Goal: Task Accomplishment & Management: Manage account settings

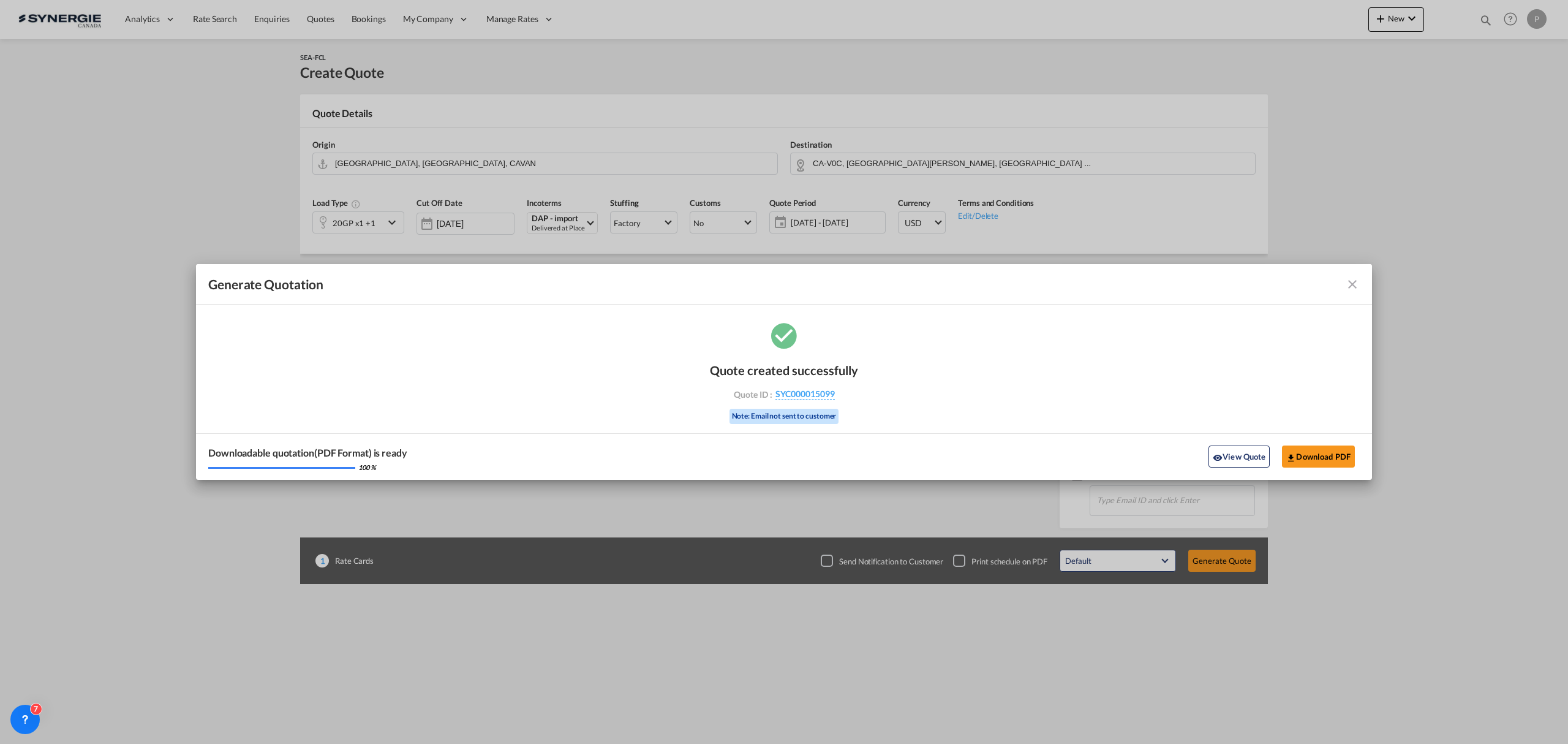
click at [1356, 282] on md-icon "icon-close fg-AAA8AD cursor m-0" at bounding box center [1352, 284] width 15 height 15
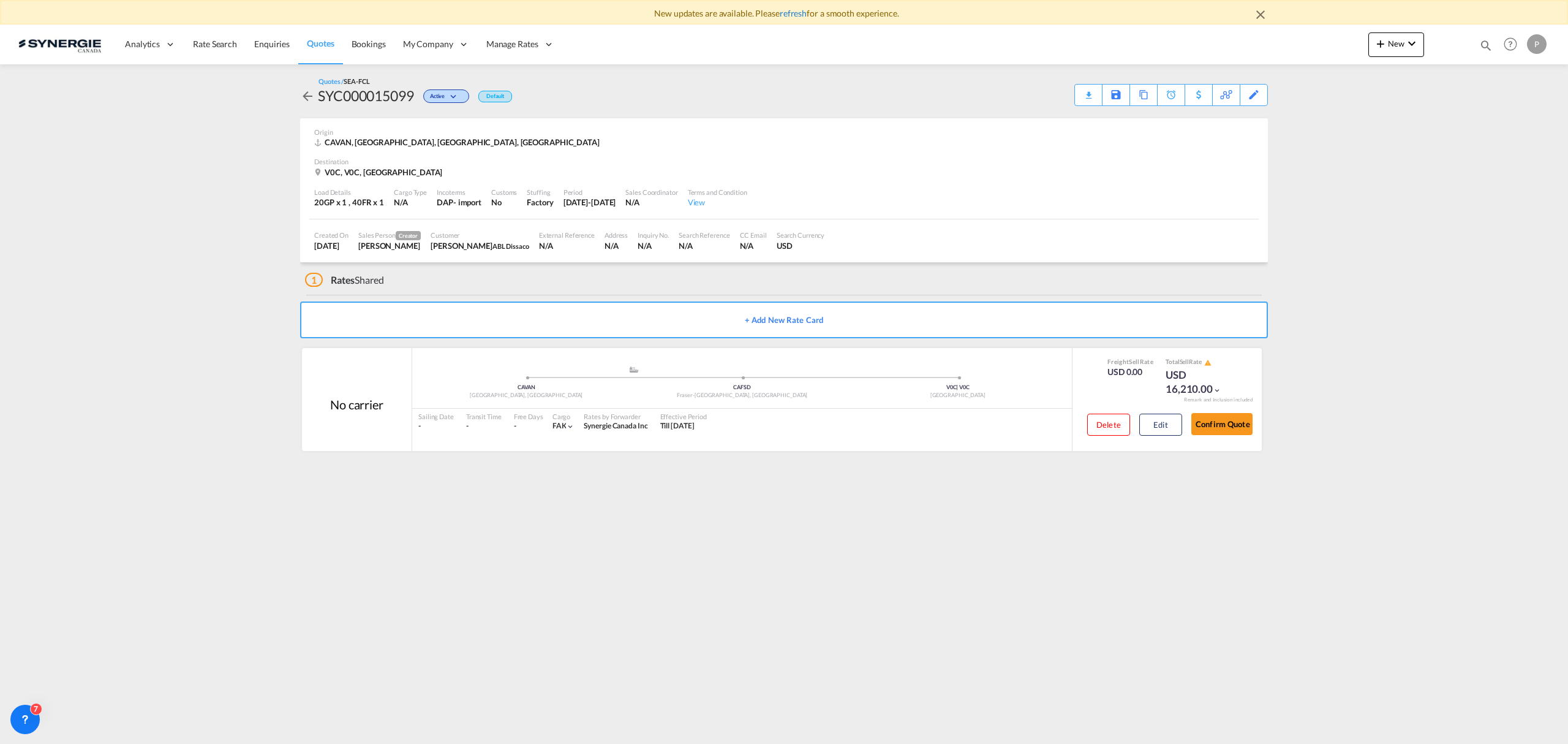
click at [789, 11] on link "refresh" at bounding box center [793, 13] width 27 height 11
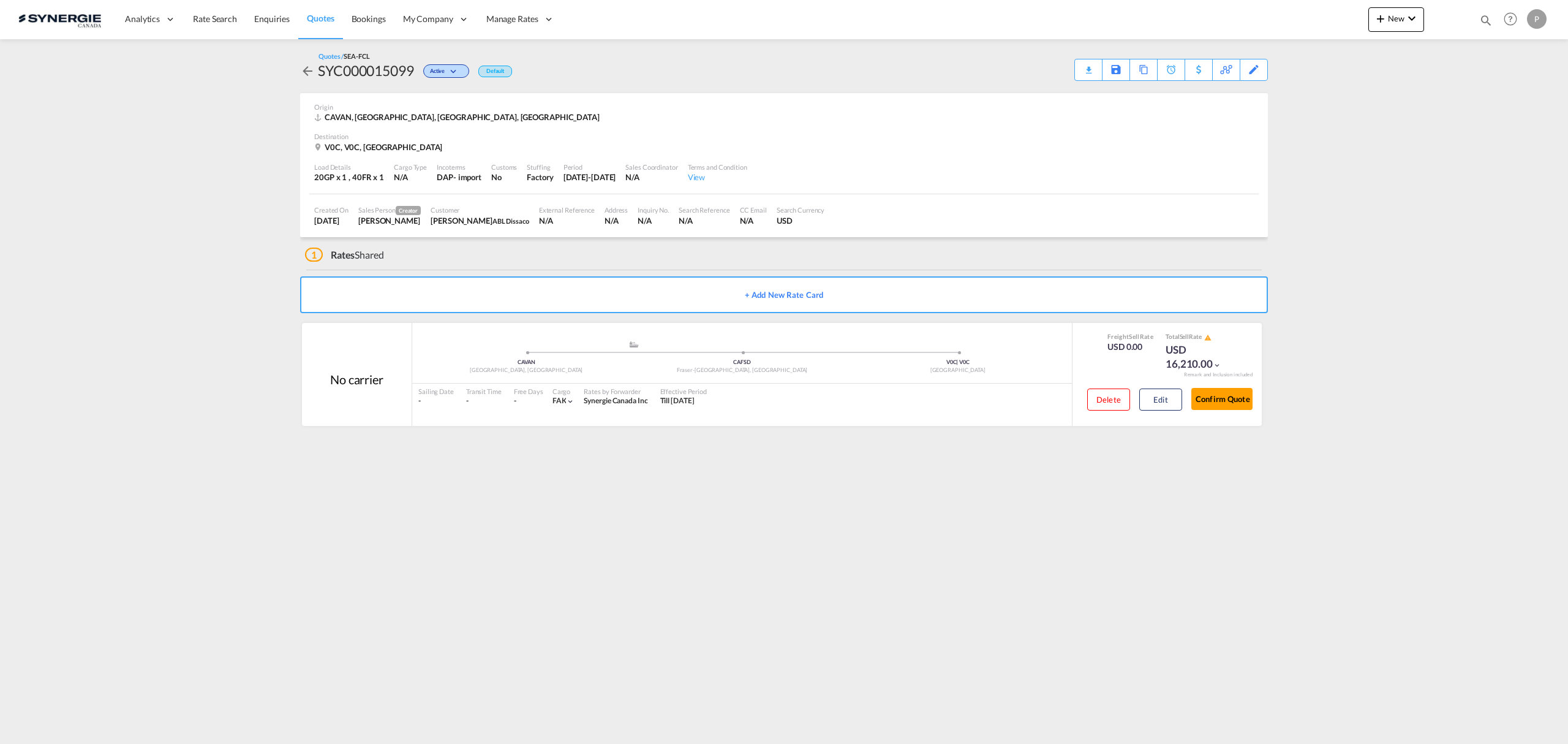
click at [1491, 23] on md-icon "icon-magnify" at bounding box center [1486, 20] width 13 height 13
click at [1292, 26] on select "Bookings Quotes Enquiries" at bounding box center [1291, 20] width 58 height 22
select select "Quotes"
click at [1262, 9] on select "Bookings Quotes Enquiries" at bounding box center [1291, 20] width 58 height 22
click at [1328, 27] on input at bounding box center [1393, 20] width 152 height 22
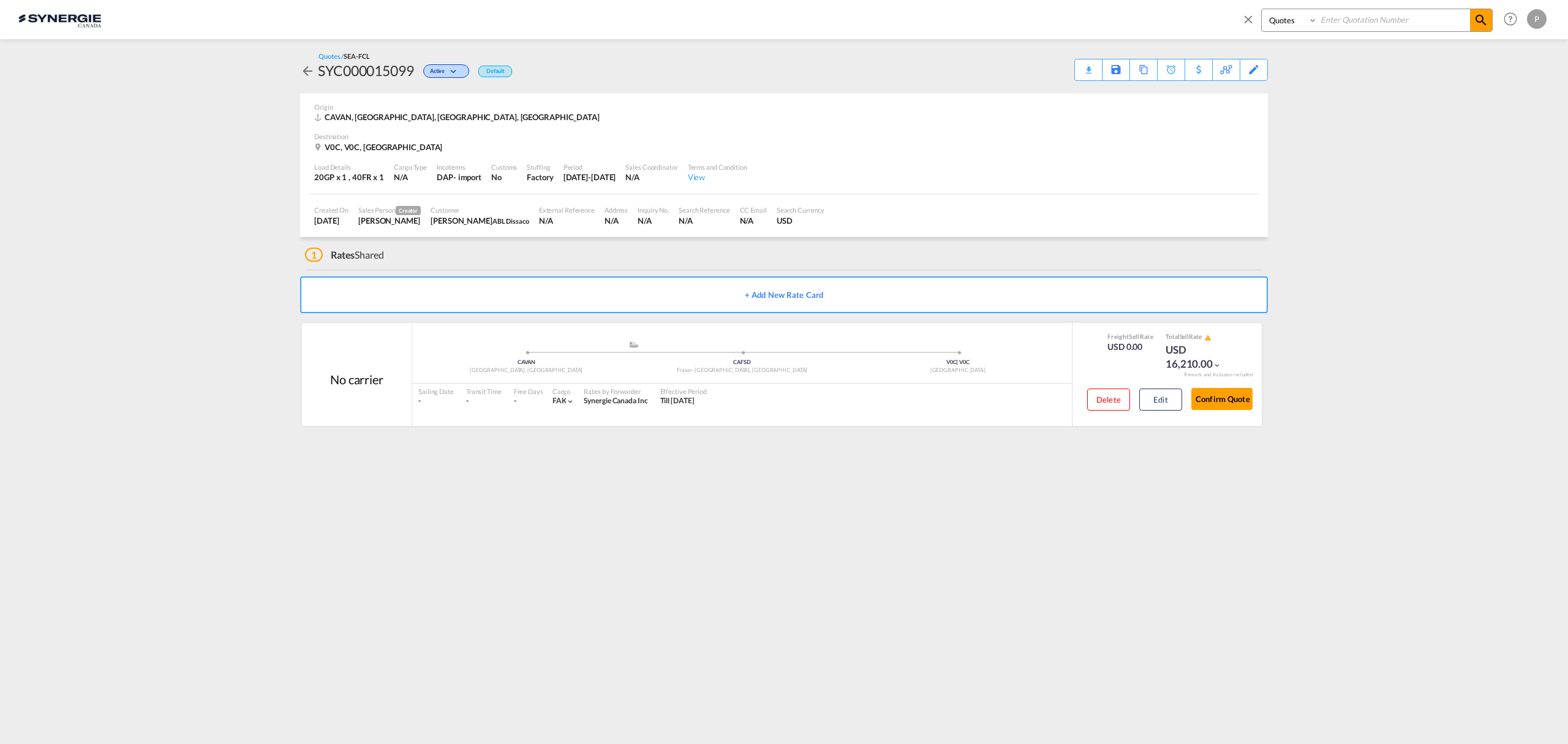
paste input "SYC000015022"
type input "SYC000015022"
click at [1486, 20] on md-icon "icon-magnify" at bounding box center [1481, 20] width 15 height 15
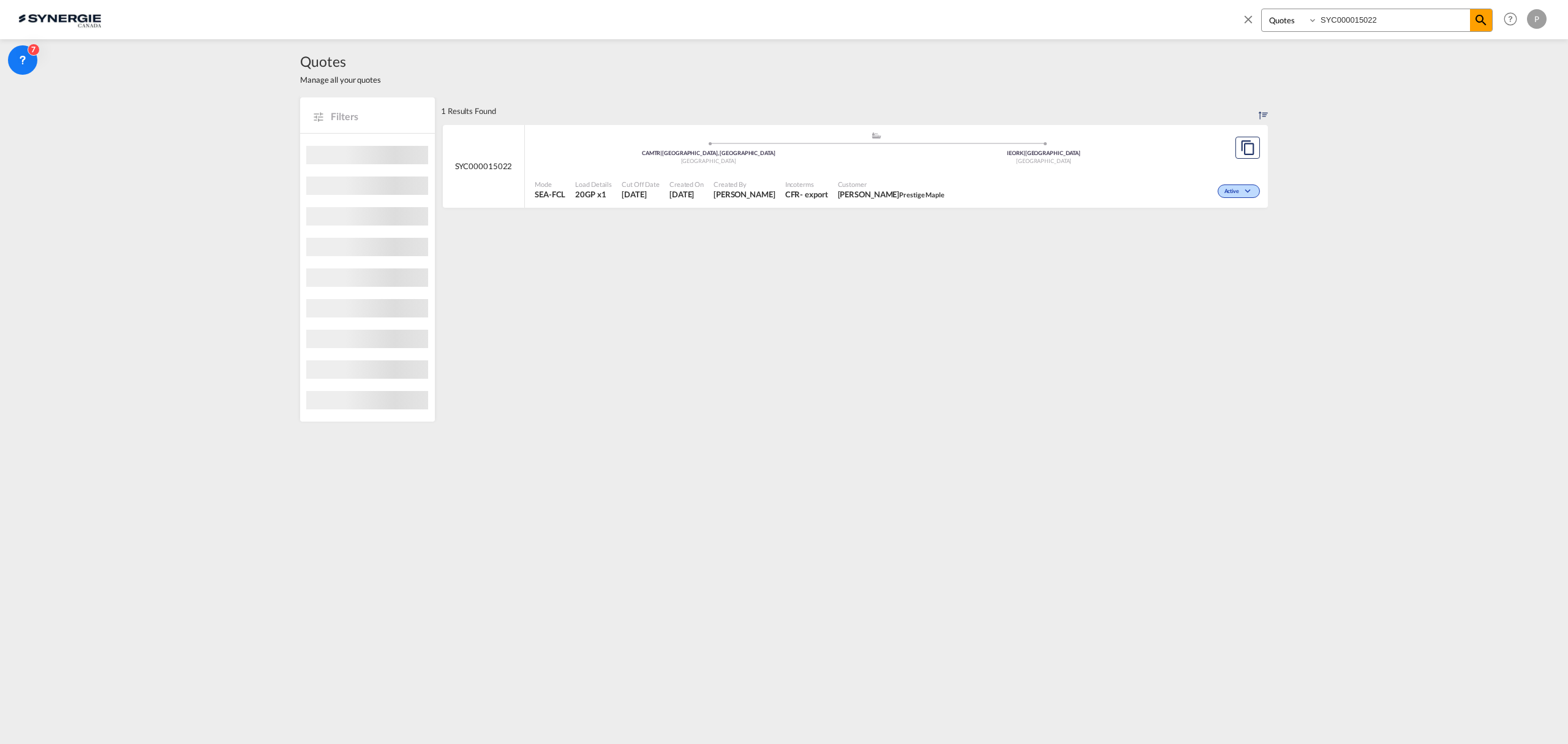
click at [943, 162] on div "[GEOGRAPHIC_DATA]" at bounding box center [1044, 162] width 336 height 8
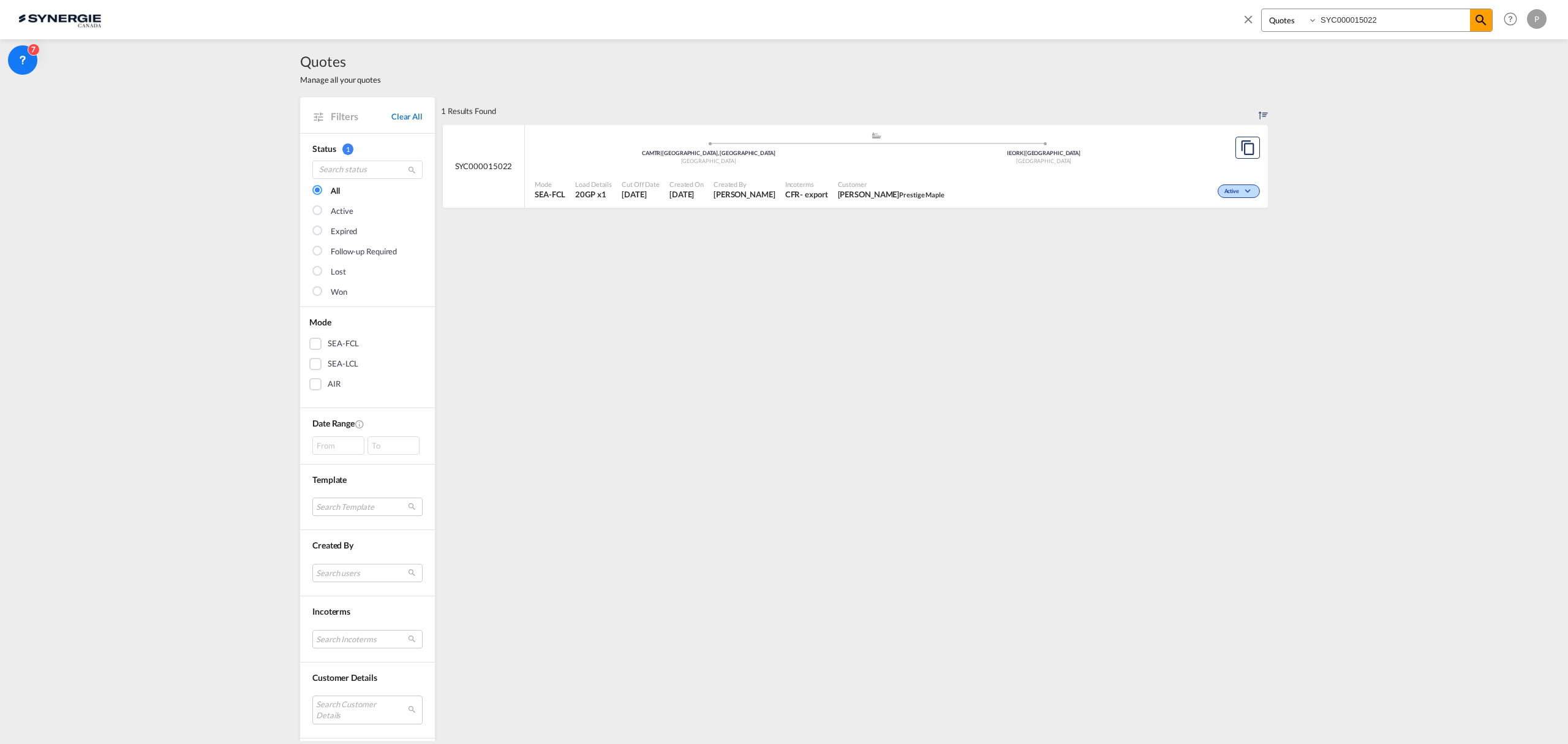
click at [392, 116] on link "Clear All" at bounding box center [407, 116] width 32 height 11
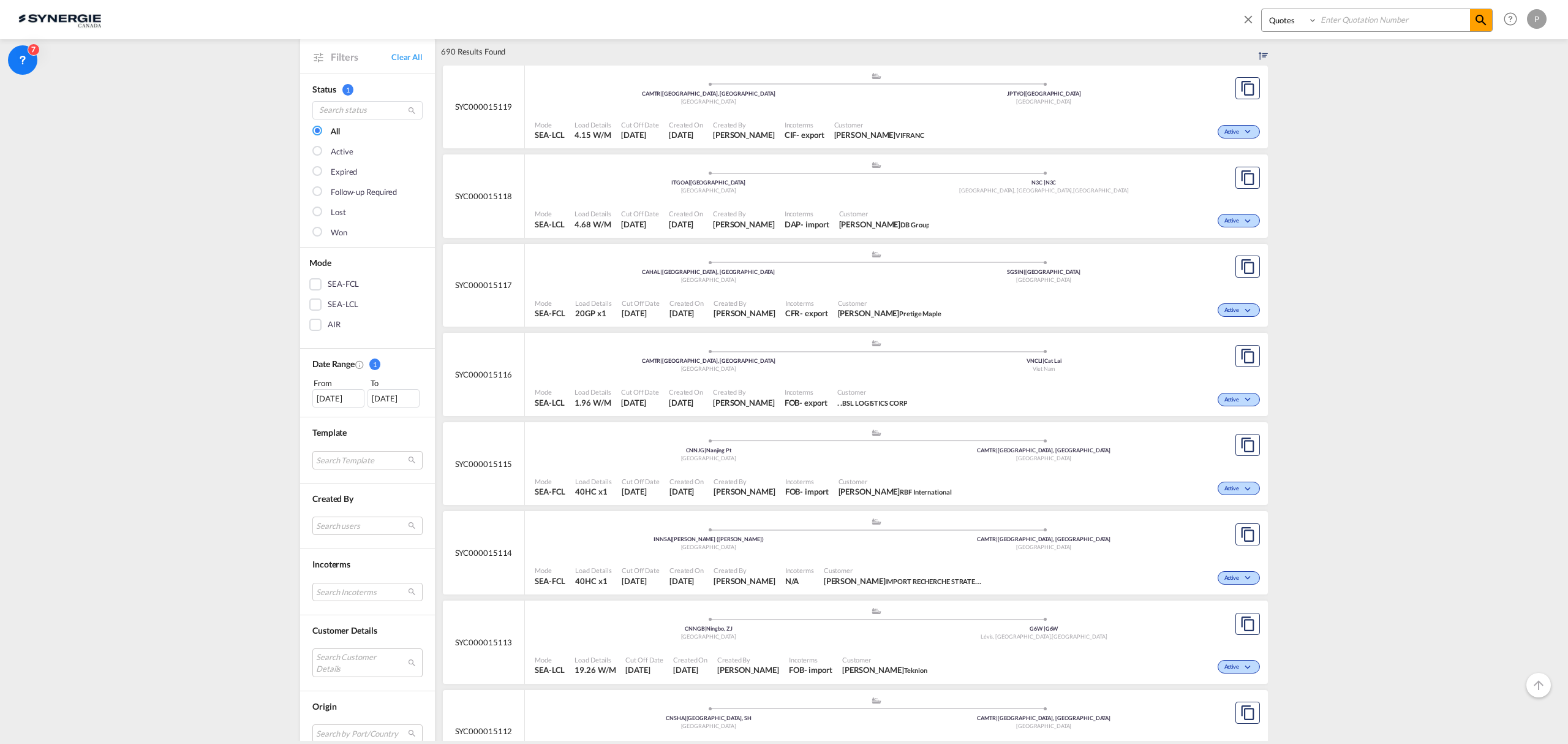
scroll to position [82, 0]
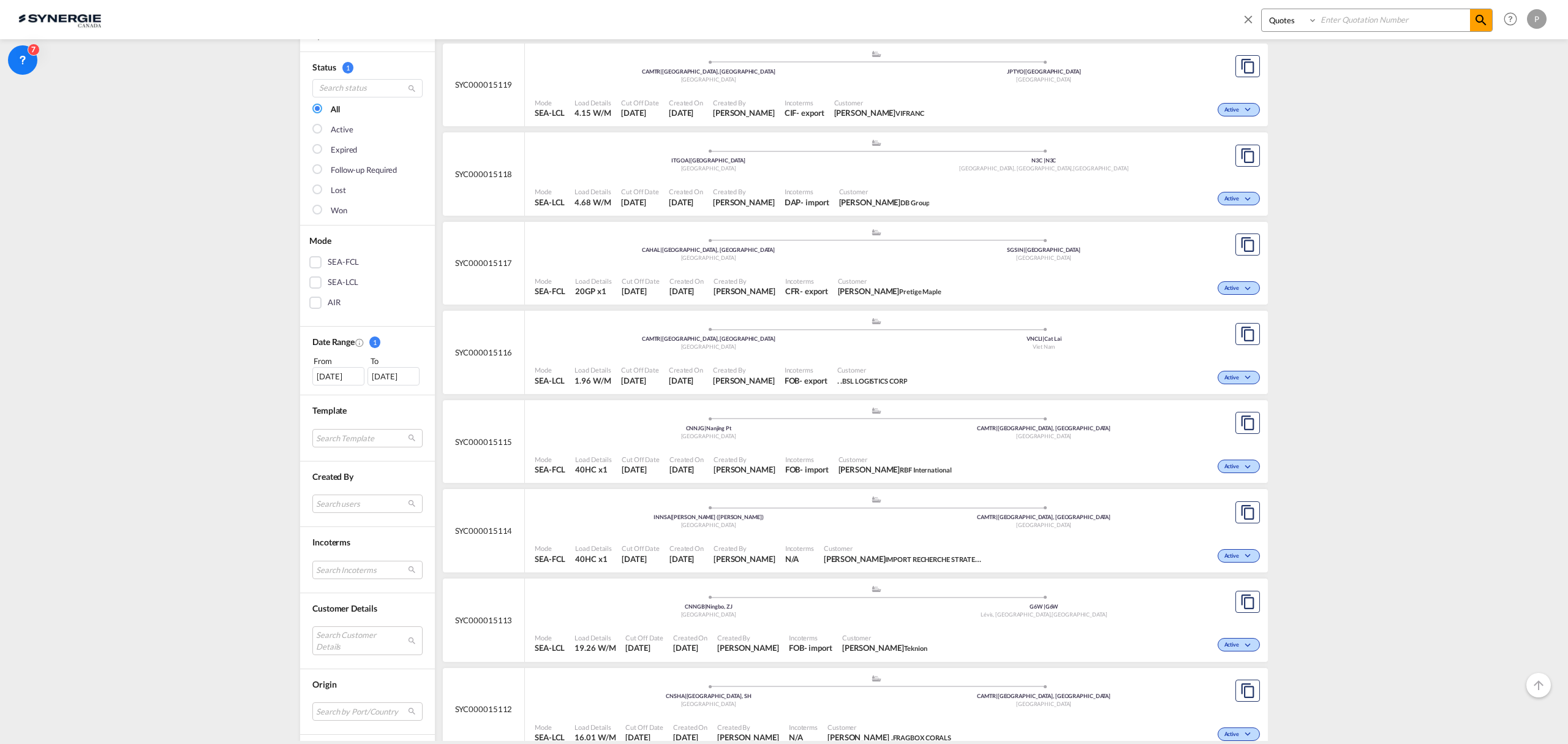
click at [322, 382] on div "[DATE]" at bounding box center [338, 377] width 52 height 18
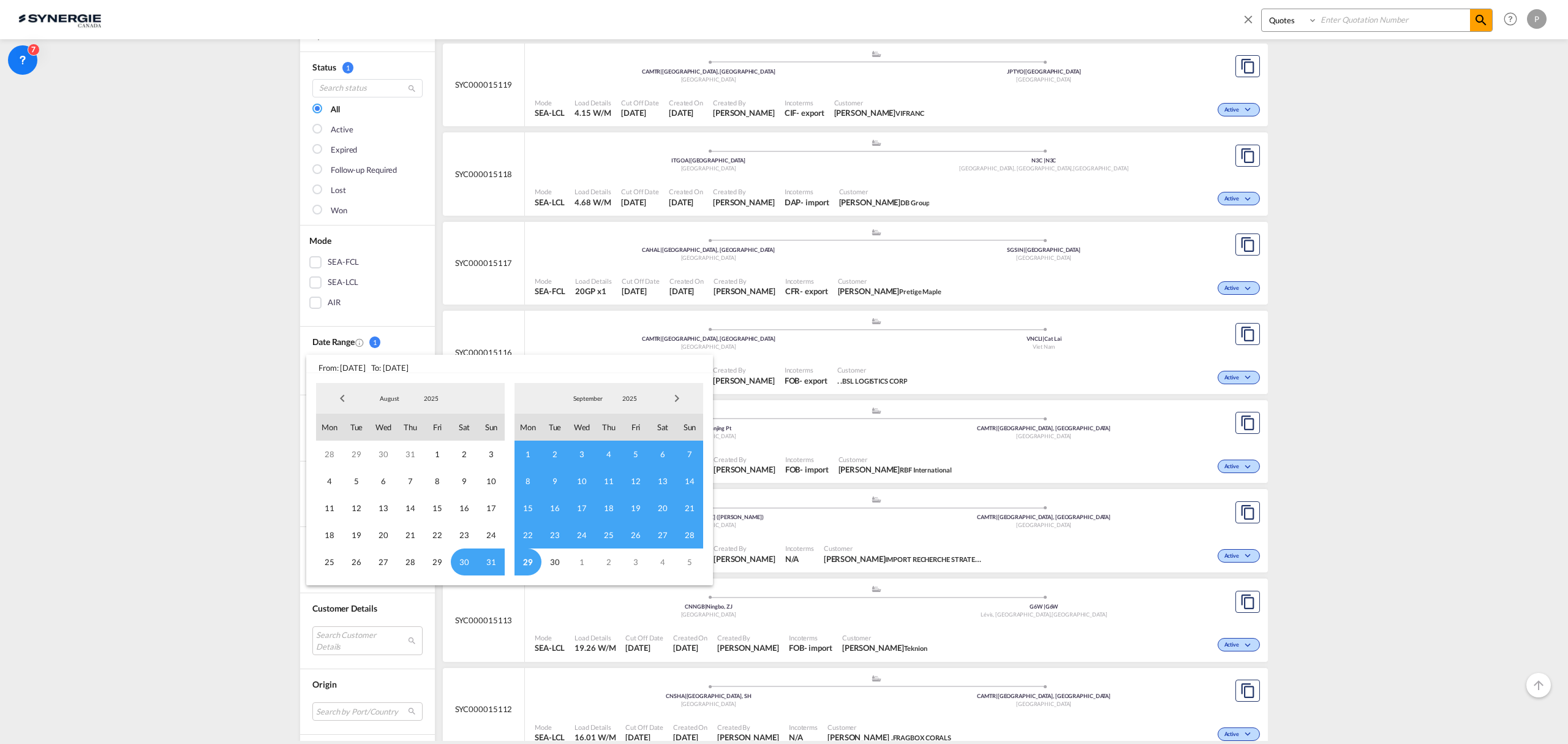
click at [528, 537] on span "22" at bounding box center [528, 535] width 27 height 27
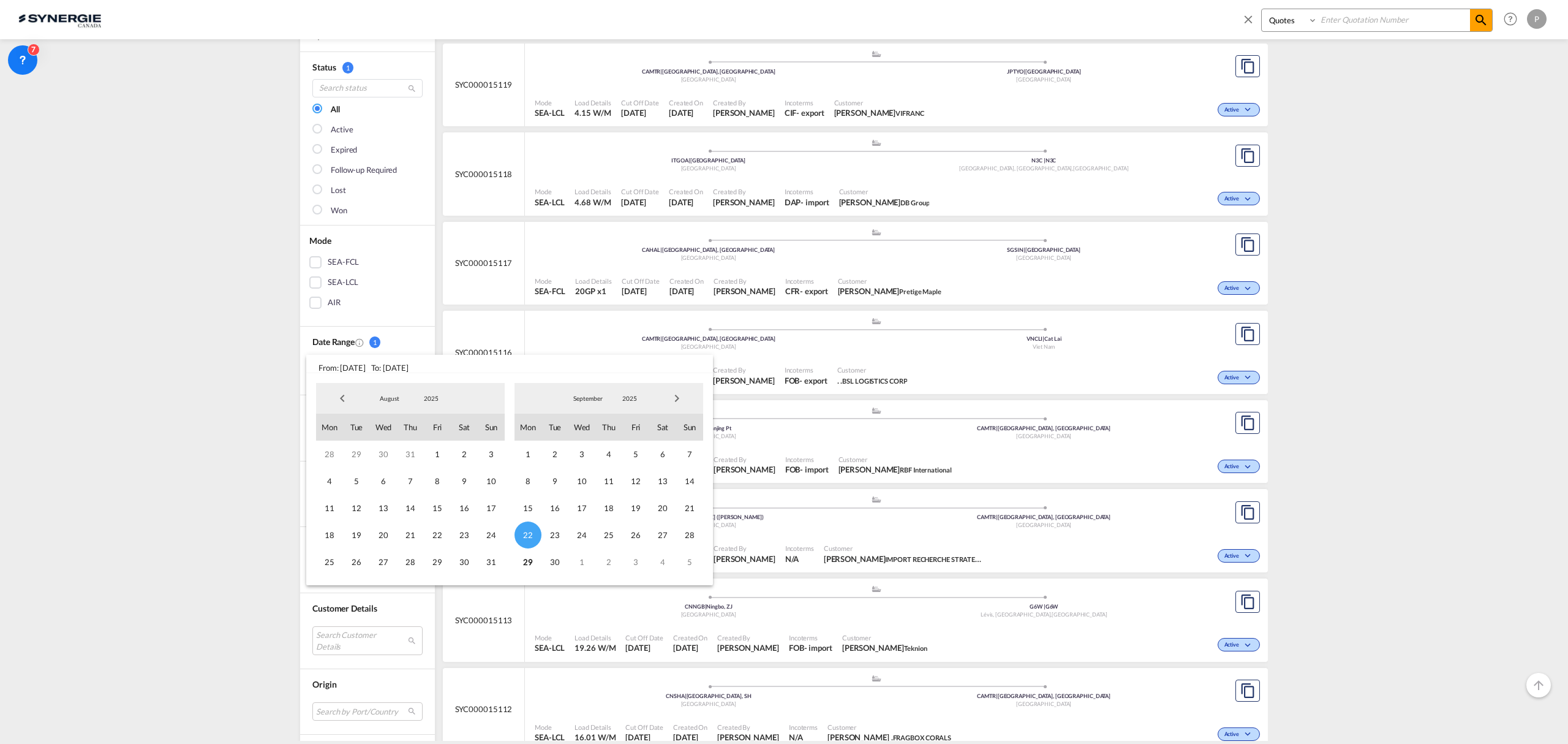
click at [652, 535] on span "27" at bounding box center [663, 535] width 27 height 27
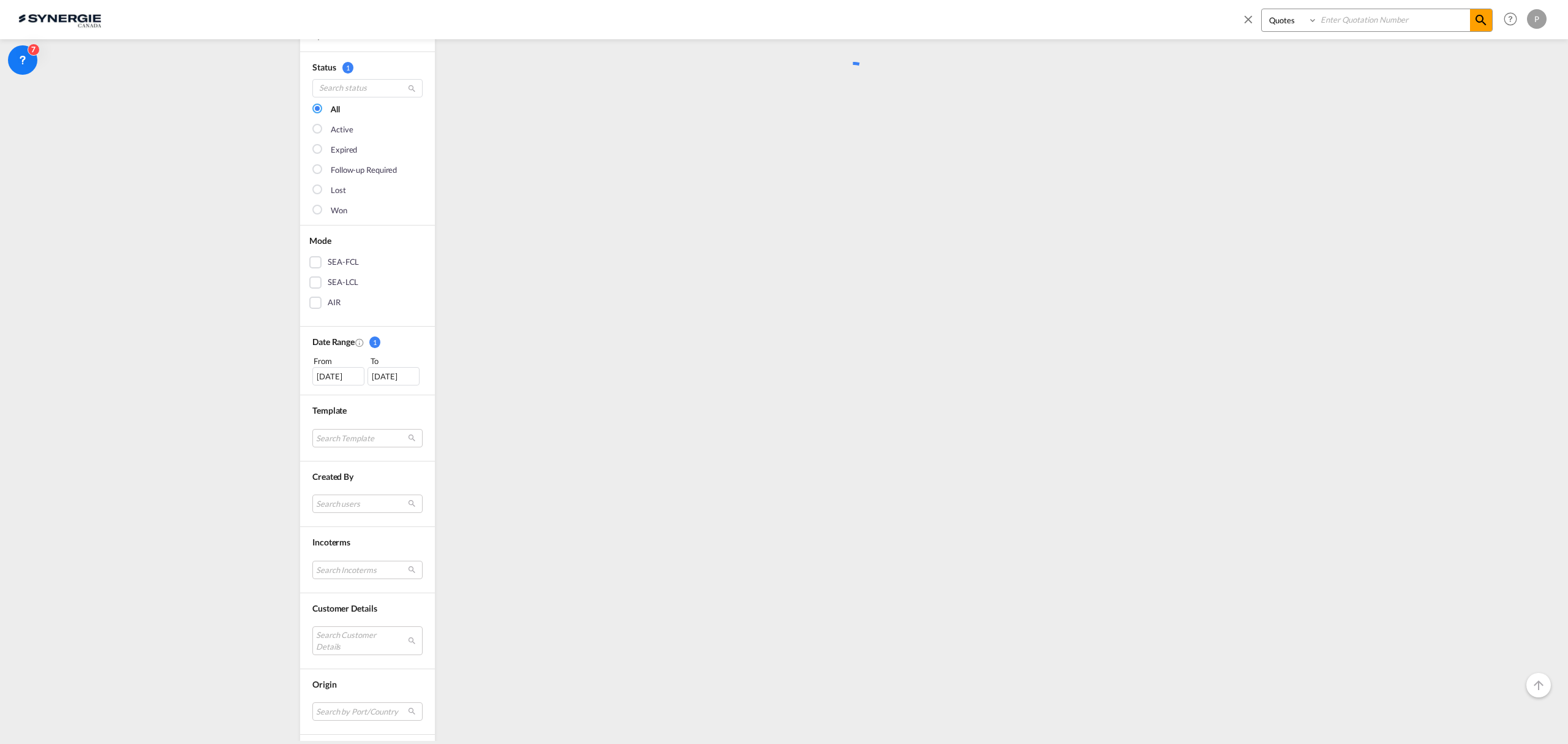
scroll to position [0, 0]
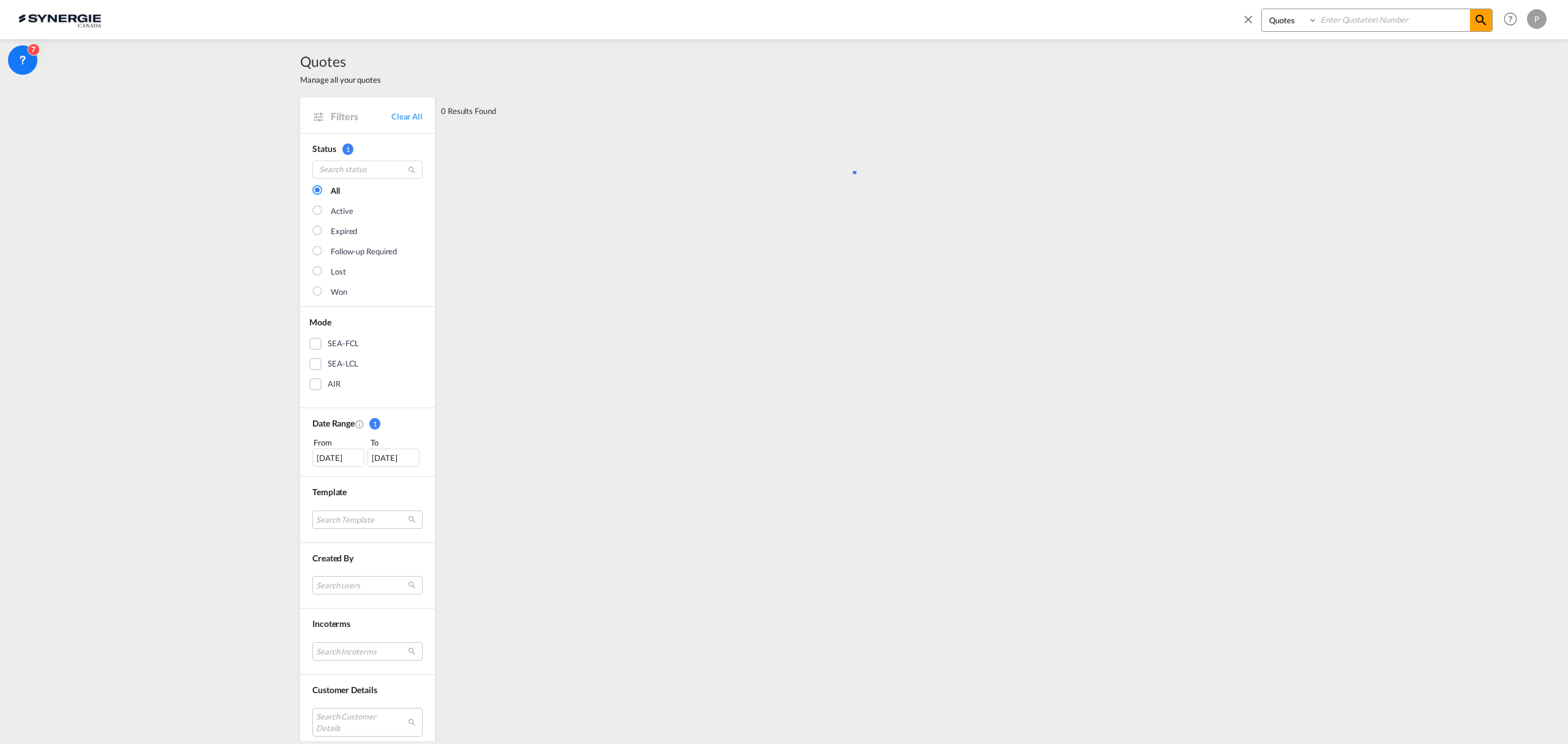
click at [353, 584] on md-select "Search users sugan T sugantha.rajan@freightfy.com raquel Jimenez raquel.jimenez…" at bounding box center [367, 585] width 110 height 18
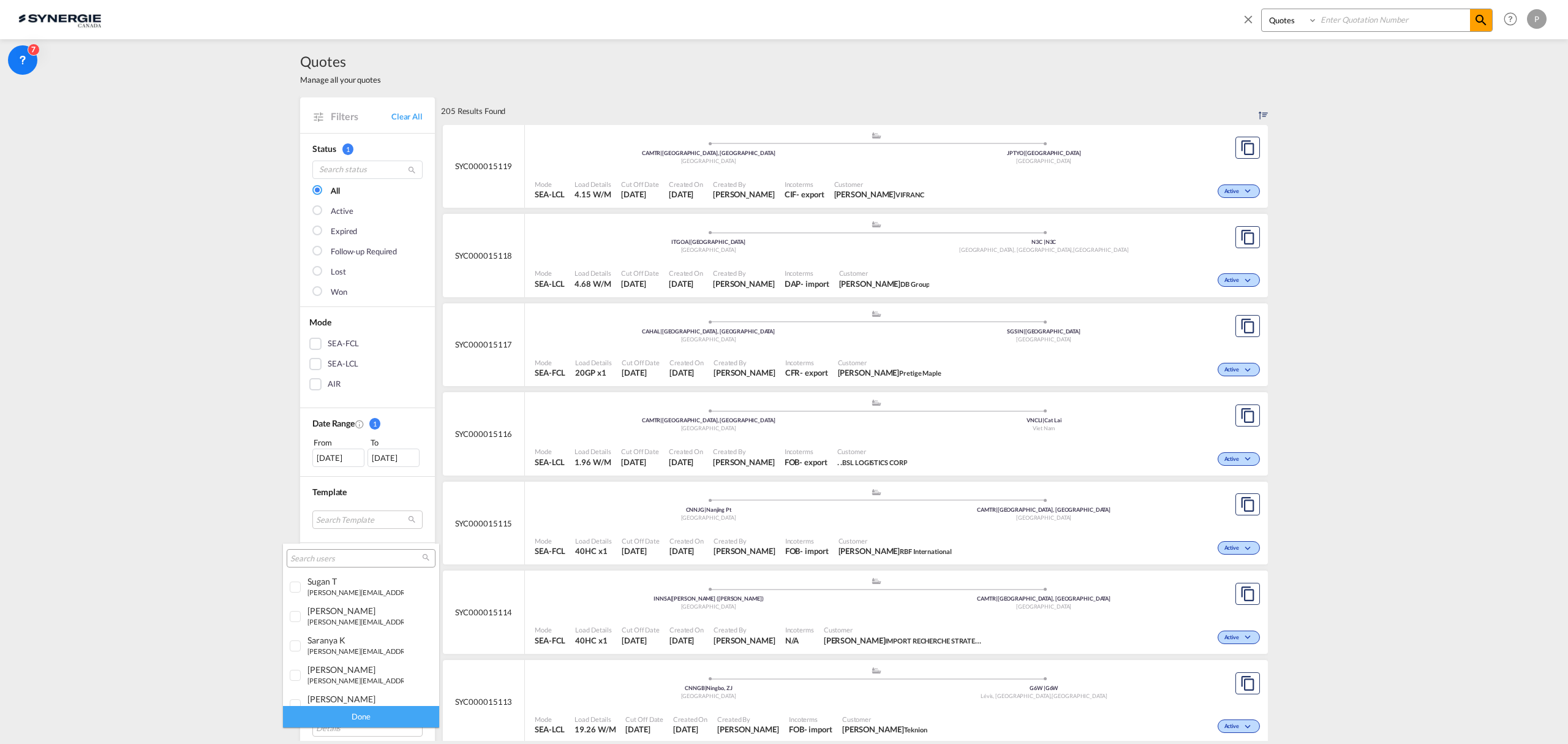
click at [366, 562] on input "search" at bounding box center [356, 558] width 132 height 11
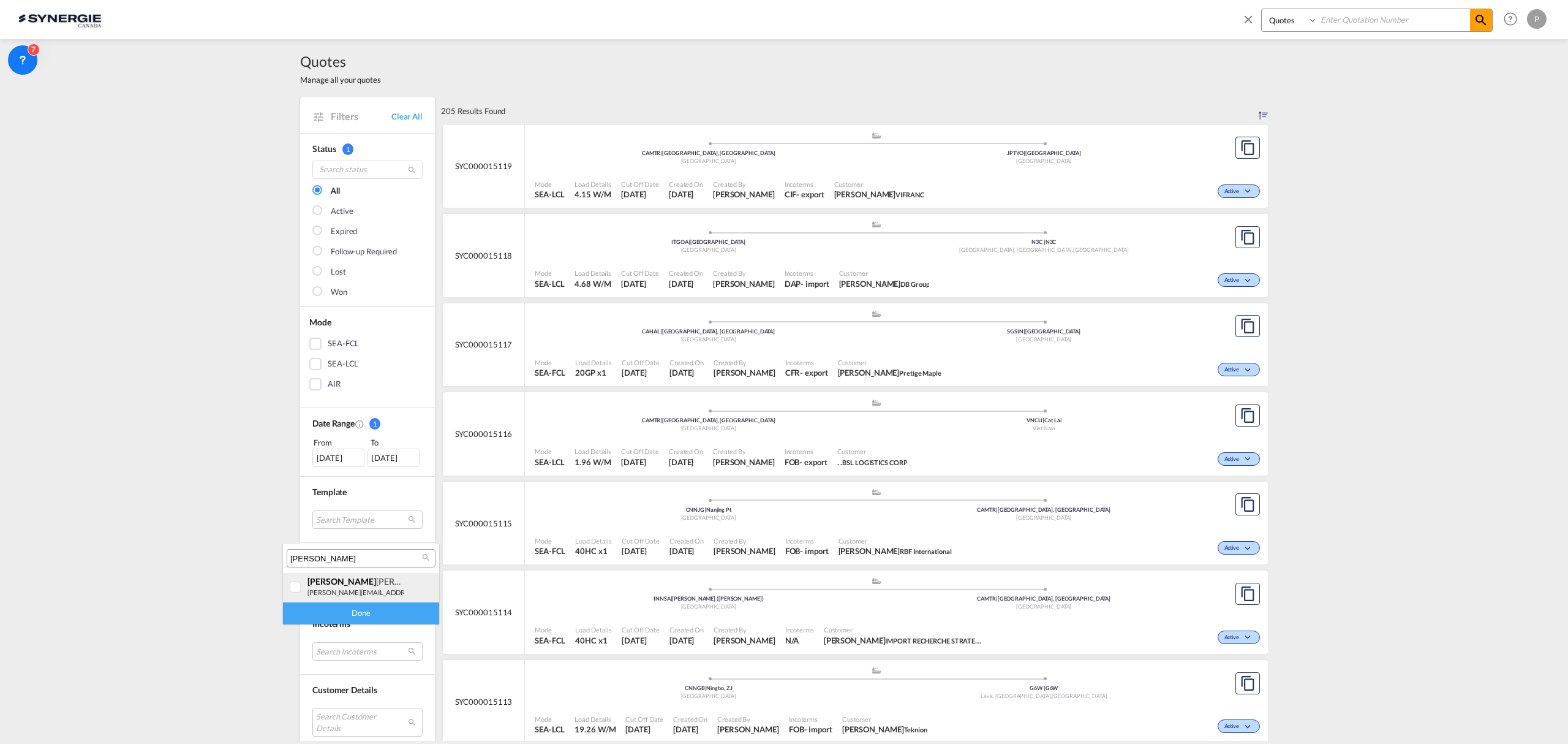
type input "pablo"
click at [351, 588] on small "[PERSON_NAME][EMAIL_ADDRESS][DOMAIN_NAME]" at bounding box center [390, 592] width 166 height 8
click at [351, 616] on div "Done" at bounding box center [361, 613] width 157 height 22
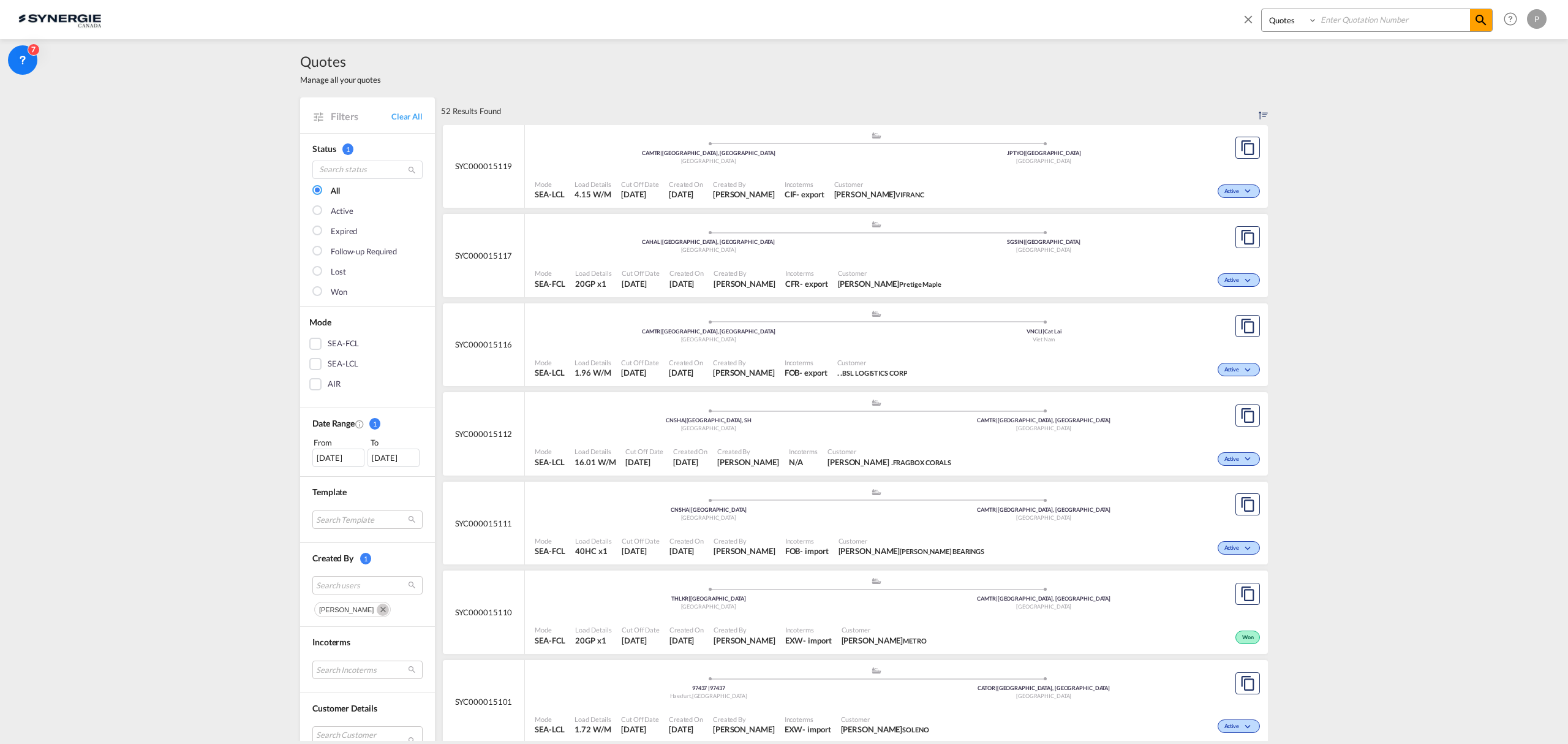
drag, startPoint x: 404, startPoint y: 611, endPoint x: 377, endPoint y: 596, distance: 30.9
click at [391, 611] on button "Remove" at bounding box center [381, 608] width 18 height 12
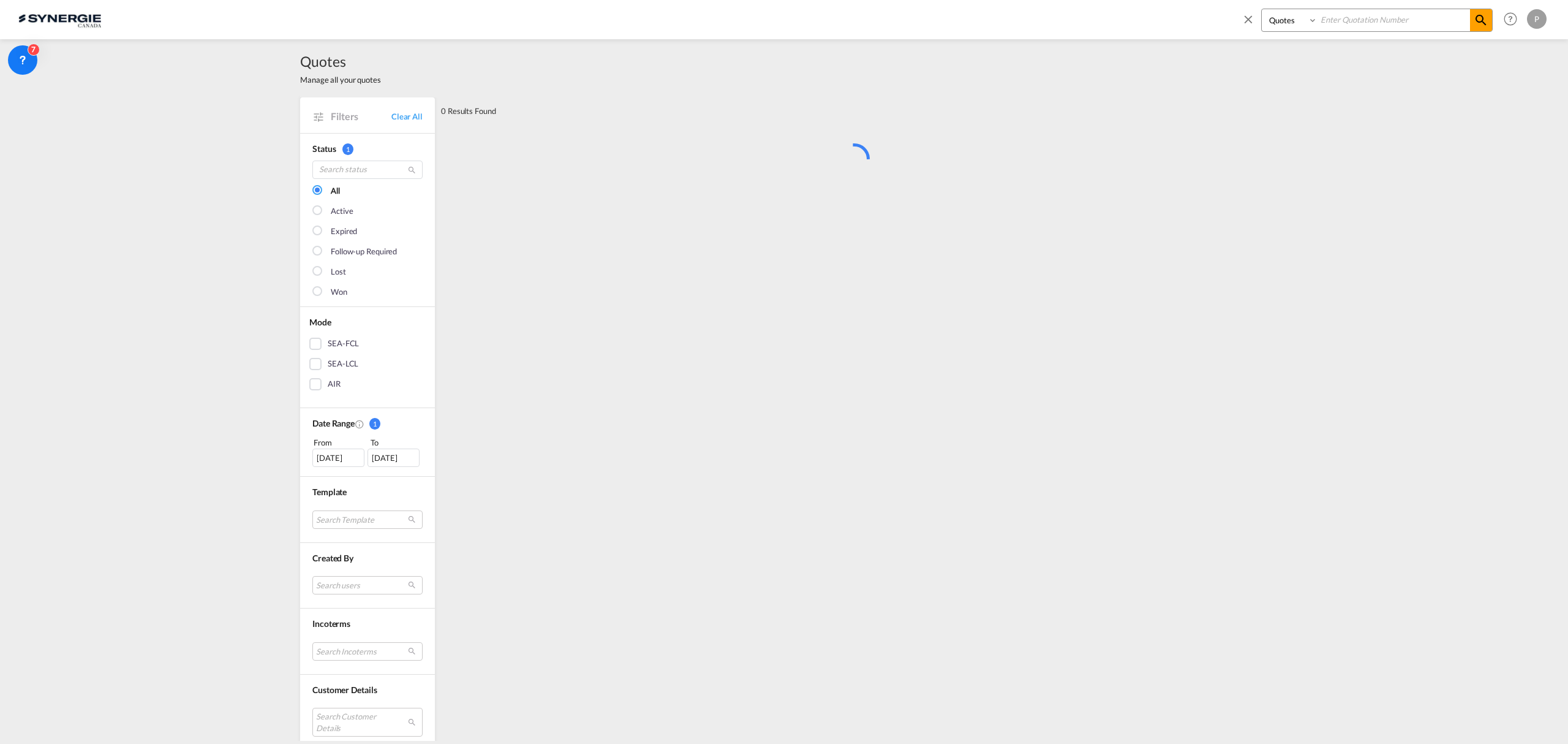
drag, startPoint x: 356, startPoint y: 583, endPoint x: 356, endPoint y: 592, distance: 9.0
click at [356, 582] on md-select "Search users" at bounding box center [367, 585] width 110 height 18
click at [353, 562] on input "pablo" at bounding box center [356, 558] width 132 height 11
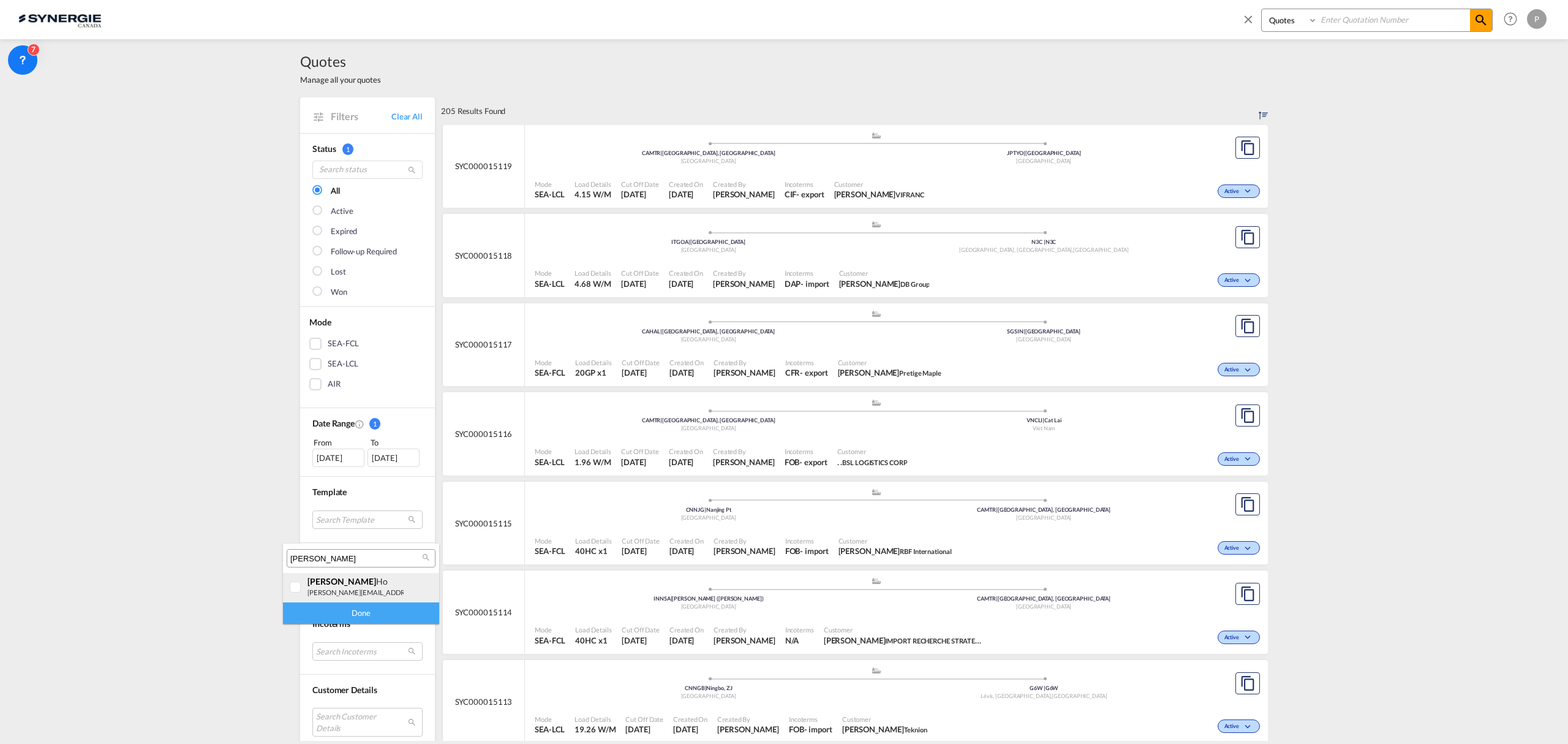
type input "rosa"
click at [353, 585] on div "rosa Ho" at bounding box center [355, 581] width 96 height 11
click at [351, 611] on div "Done" at bounding box center [361, 613] width 157 height 22
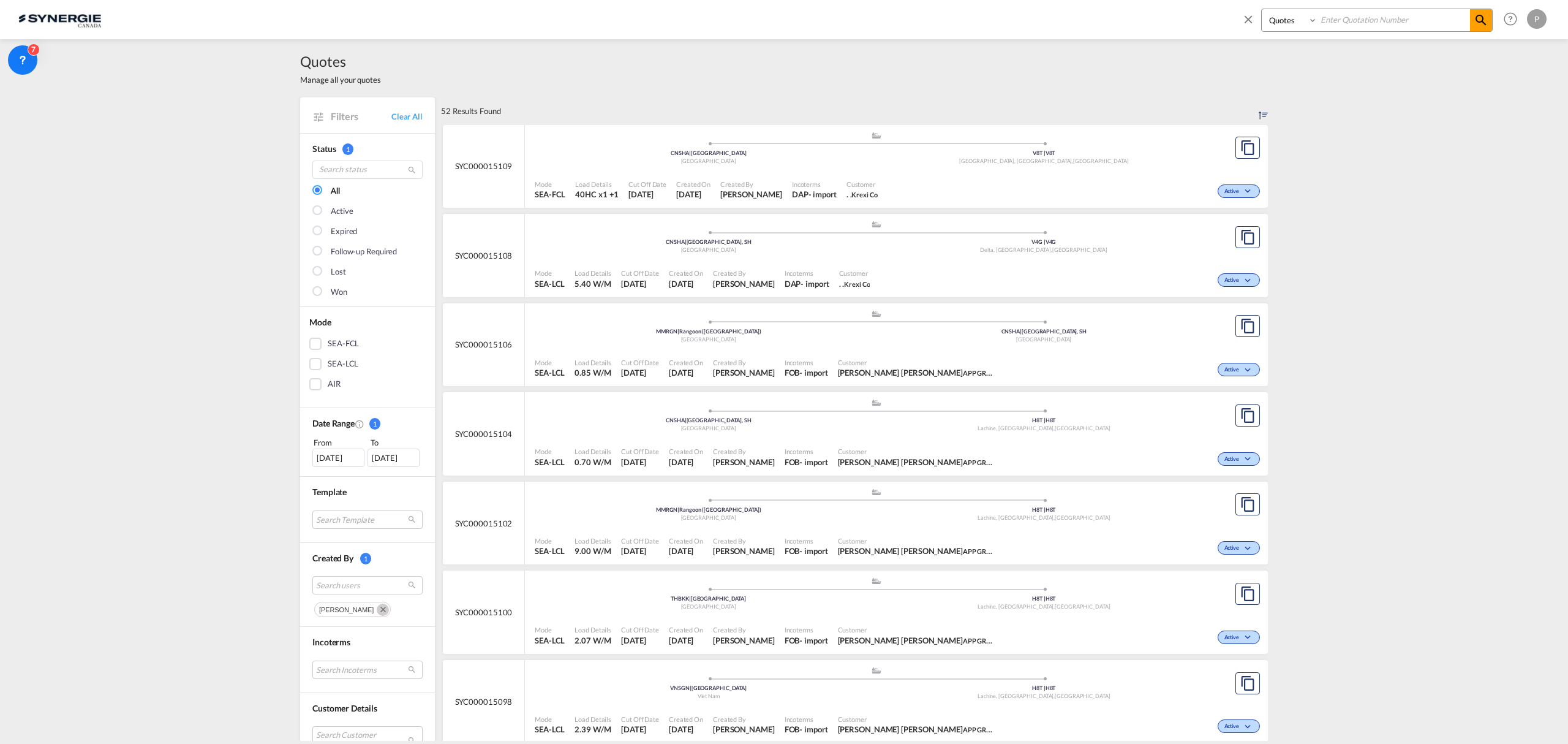
click at [376, 613] on md-icon "Remove" at bounding box center [382, 610] width 12 height 12
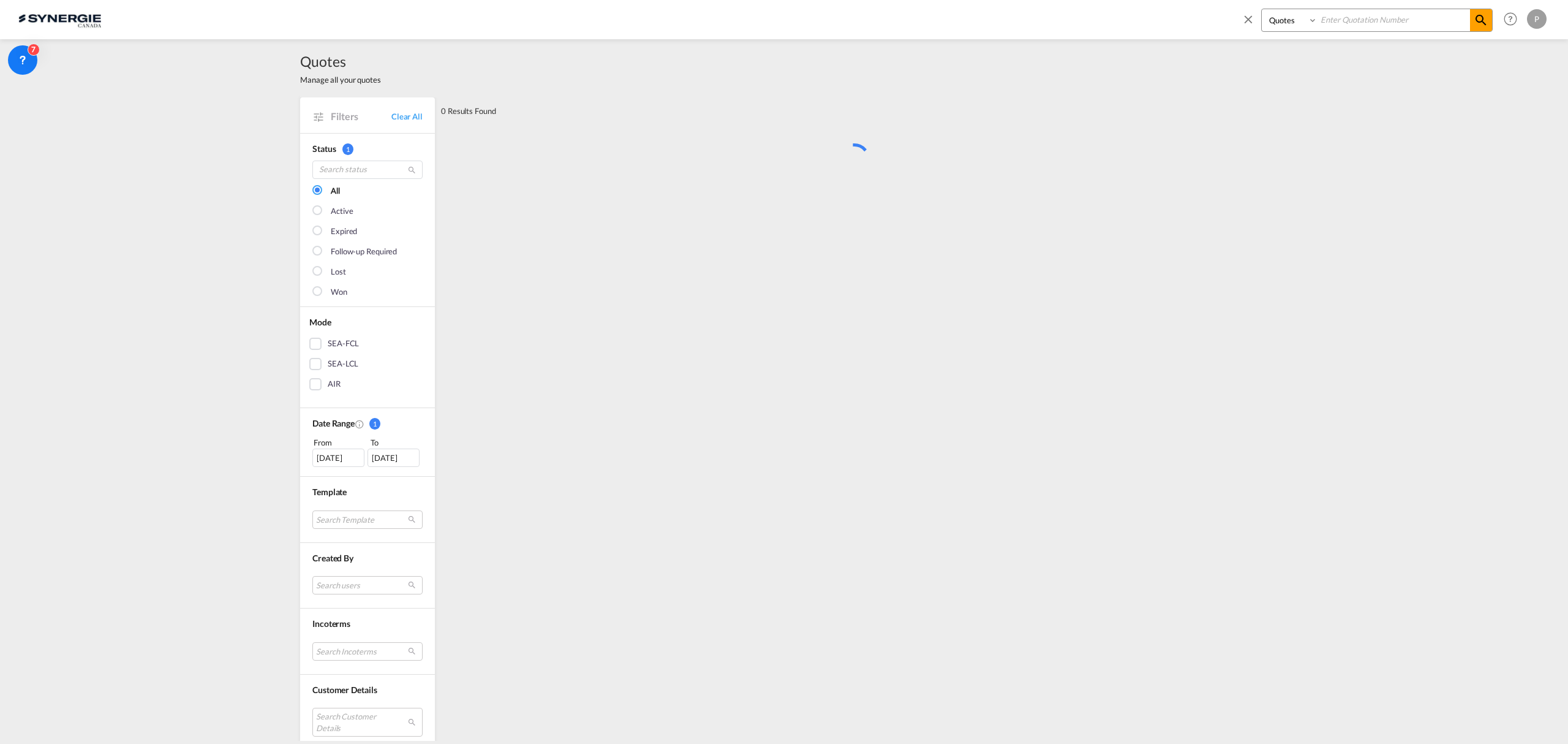
click at [351, 589] on md-select "Search users" at bounding box center [367, 585] width 110 height 18
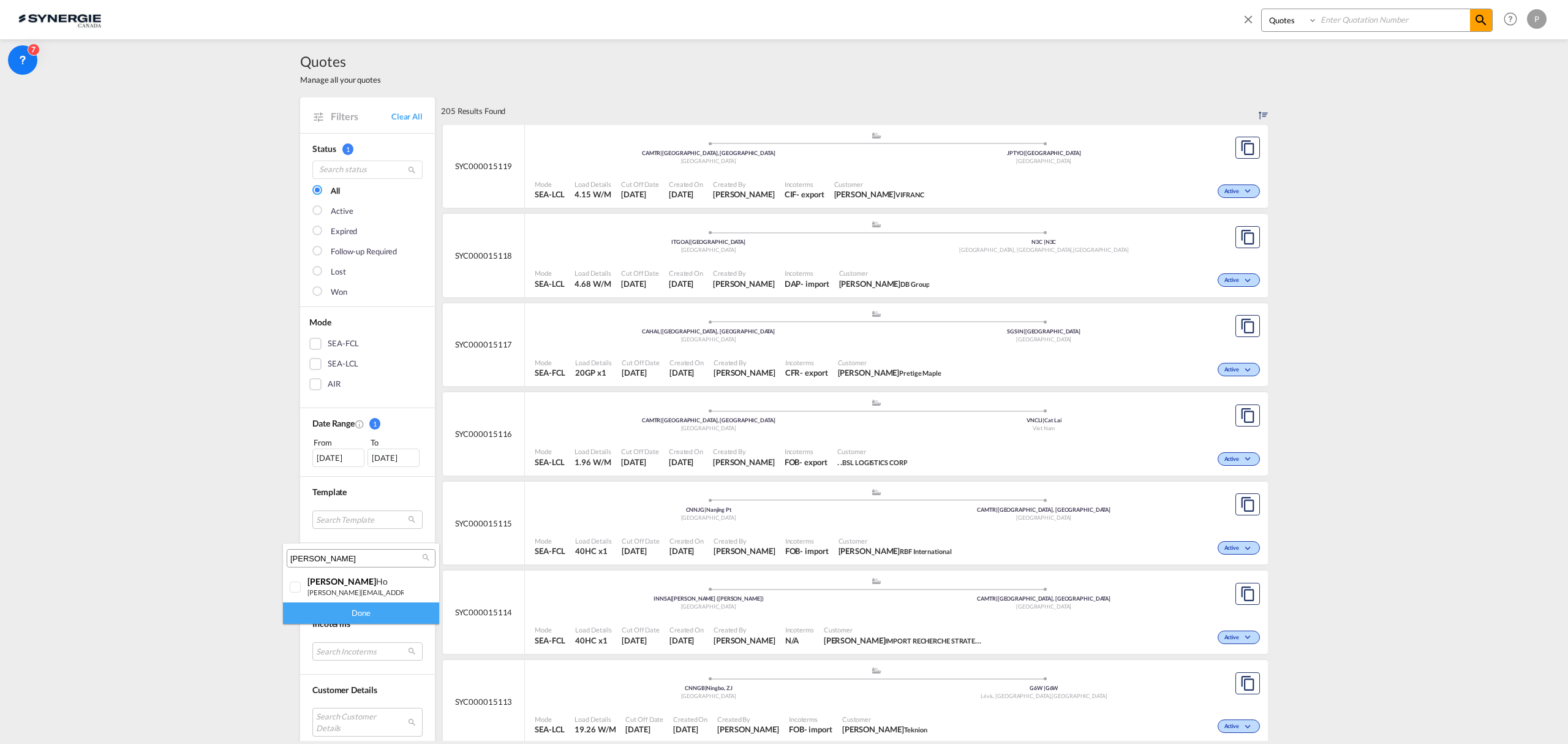
click at [351, 560] on input "rosa" at bounding box center [356, 558] width 132 height 11
type input "adri"
click at [329, 591] on small "[EMAIL_ADDRESS][DOMAIN_NAME]" at bounding box center [363, 592] width 112 height 8
click at [333, 611] on div "Done" at bounding box center [361, 613] width 157 height 22
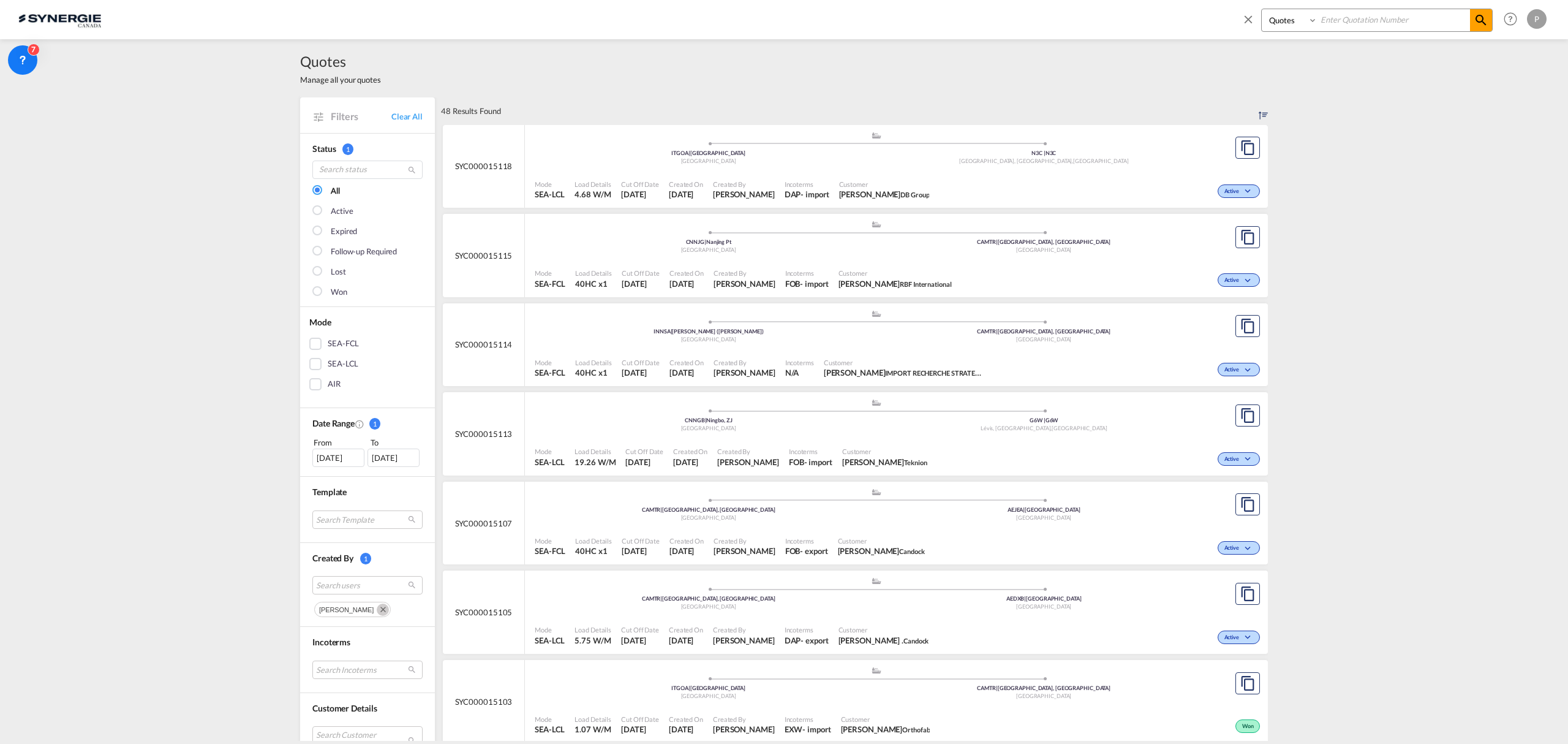
click at [381, 611] on md-icon "Remove" at bounding box center [382, 610] width 12 height 12
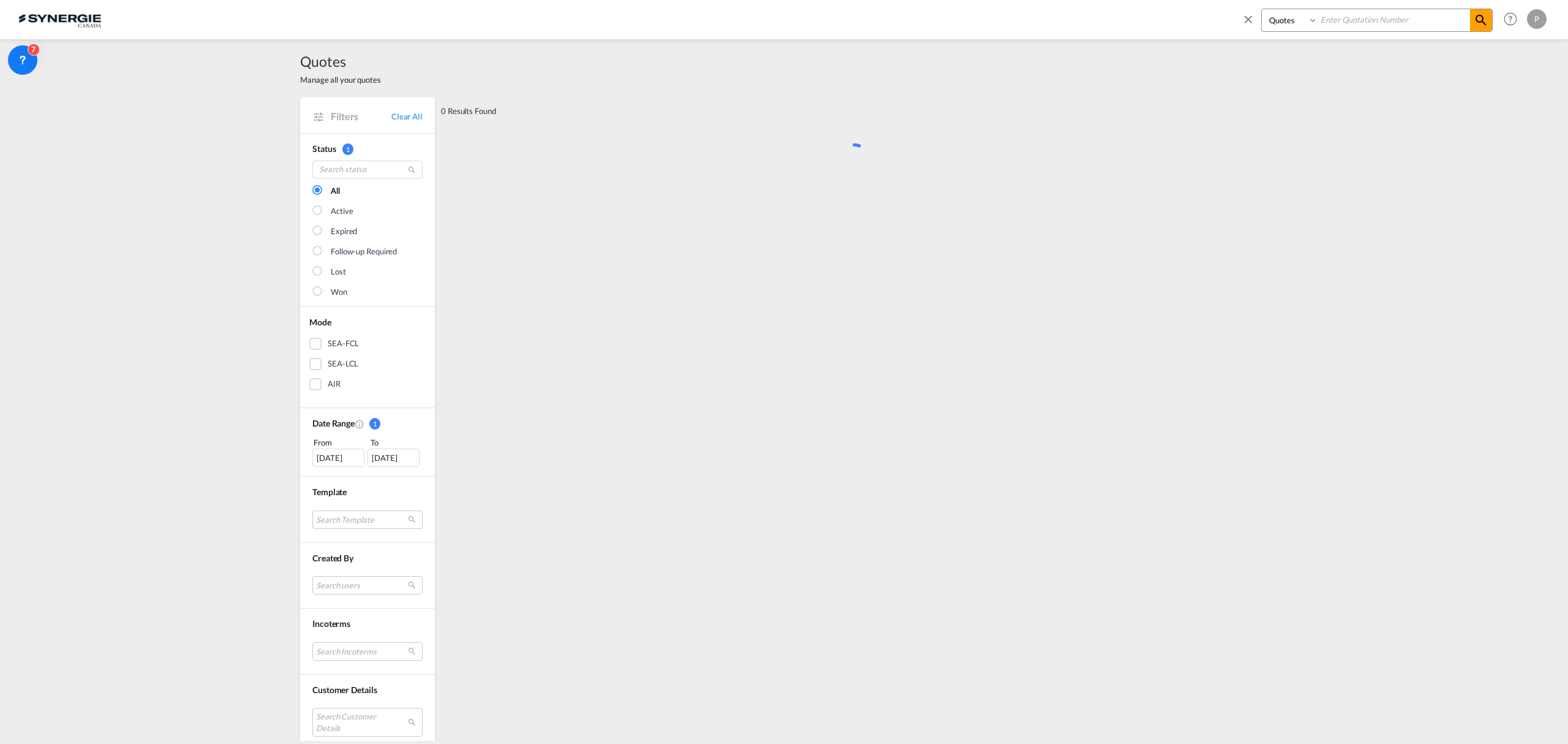
click at [356, 582] on md-select "Search users" at bounding box center [367, 585] width 110 height 18
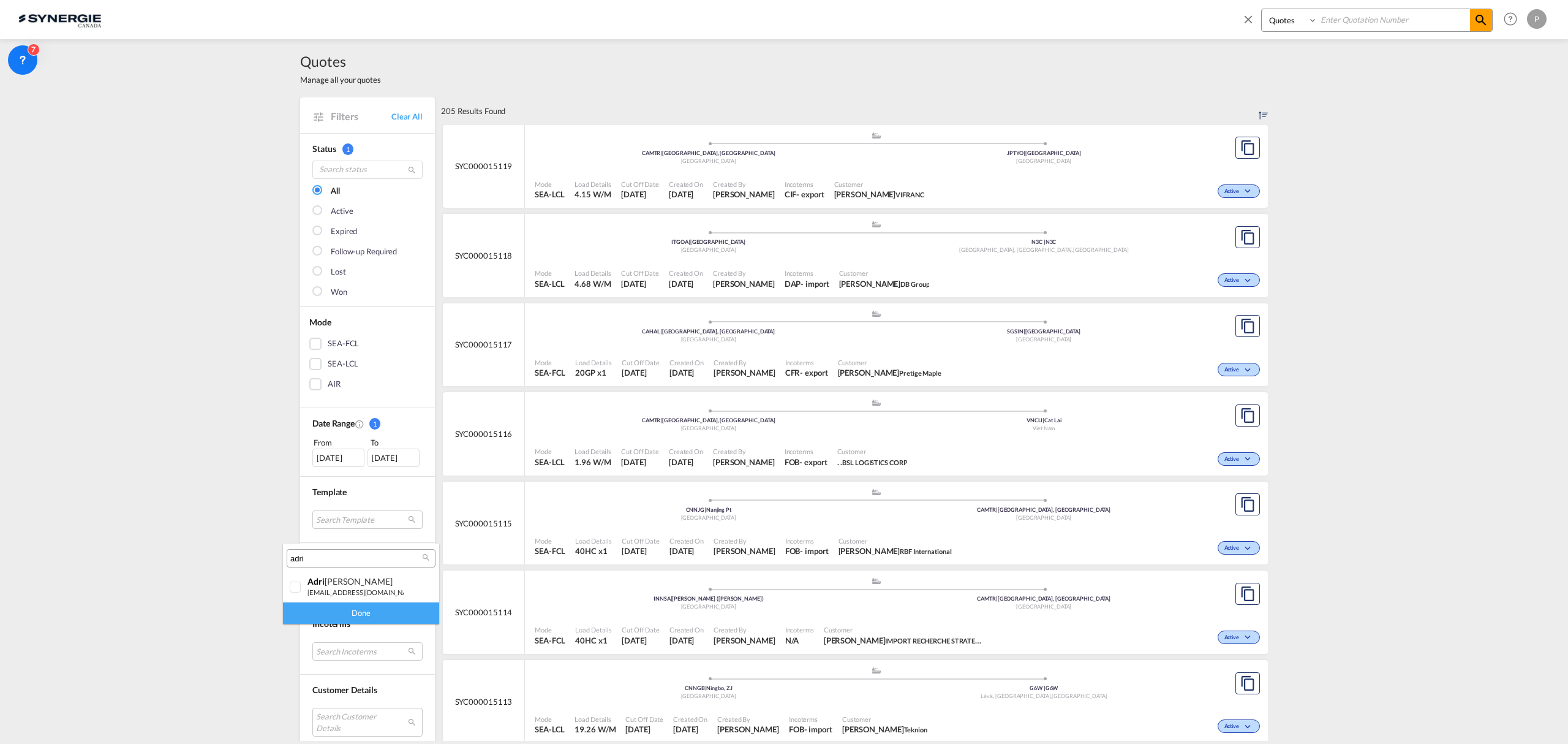
click at [339, 553] on input "adri" at bounding box center [356, 558] width 132 height 11
type input "[PERSON_NAME]"
click at [346, 593] on small "[EMAIL_ADDRESS][DOMAIN_NAME]" at bounding box center [363, 592] width 112 height 8
click at [354, 612] on div "Done" at bounding box center [361, 613] width 157 height 22
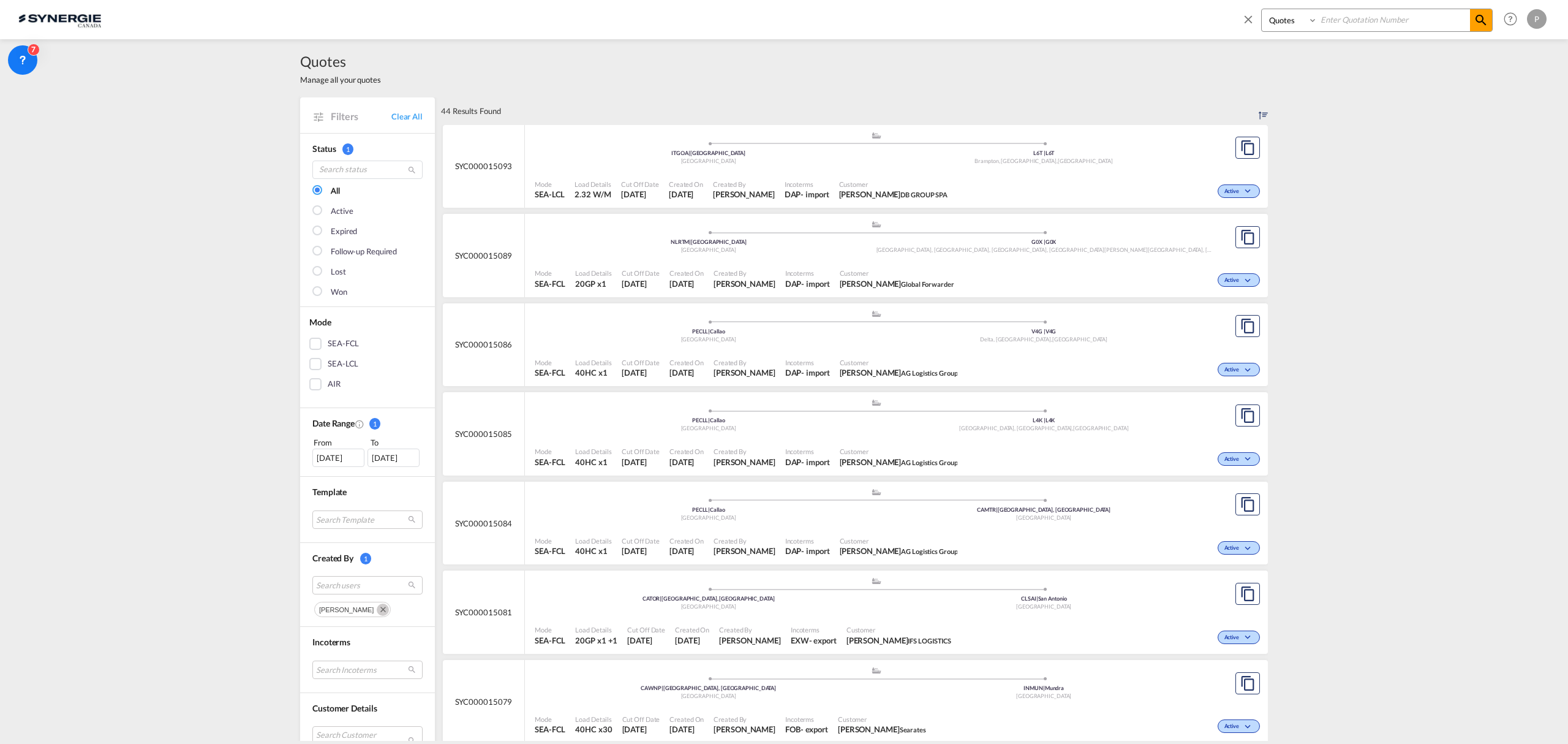
click at [376, 613] on md-icon "Remove" at bounding box center [382, 610] width 12 height 12
click at [1386, 27] on input at bounding box center [1393, 20] width 152 height 22
paste input "SYC000014606"
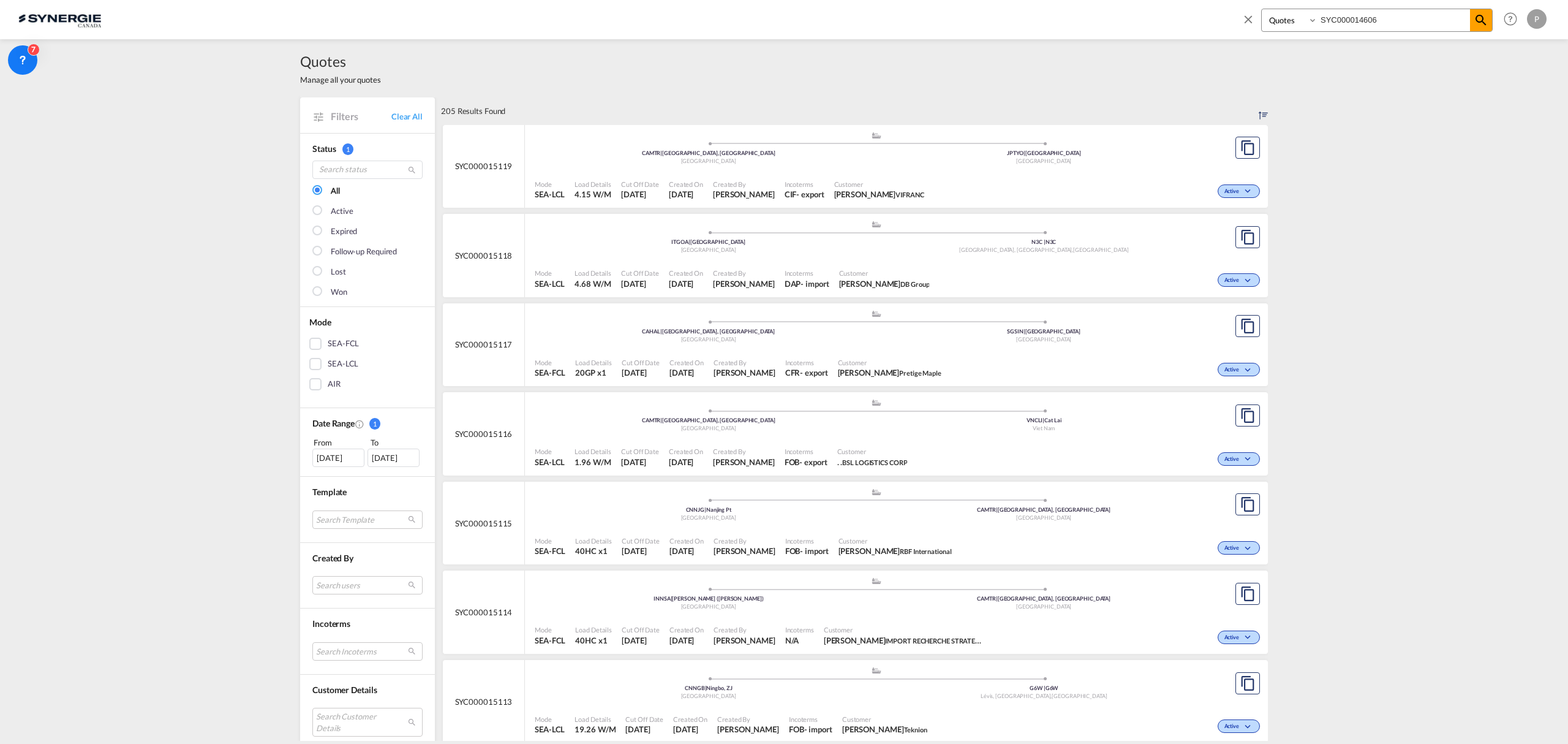
type input "SYC000014606"
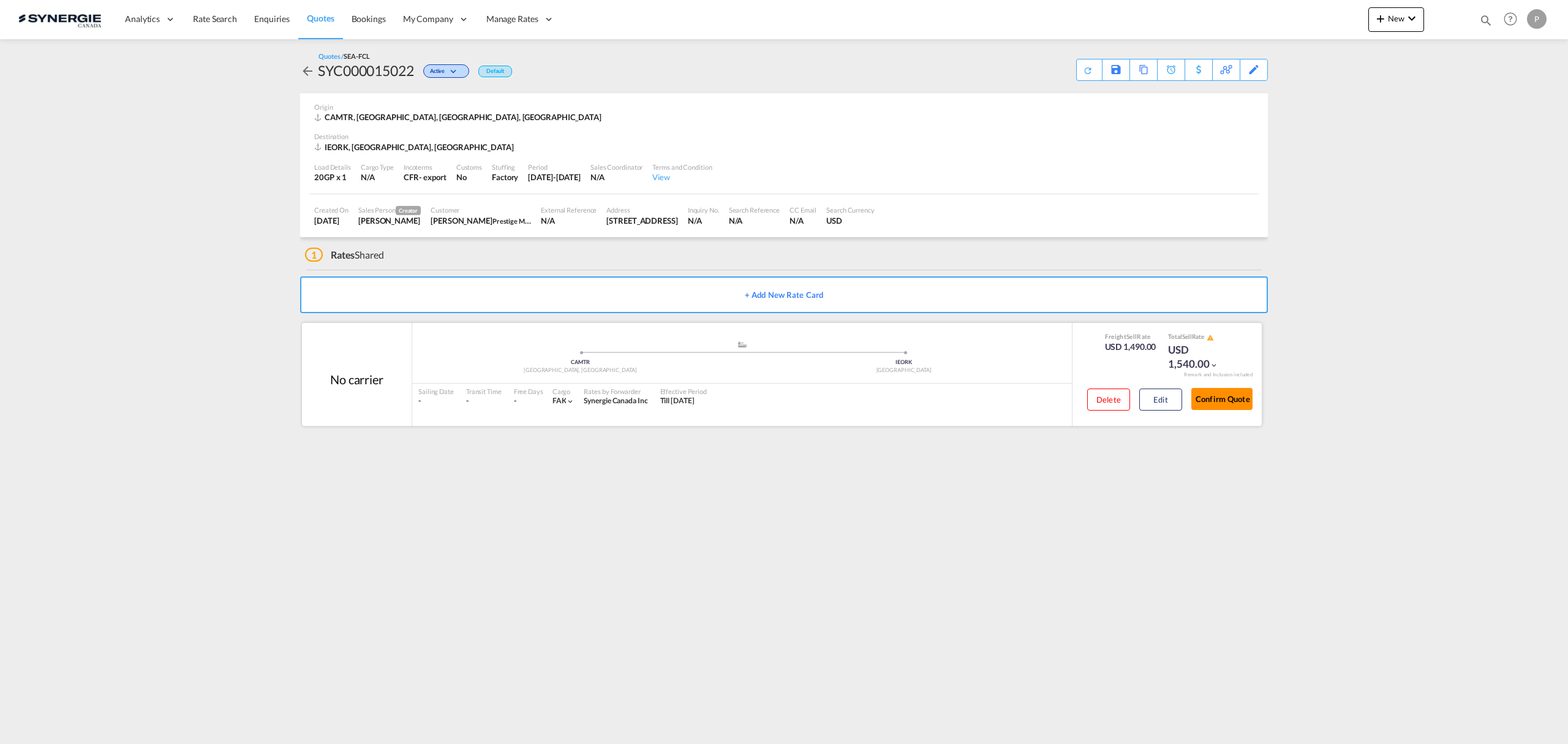
click at [1247, 401] on button "Confirm Quote" at bounding box center [1222, 399] width 62 height 22
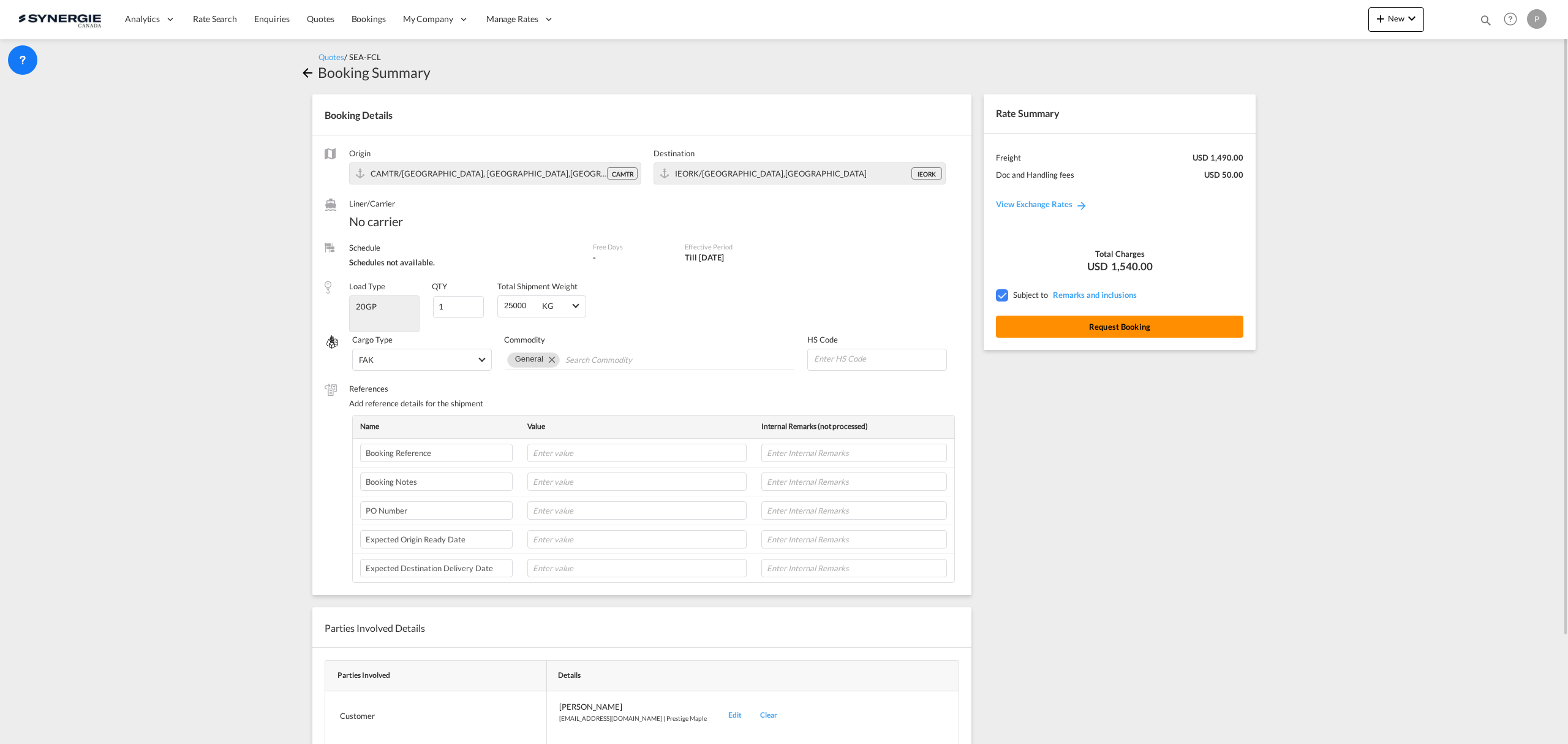
click at [1176, 332] on button "Request Booking" at bounding box center [1119, 327] width 247 height 22
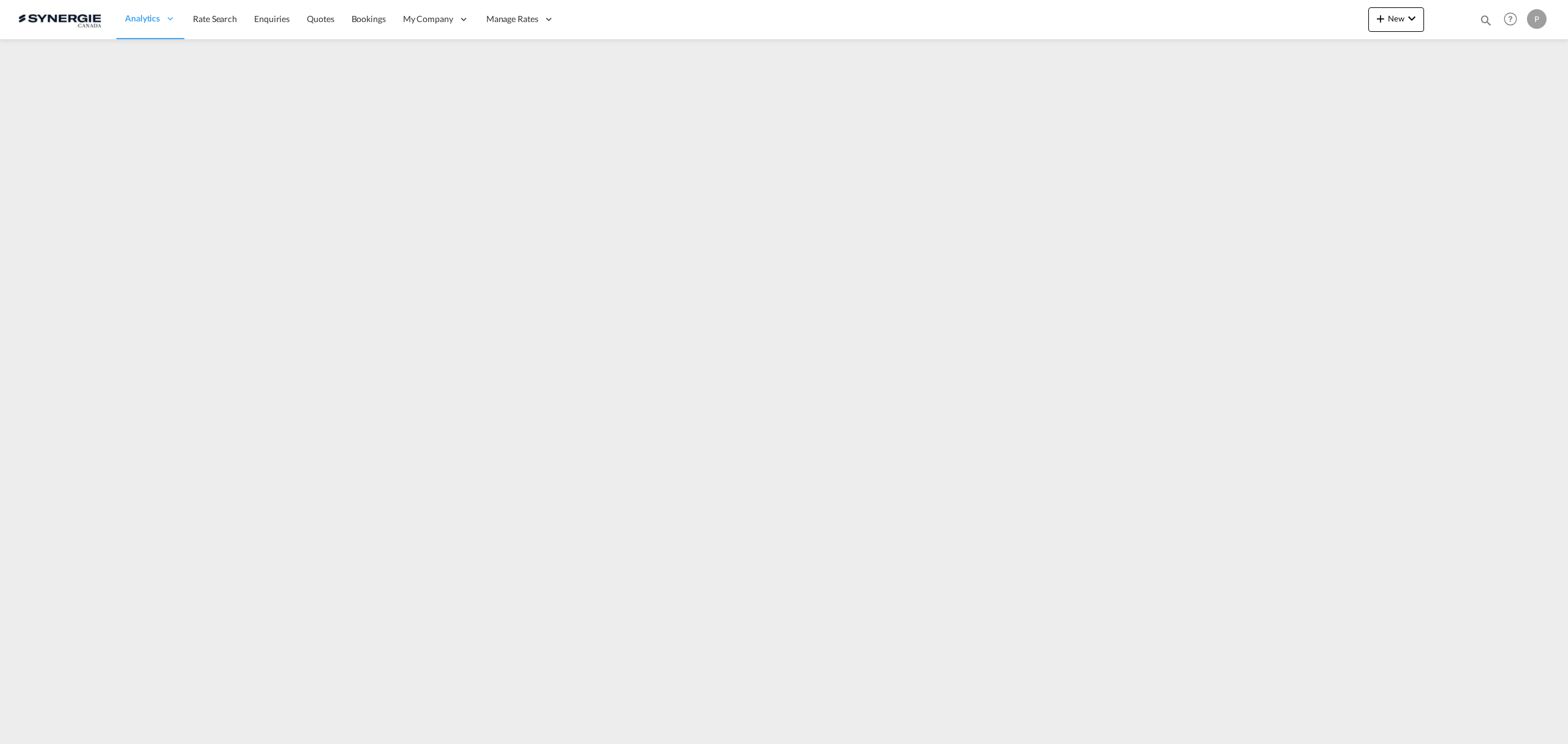
click at [1481, 18] on md-icon "icon-magnify" at bounding box center [1486, 20] width 13 height 13
click at [1297, 17] on select "Bookings Quotes Enquiries" at bounding box center [1291, 20] width 58 height 22
select select "Quotes"
click at [1262, 9] on select "Bookings Quotes Enquiries" at bounding box center [1291, 20] width 58 height 22
click at [1370, 25] on input at bounding box center [1393, 20] width 152 height 22
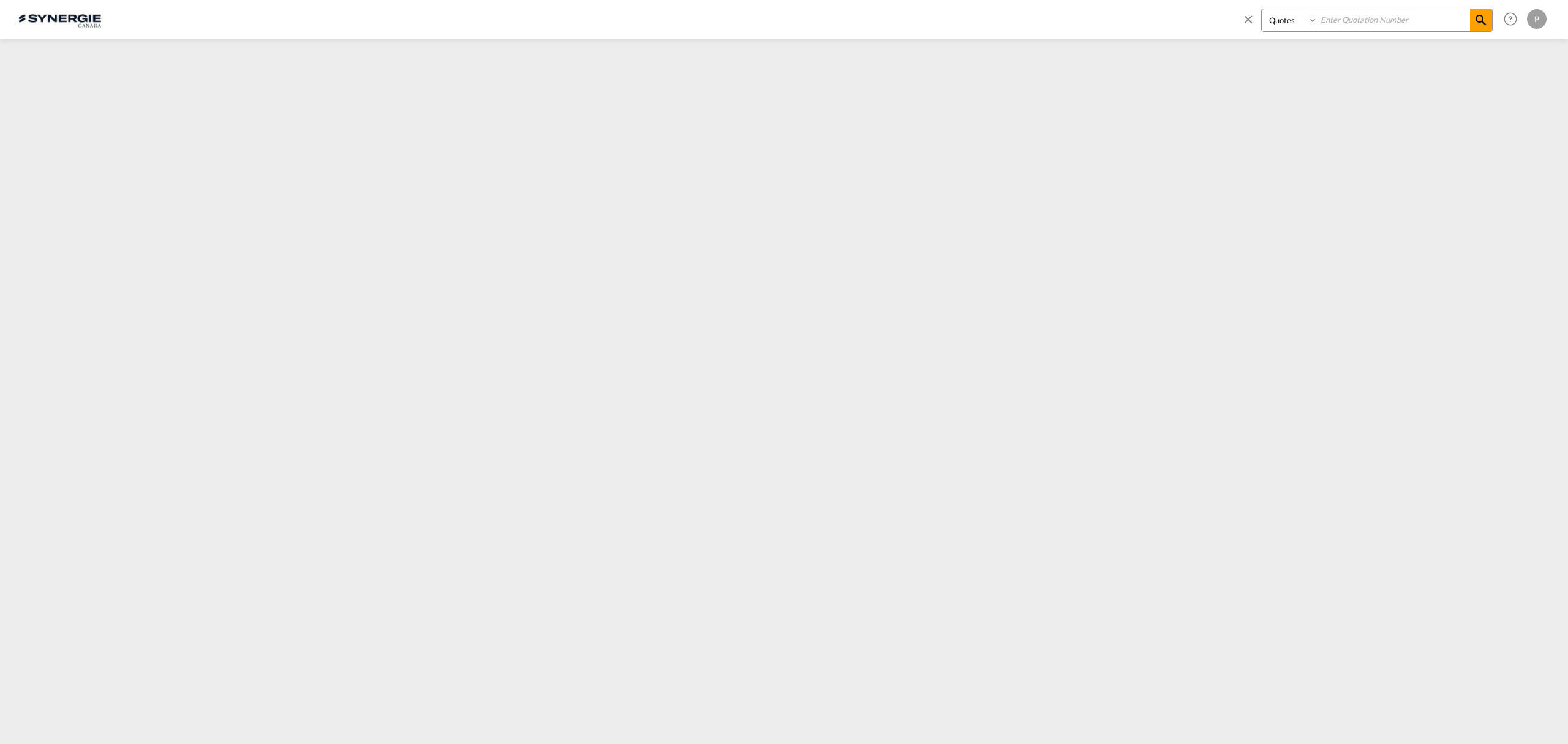
paste input "Kenmore KW3010 Bagged Canister"
type input "Kenmore KW3010 Bagged Canister"
click at [1362, 15] on input at bounding box center [1393, 20] width 152 height 22
type input "15101"
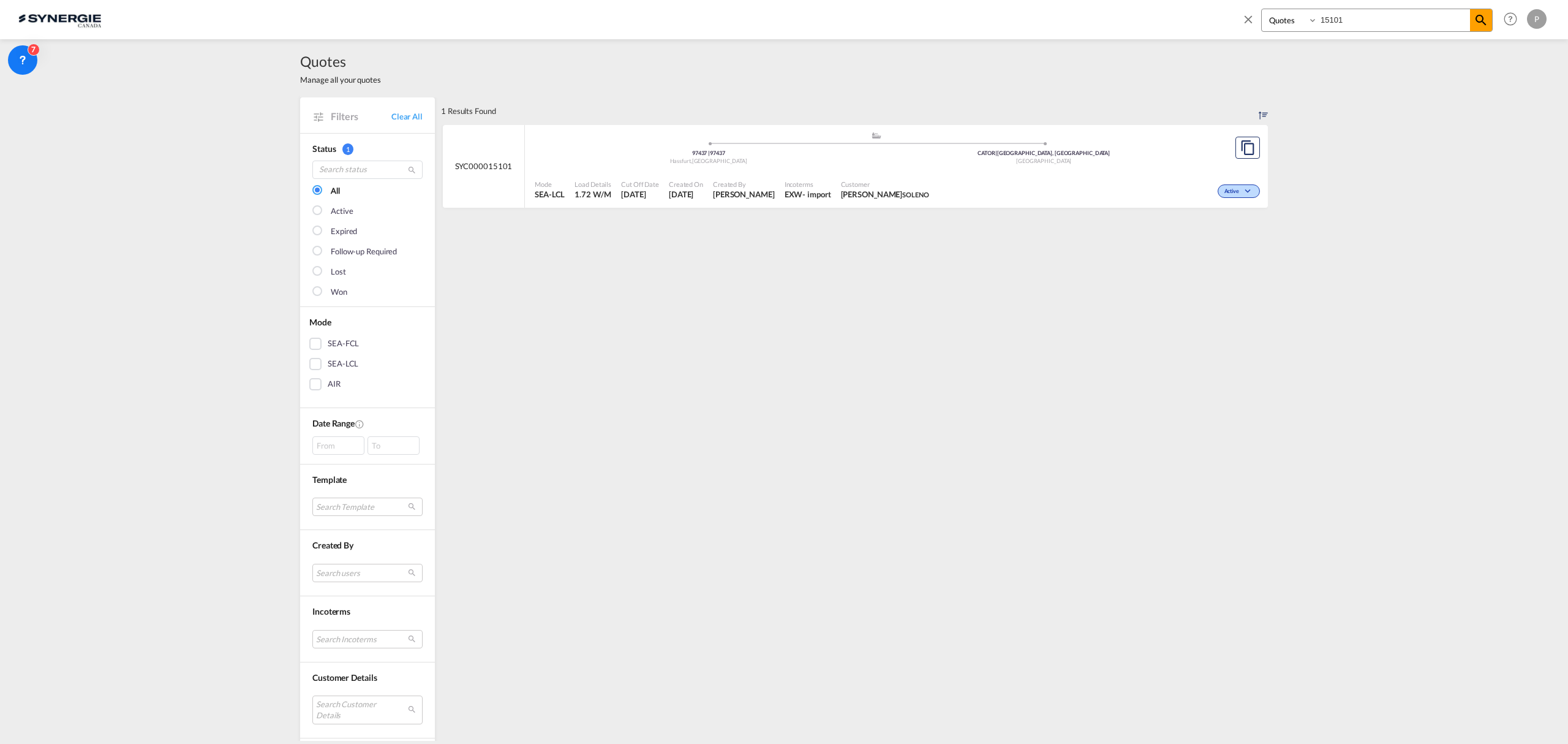
click at [703, 187] on span "Created On" at bounding box center [685, 184] width 34 height 9
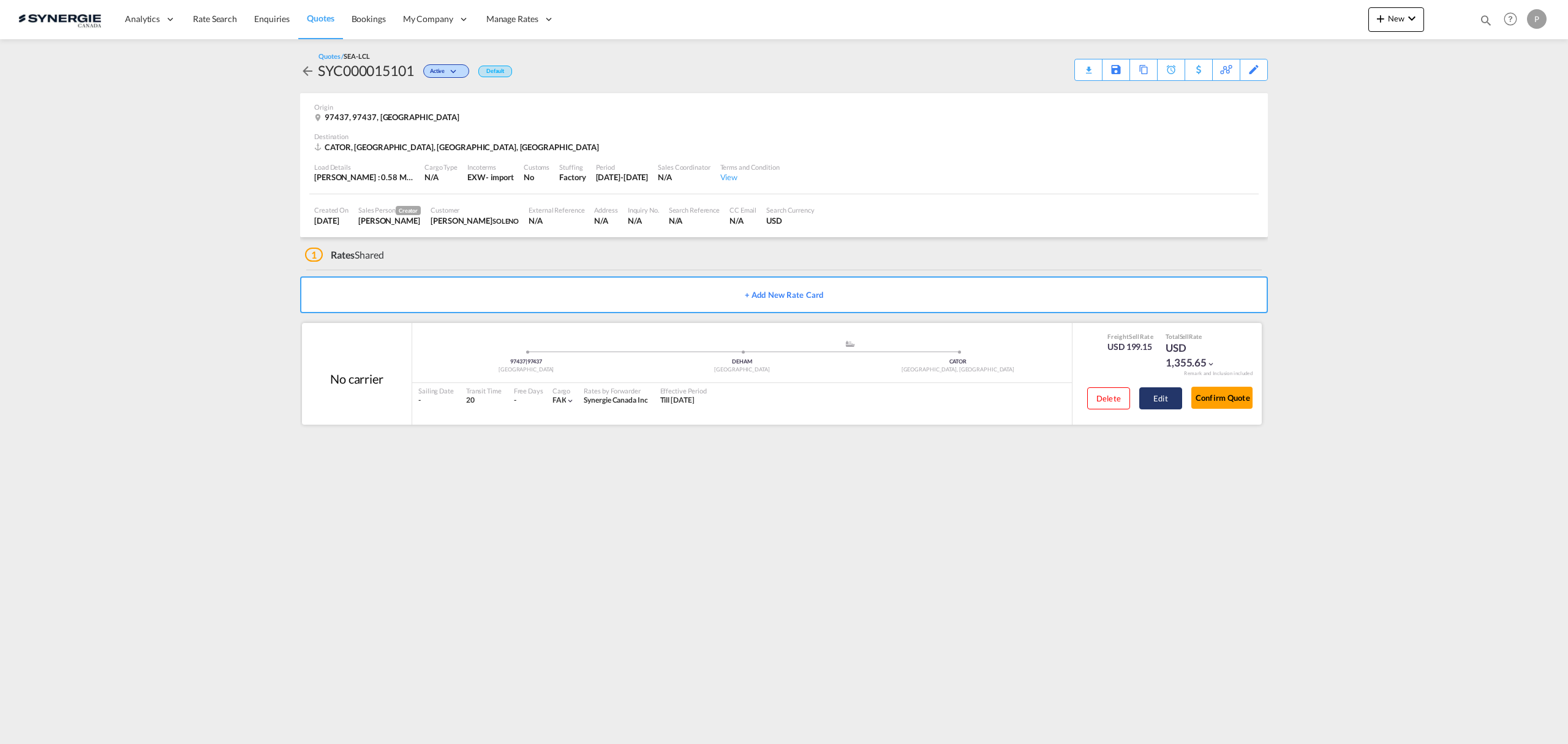
click at [1159, 395] on button "Edit" at bounding box center [1160, 398] width 42 height 22
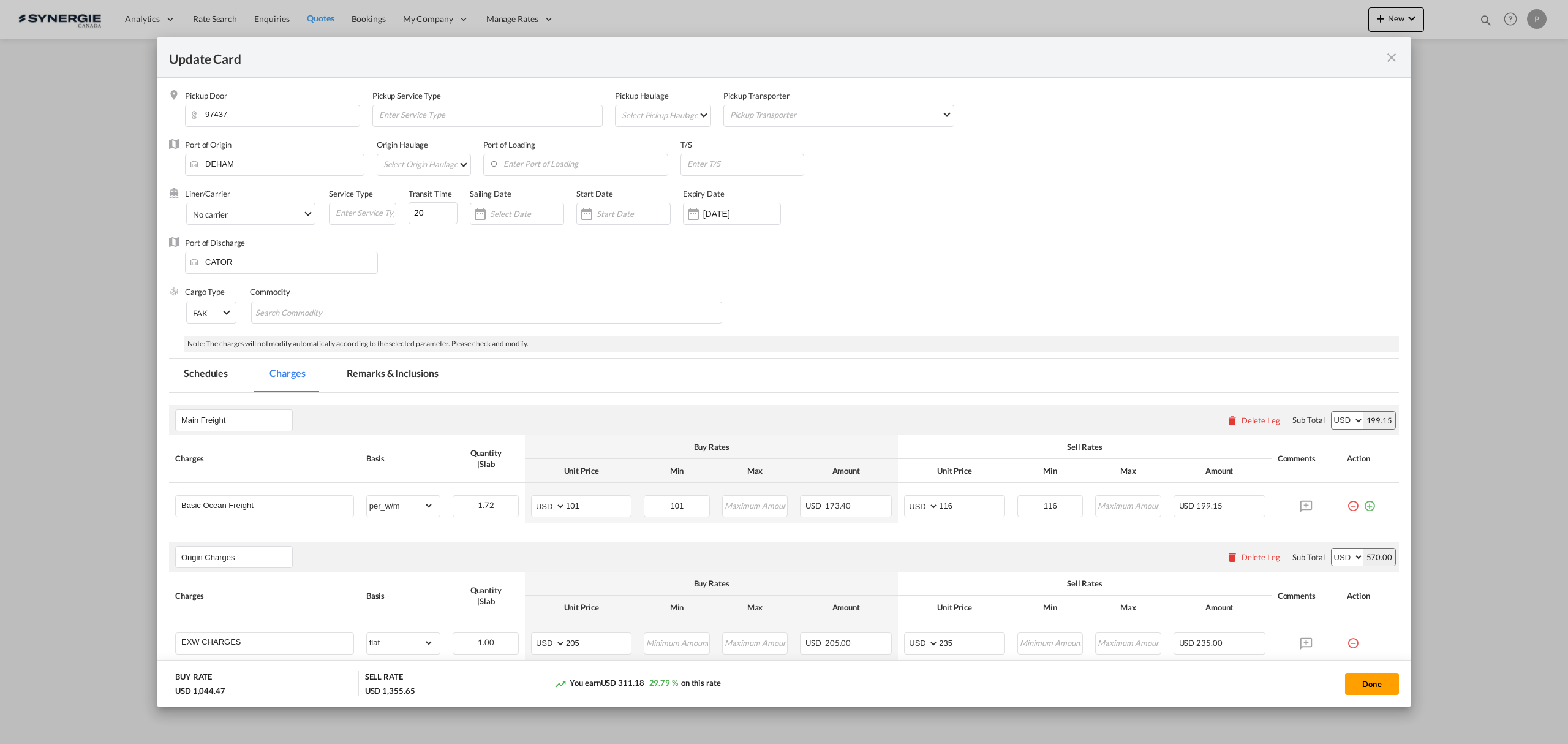
click at [393, 363] on md-tab-item "Remarks & Inclusions" at bounding box center [392, 375] width 121 height 33
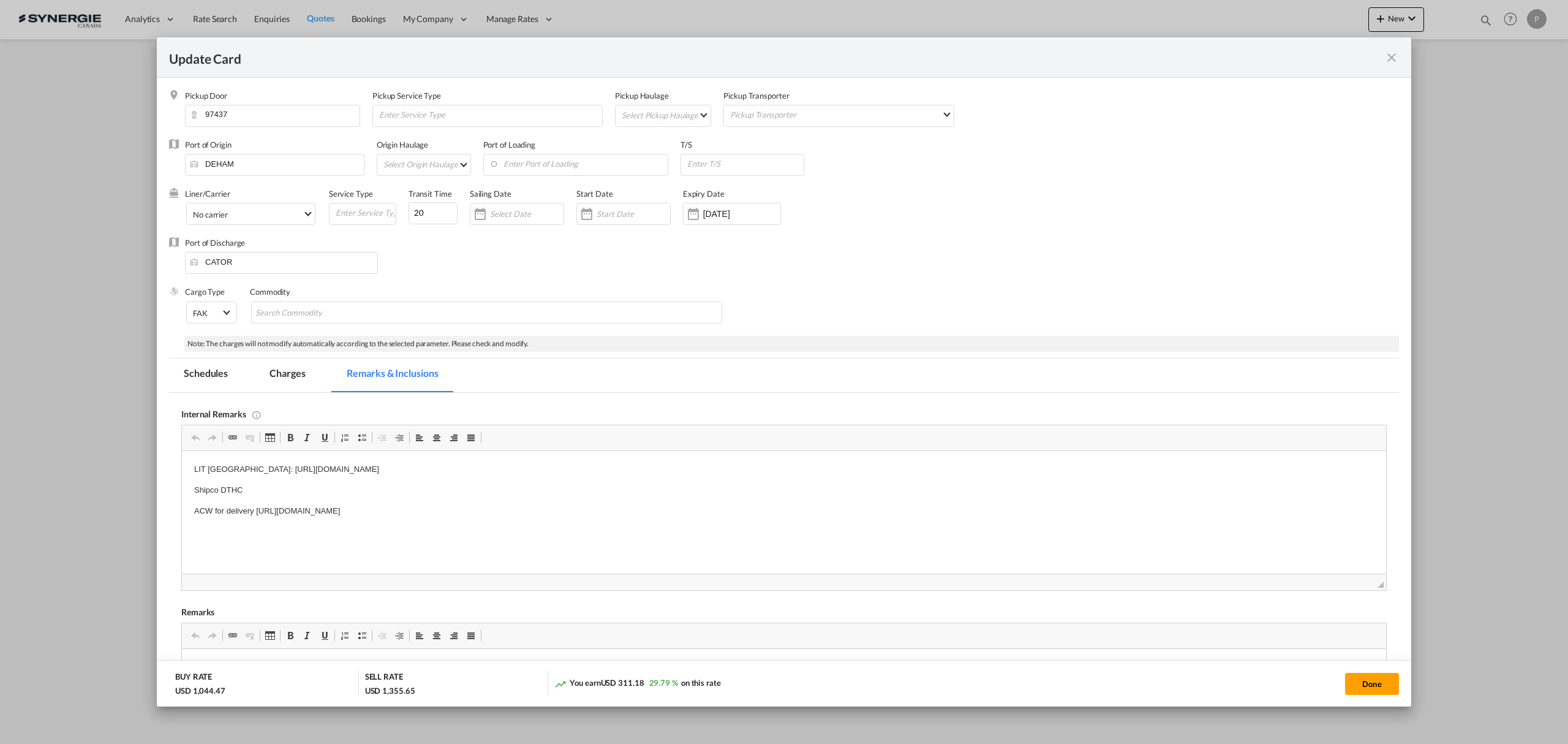
click at [1394, 52] on md-icon "icon-close fg-AAA8AD m-0 pointer" at bounding box center [1391, 57] width 15 height 15
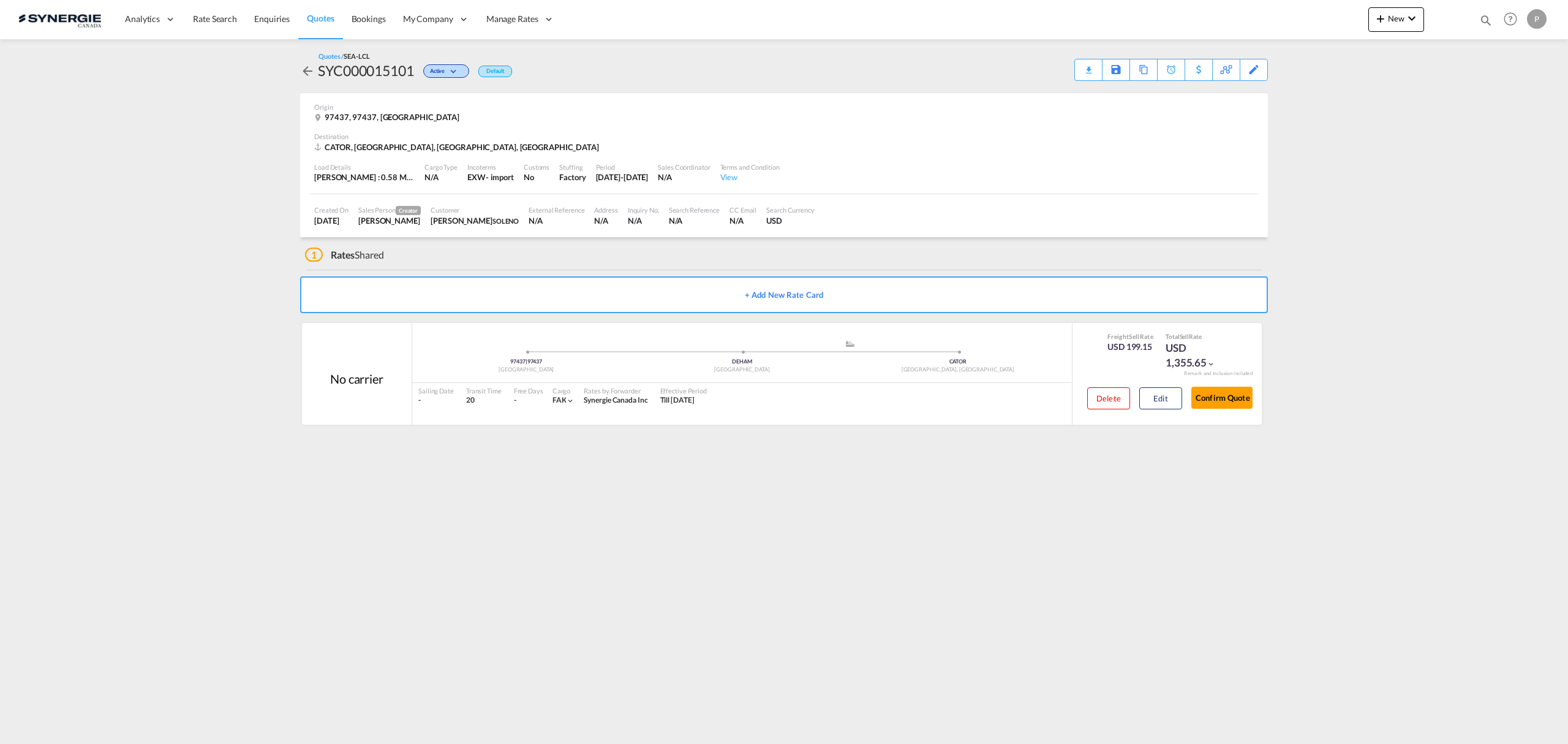
click at [386, 72] on div "SYC000015101" at bounding box center [366, 71] width 96 height 20
click at [386, 72] on div "SYC000015101" at bounding box center [366, 71] width 96 height 20
copy div "SYC000015101"
click at [1228, 402] on button "Confirm Quote" at bounding box center [1222, 397] width 62 height 22
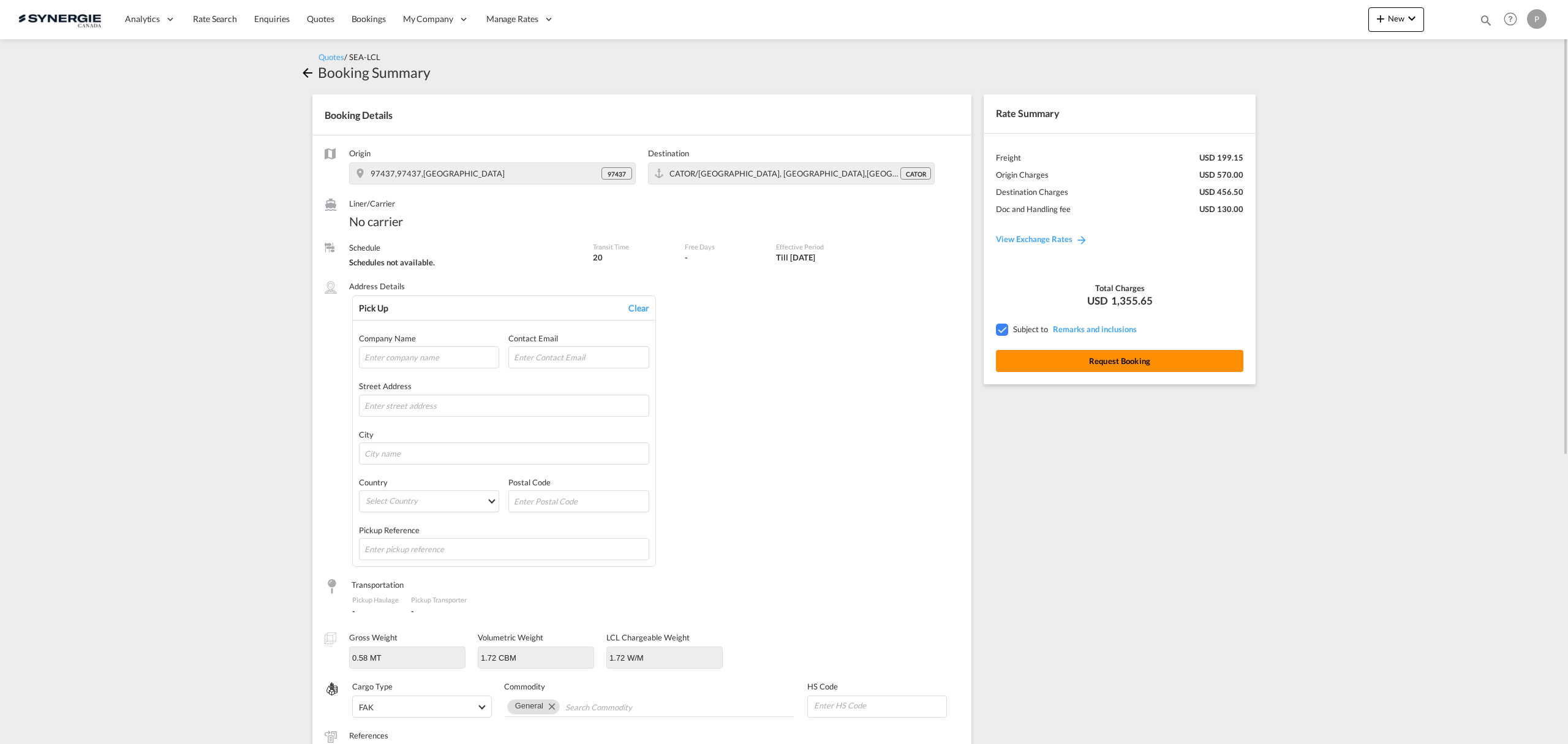
click at [1093, 365] on button "Request Booking" at bounding box center [1119, 361] width 247 height 22
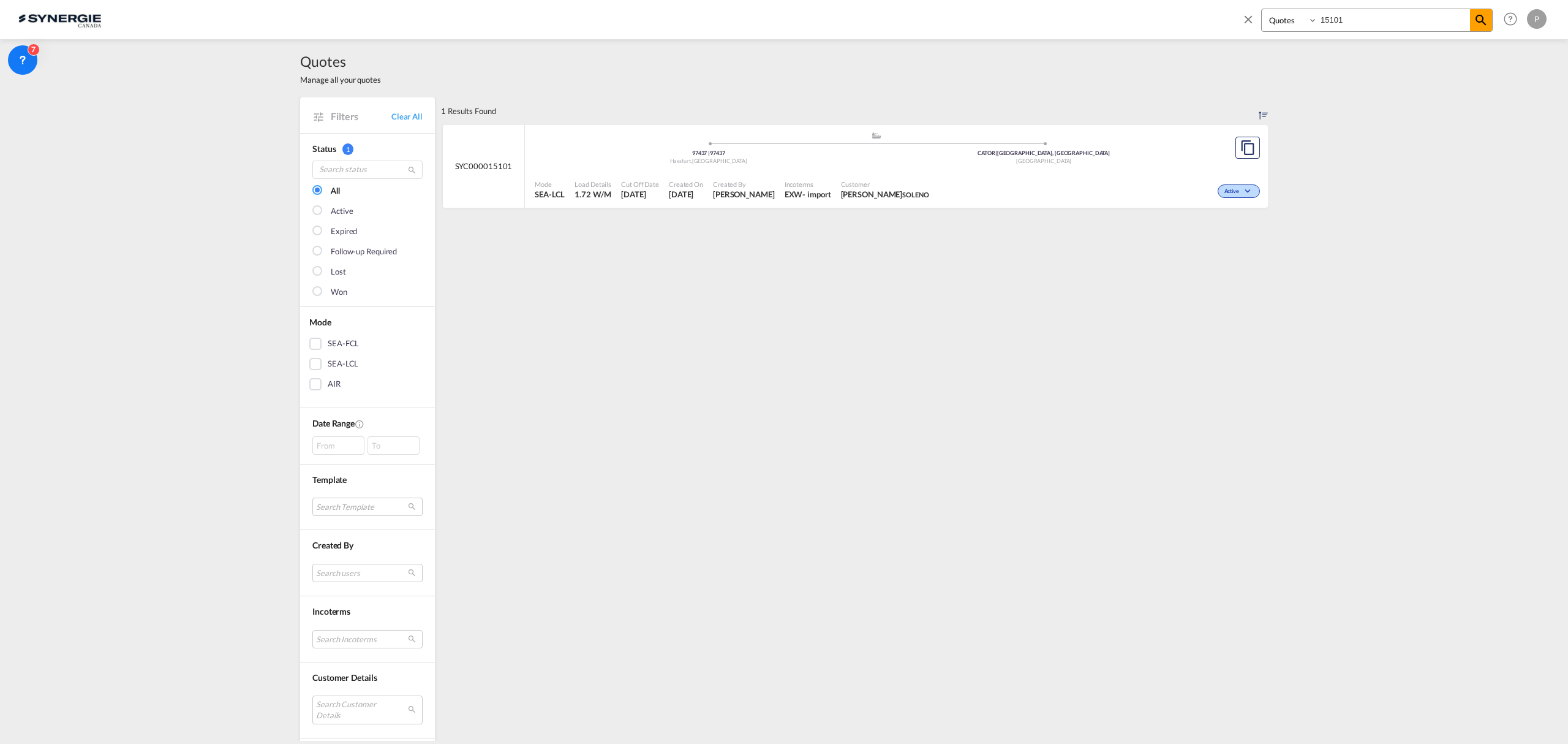
select select "Quotes"
click at [1323, 22] on input "15101" at bounding box center [1393, 20] width 152 height 22
paste input "SYC000015066"
type input "SYC000015066"
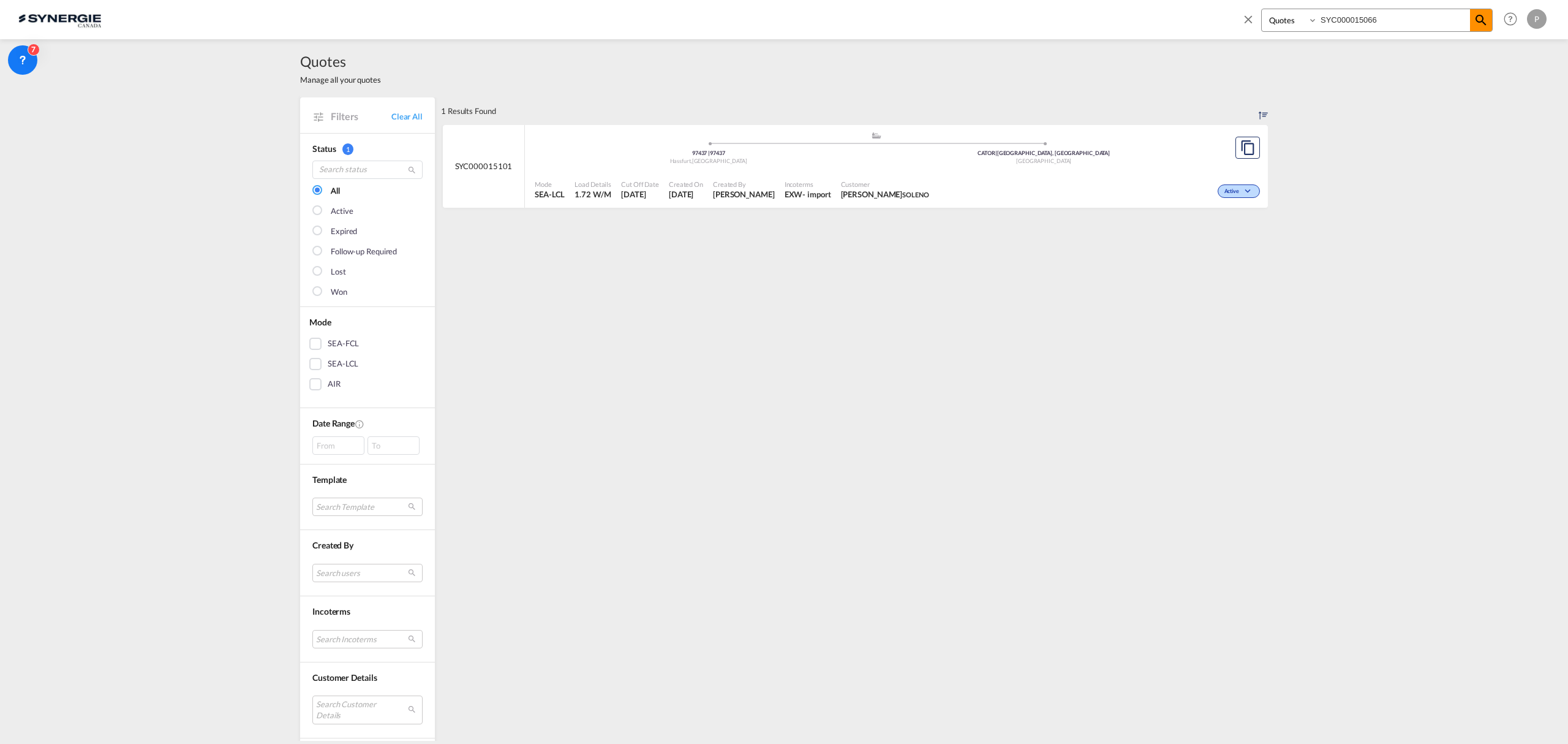
click at [1476, 20] on md-icon "icon-magnify" at bounding box center [1481, 20] width 15 height 15
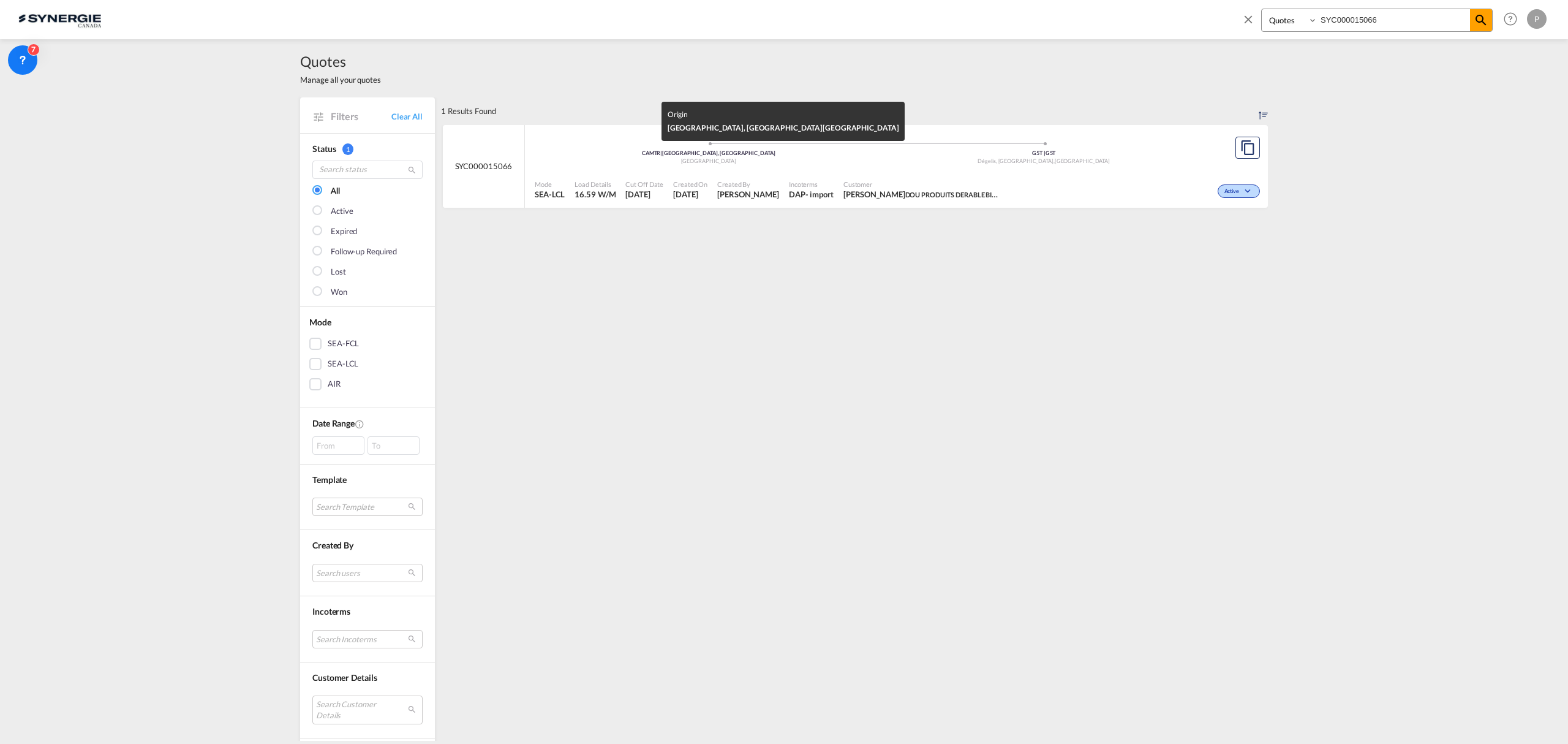
click at [747, 152] on div "CAMTR | [GEOGRAPHIC_DATA], [GEOGRAPHIC_DATA]" at bounding box center [708, 153] width 336 height 8
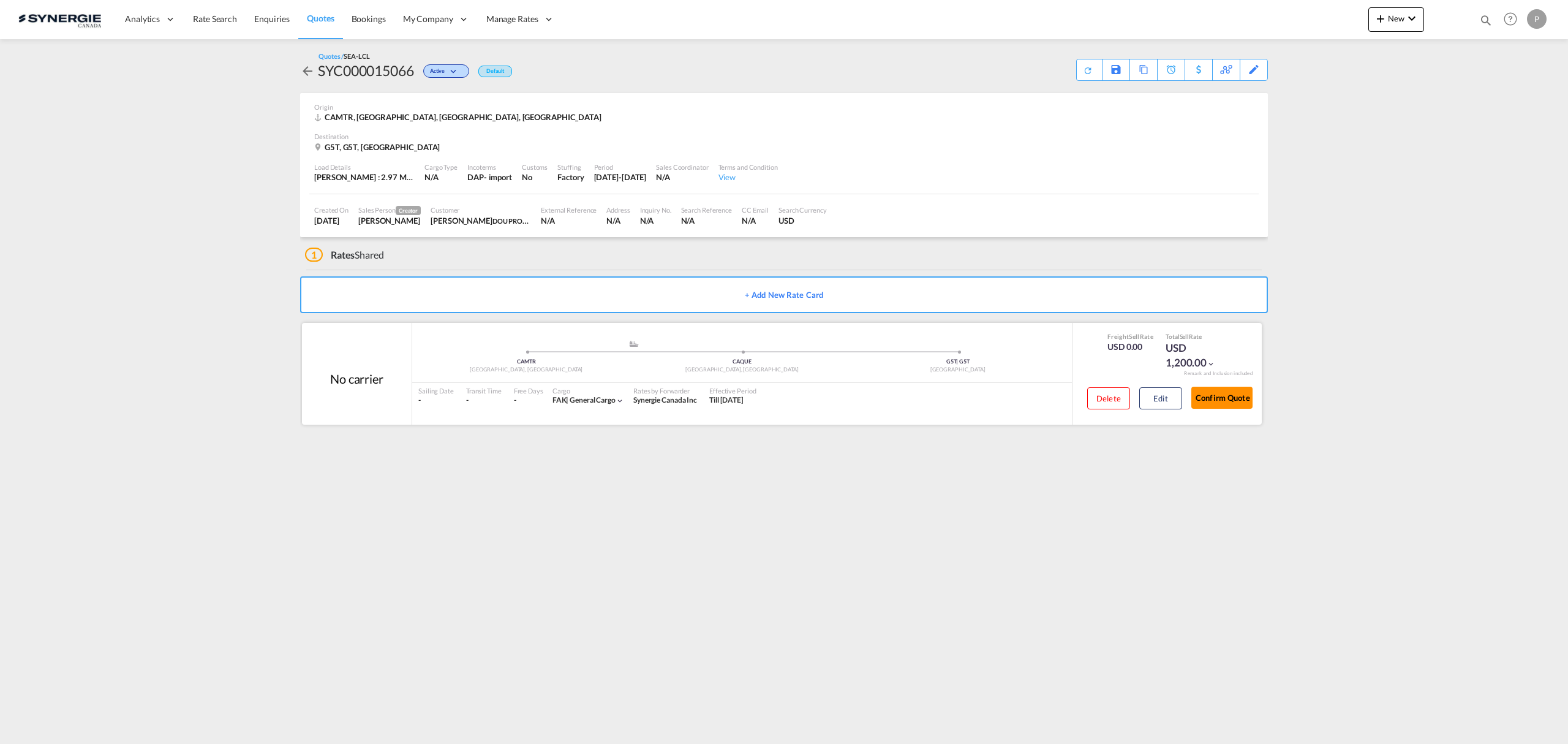
click at [1243, 398] on button "Confirm Quote" at bounding box center [1222, 397] width 62 height 22
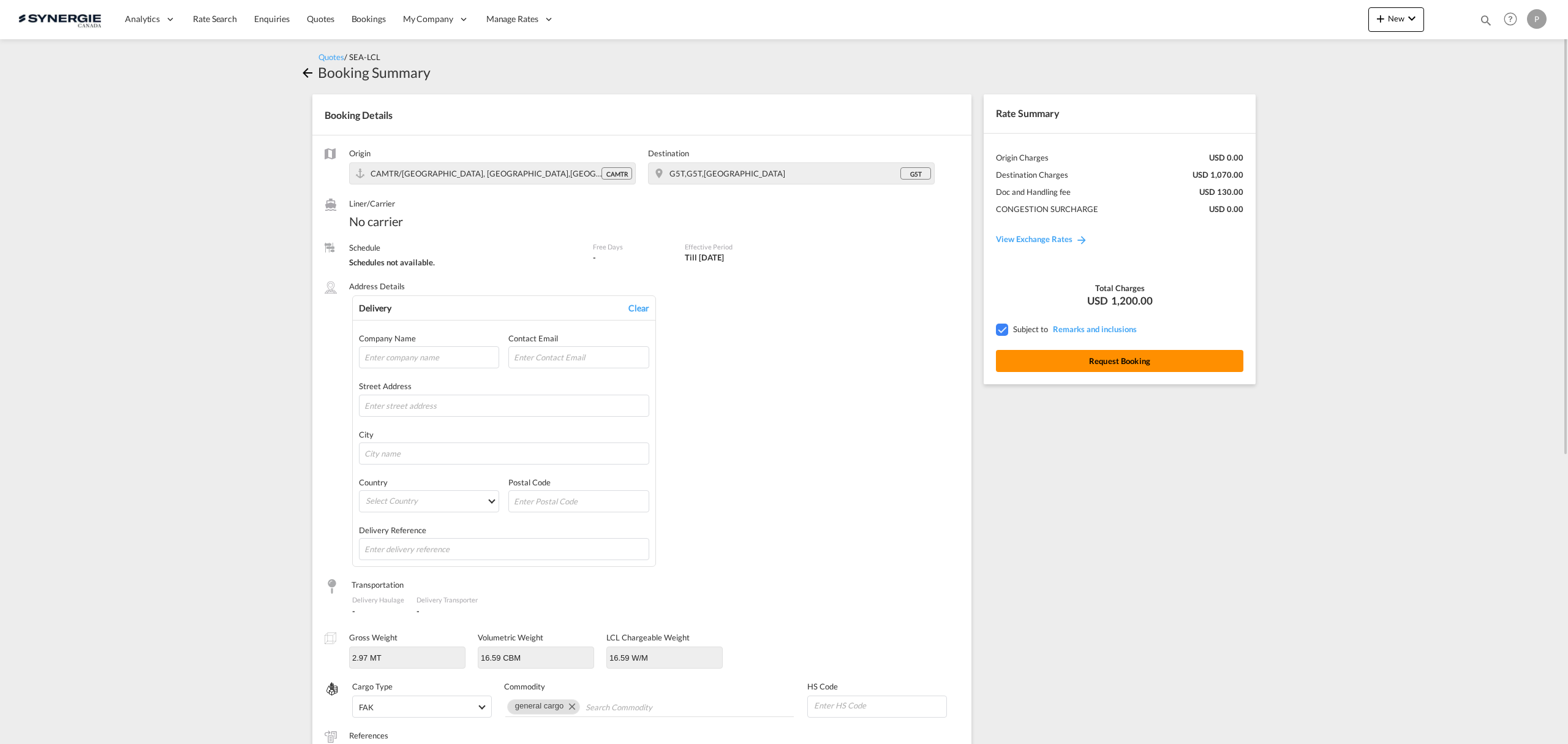
click at [1188, 361] on button "Request Booking" at bounding box center [1119, 361] width 247 height 22
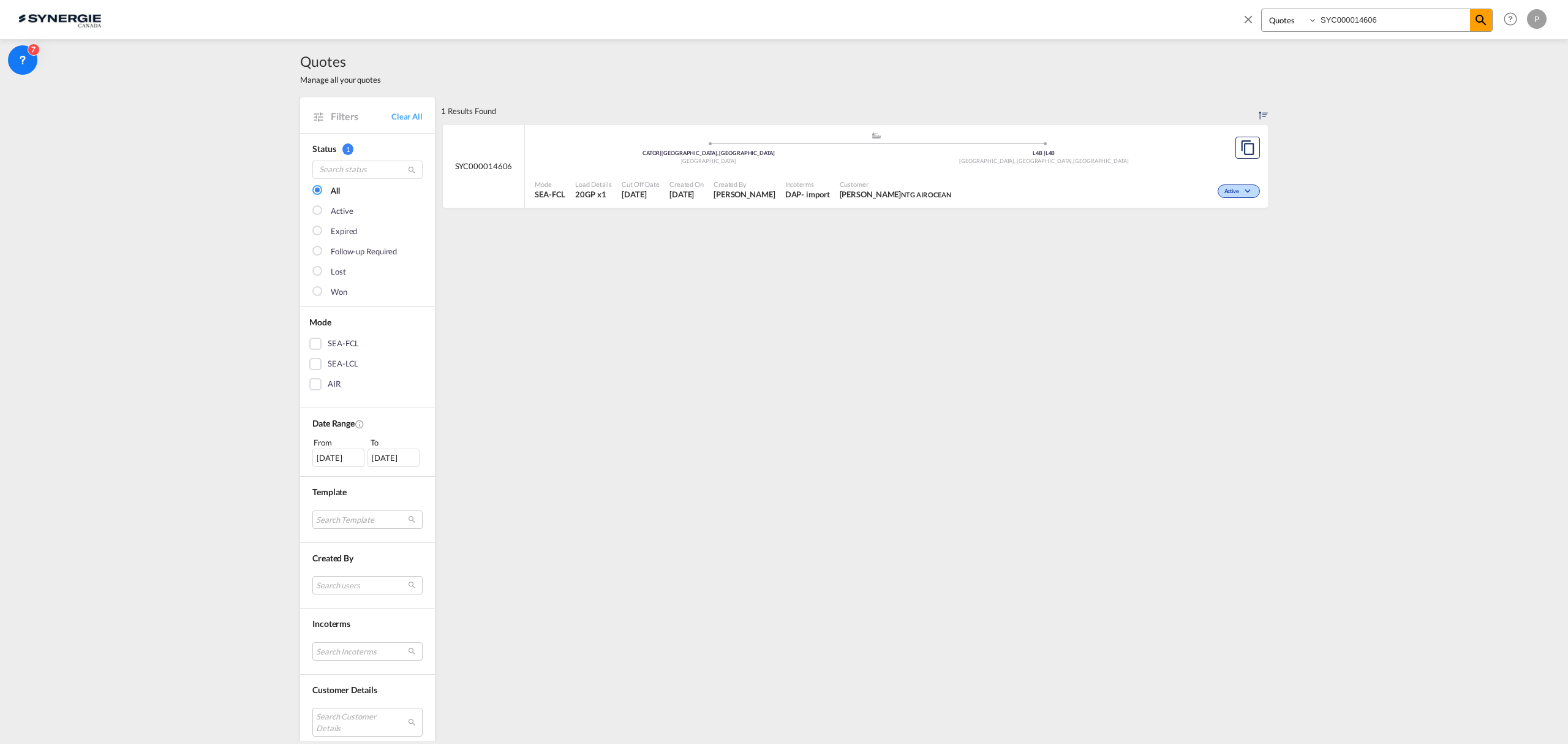
select select "Quotes"
click at [400, 119] on link "Clear All" at bounding box center [407, 116] width 32 height 11
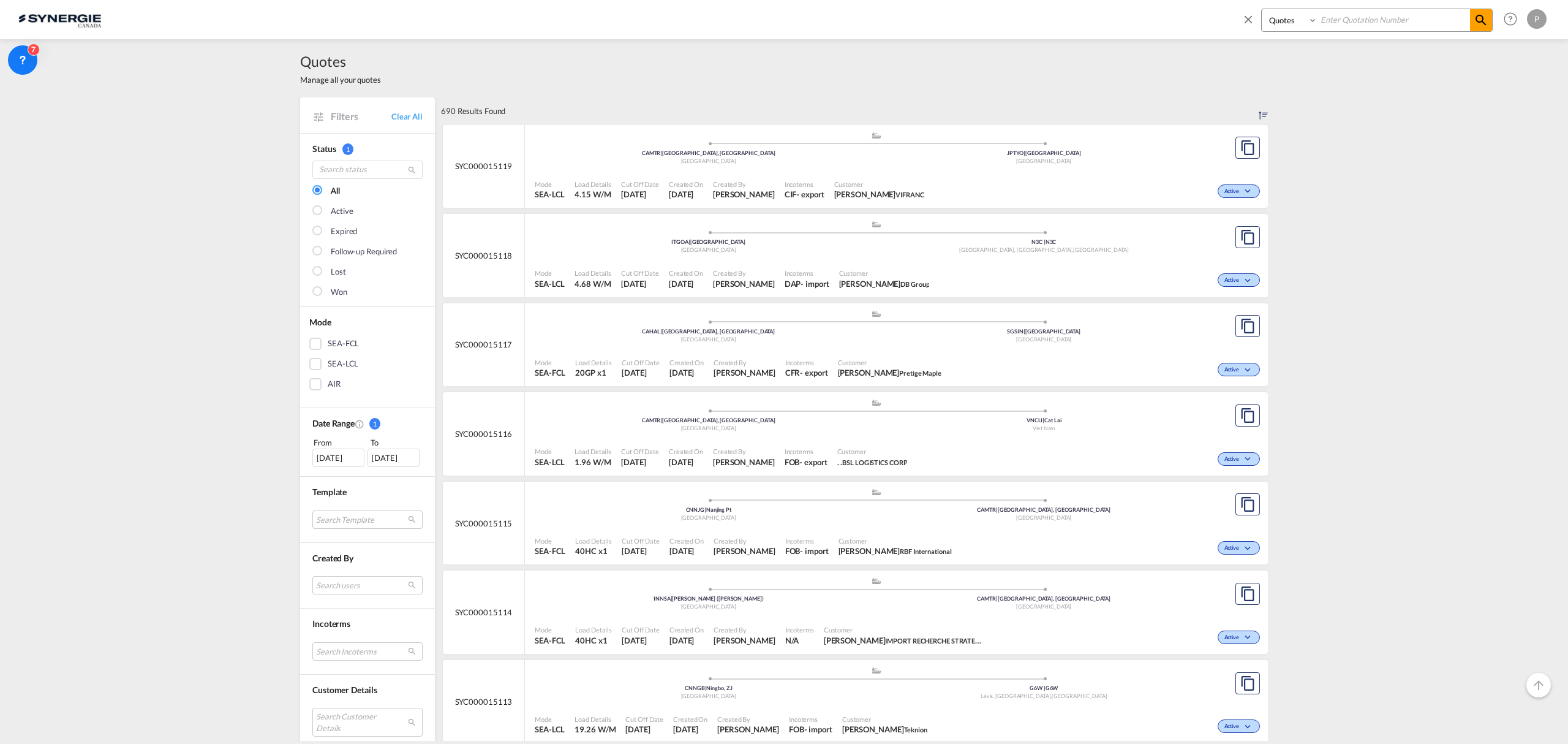
scroll to position [82, 0]
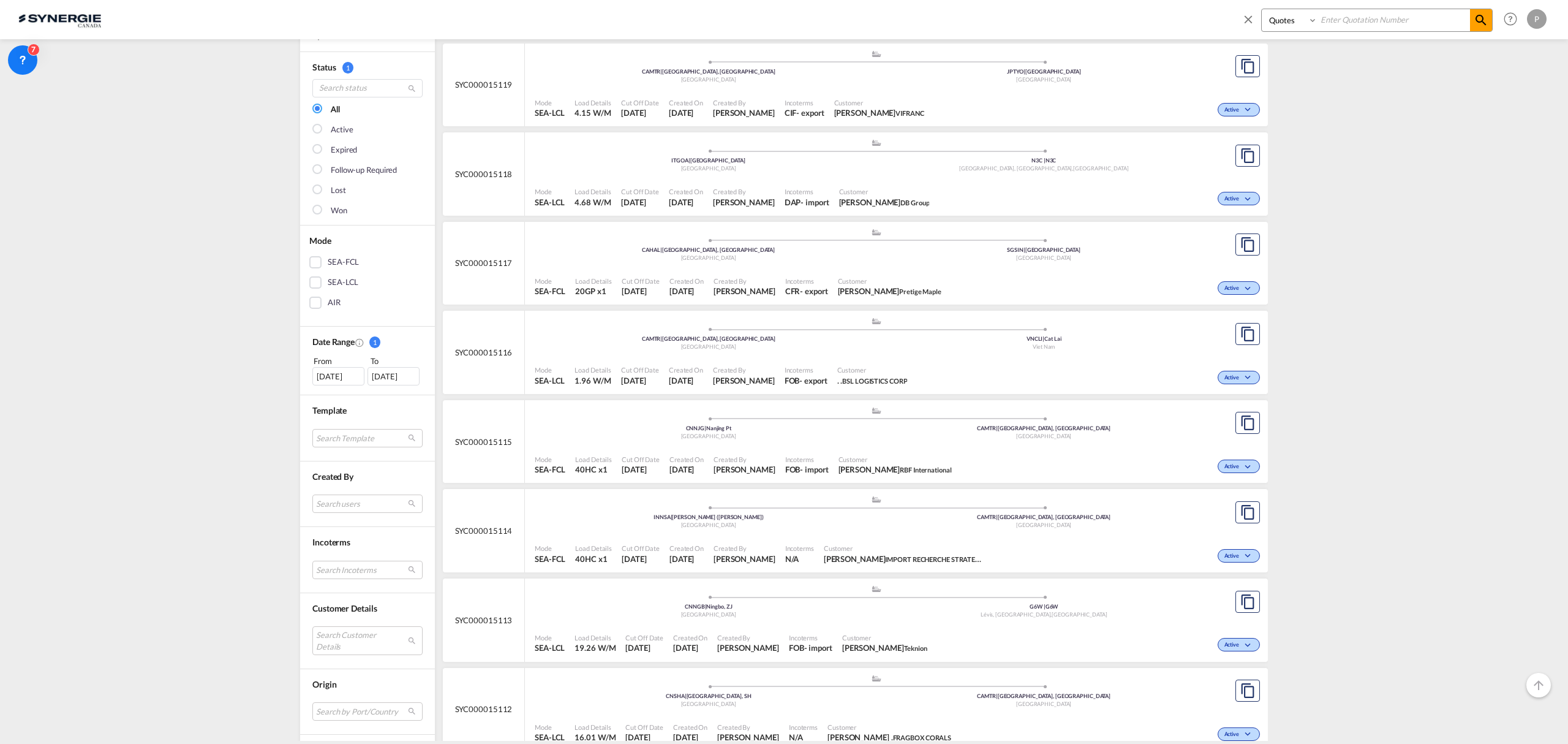
click at [356, 648] on md-select "Search Customer Details user name user [PERSON_NAME] [PERSON_NAME][EMAIL_ADDRES…" at bounding box center [367, 641] width 110 height 28
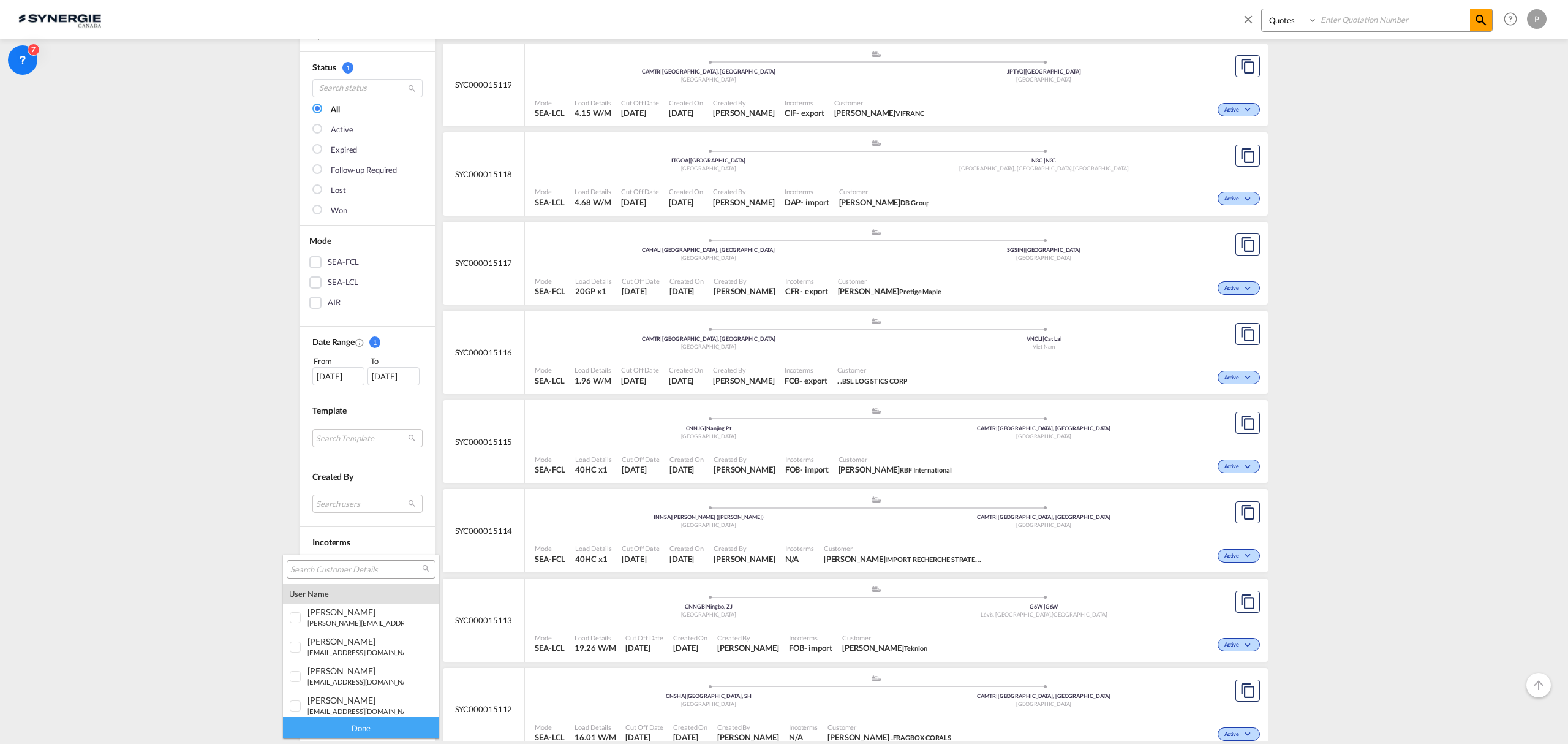
click at [344, 562] on div at bounding box center [361, 569] width 149 height 18
click at [344, 569] on input "search" at bounding box center [356, 569] width 132 height 11
type input "prestige"
click at [365, 697] on div "prestige maple" at bounding box center [355, 702] width 96 height 11
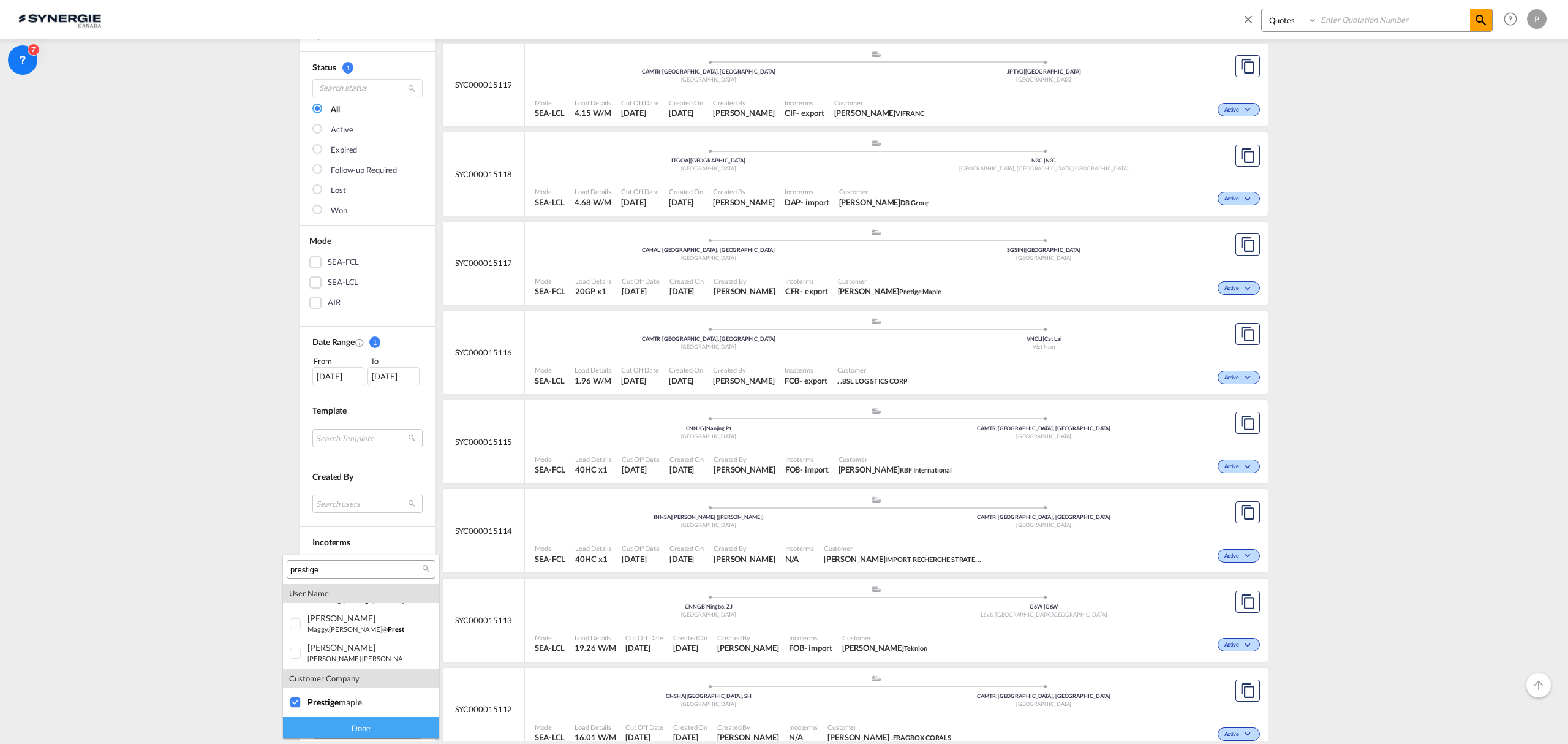
click at [356, 729] on div "Done" at bounding box center [361, 728] width 157 height 22
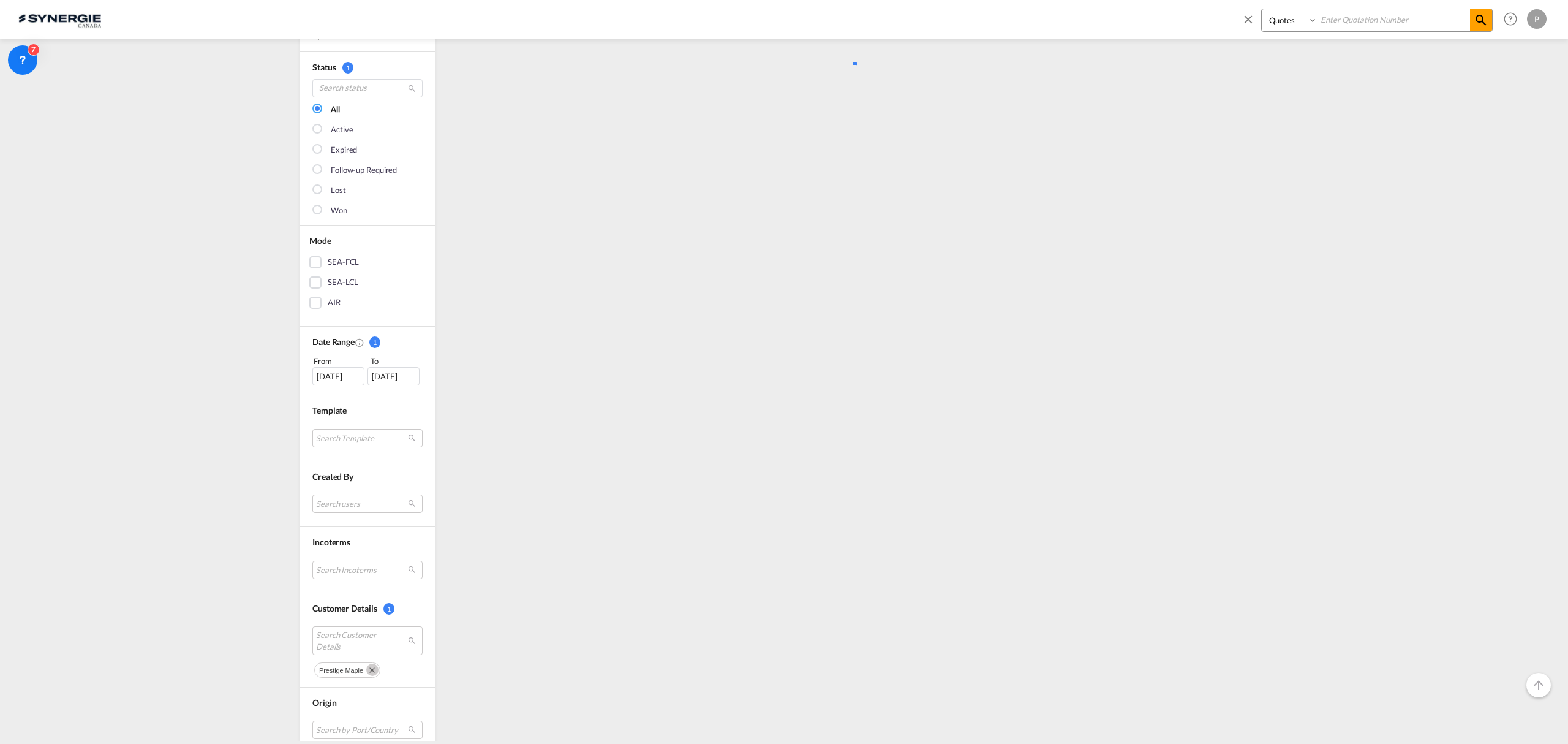
scroll to position [0, 0]
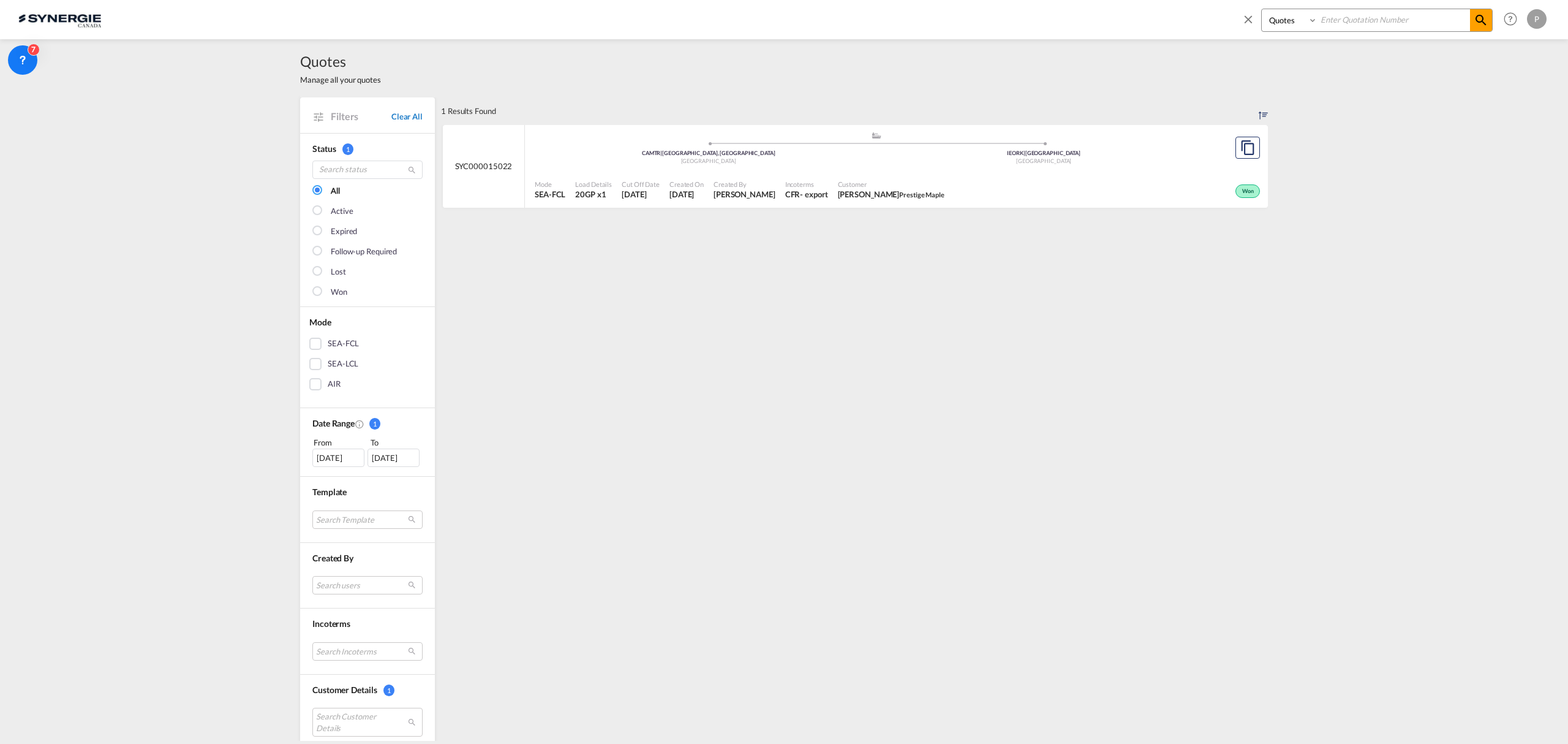
click at [397, 117] on link "Clear All" at bounding box center [407, 116] width 32 height 11
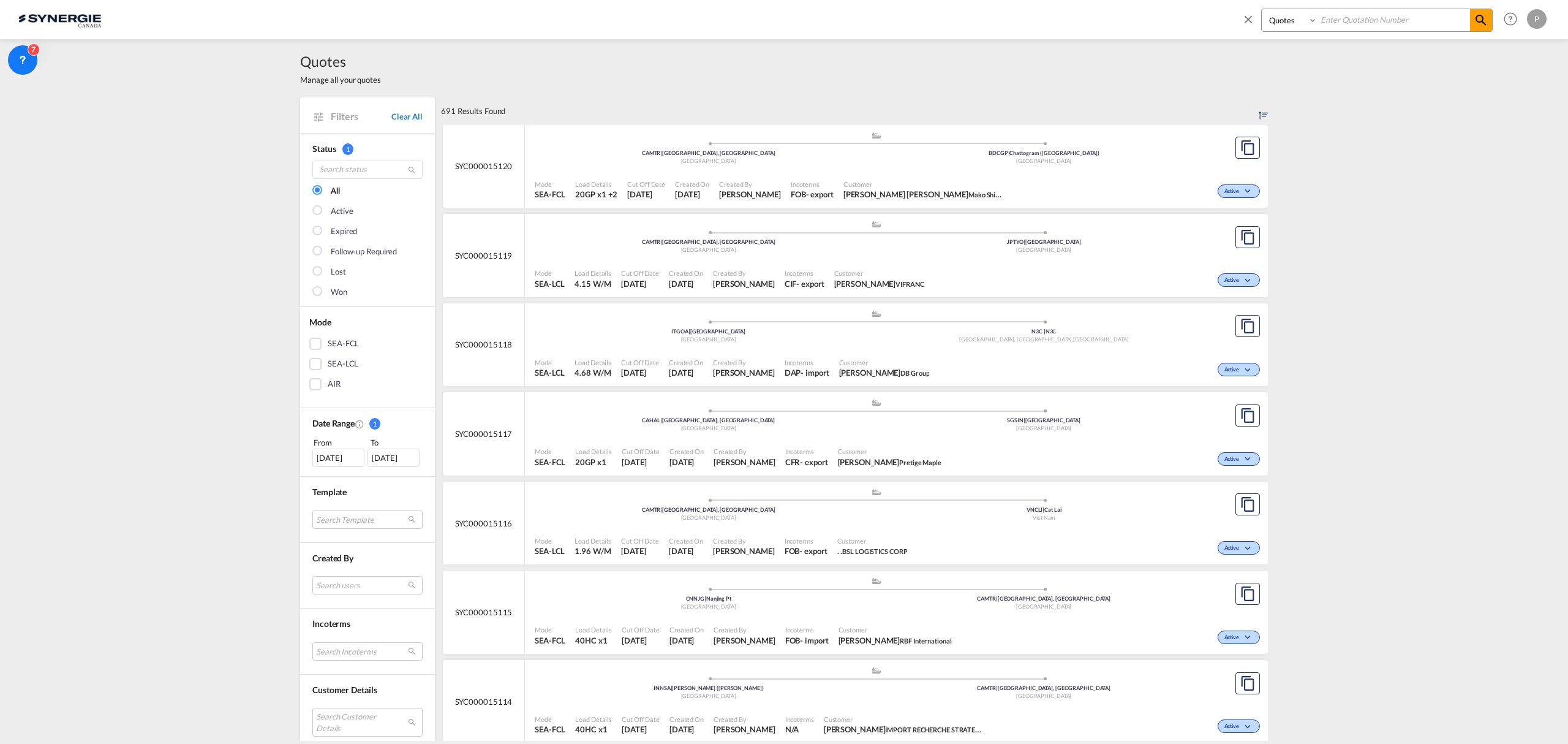
click at [400, 119] on link "Clear All" at bounding box center [407, 116] width 32 height 11
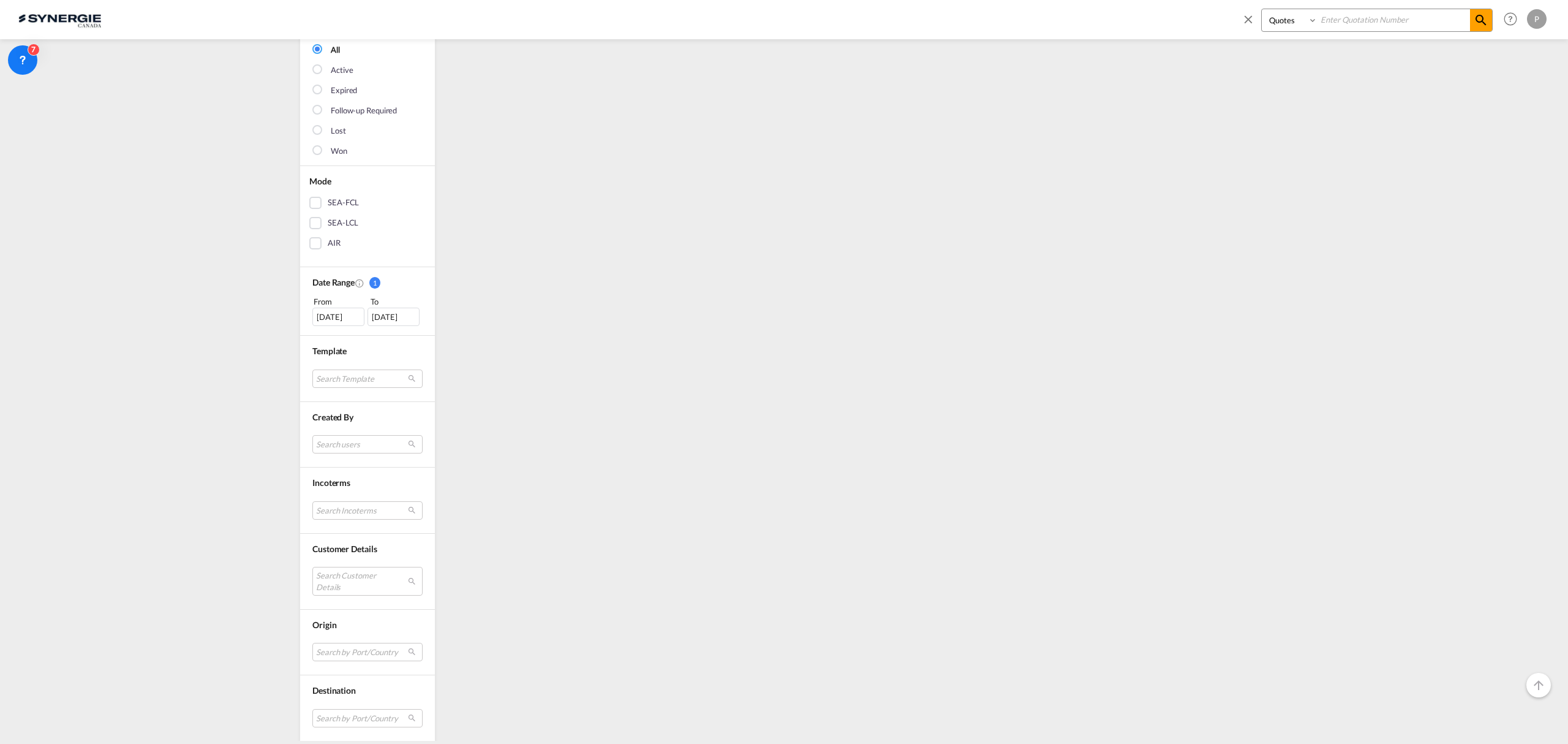
scroll to position [163, 0]
click at [356, 564] on md-select "Search Customer Details" at bounding box center [367, 559] width 110 height 28
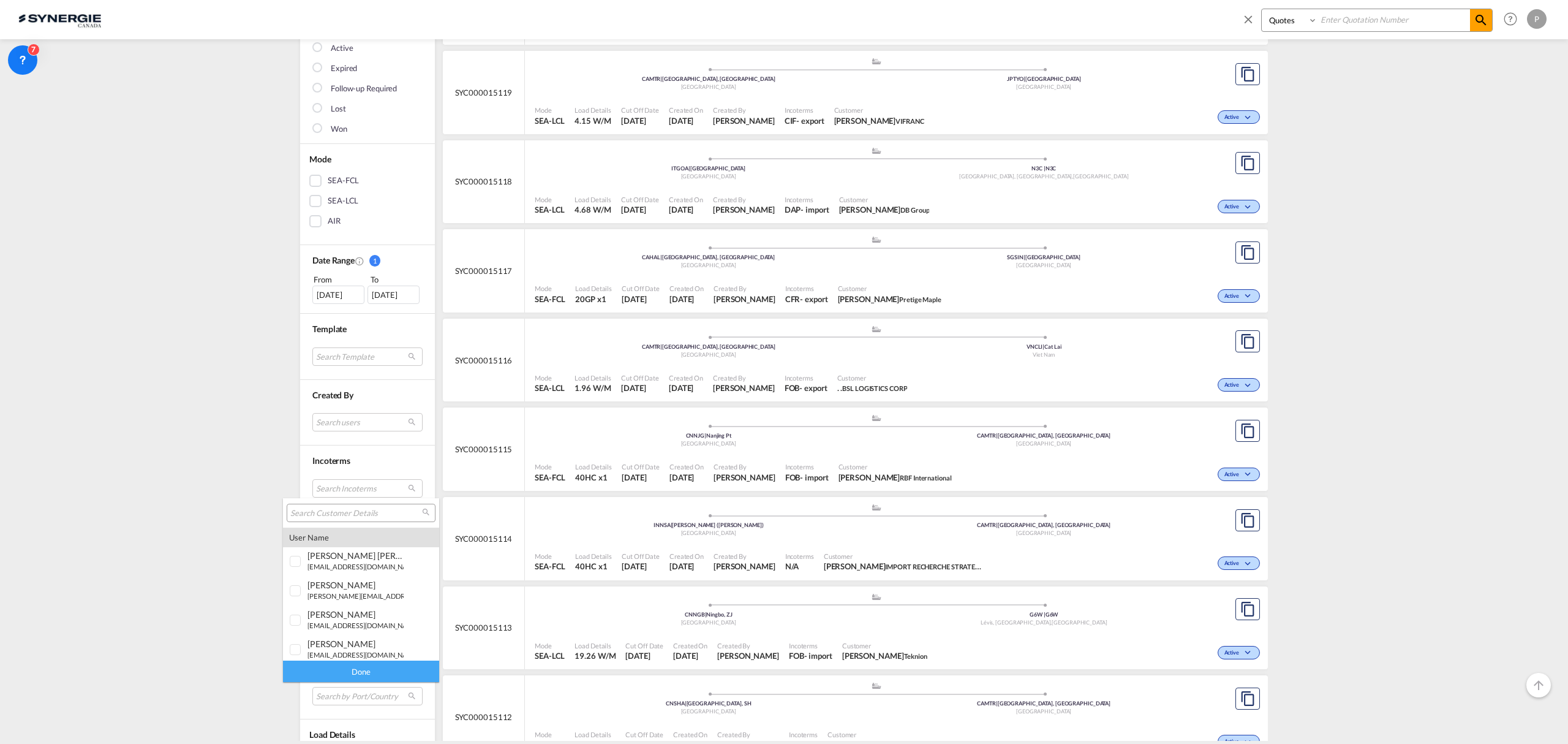
scroll to position [854, 0]
click at [334, 512] on input "search" at bounding box center [356, 513] width 132 height 11
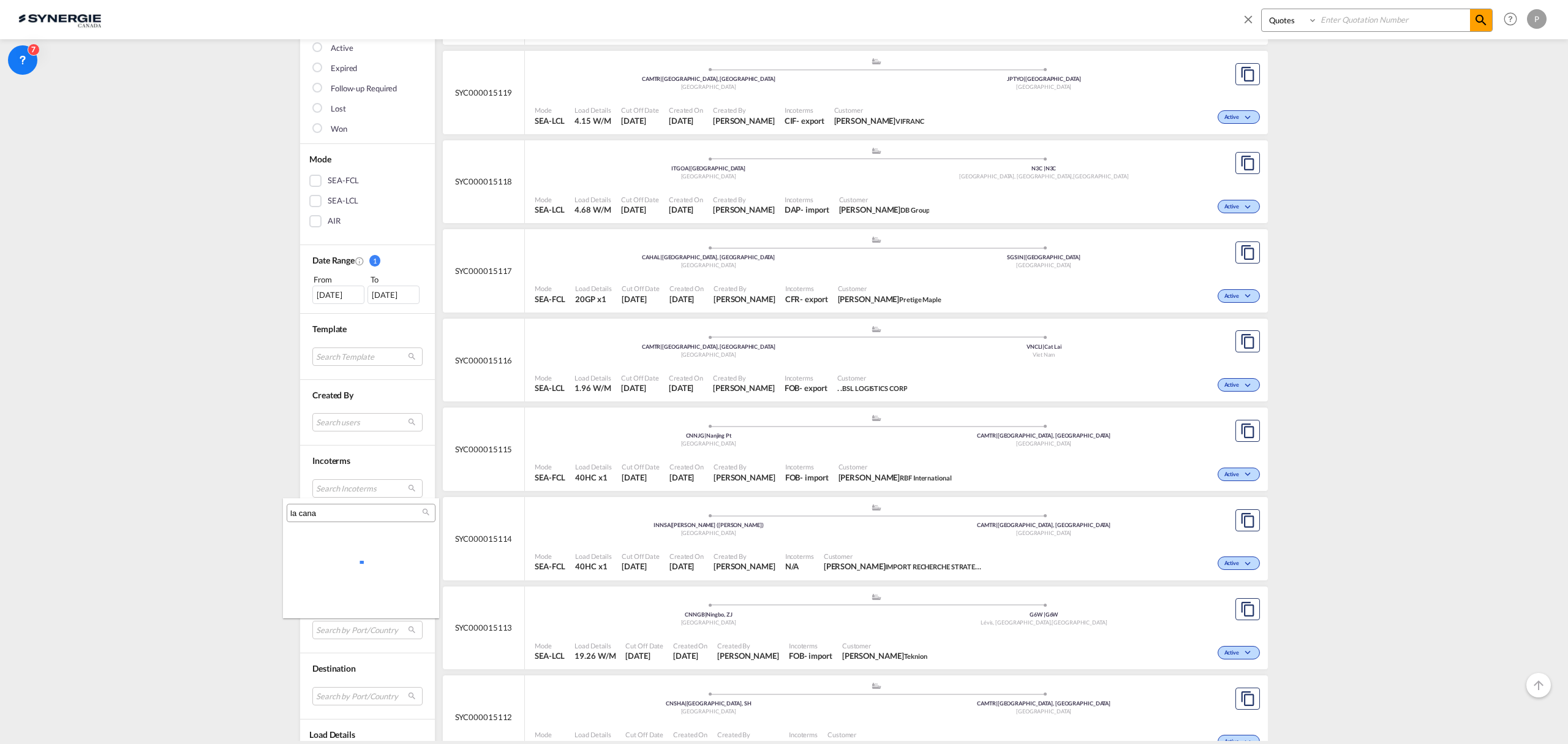
scroll to position [0, 0]
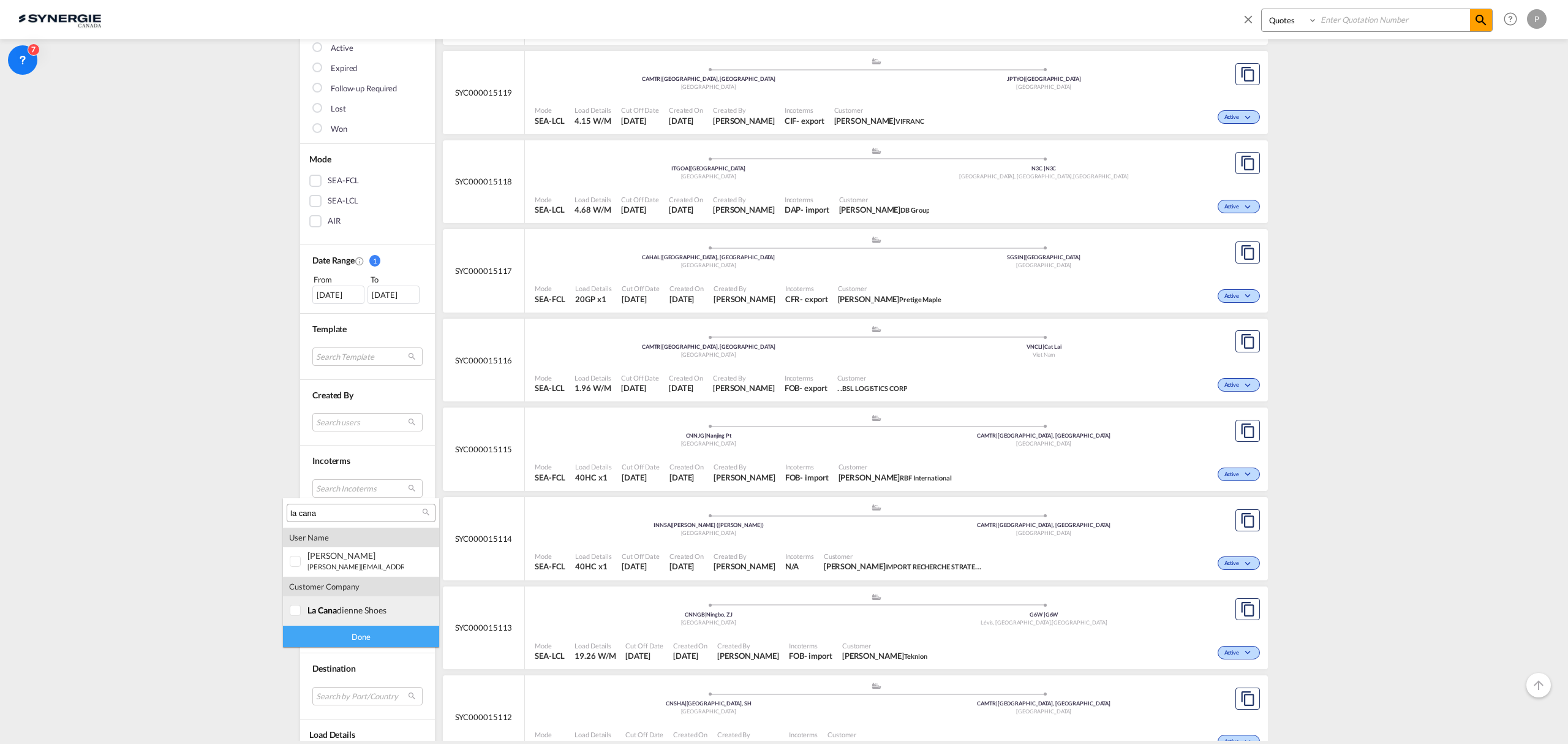
type input "la cana"
click at [354, 612] on div "la cana dienne shoes" at bounding box center [355, 610] width 96 height 11
click at [362, 640] on div "Done" at bounding box center [361, 637] width 157 height 22
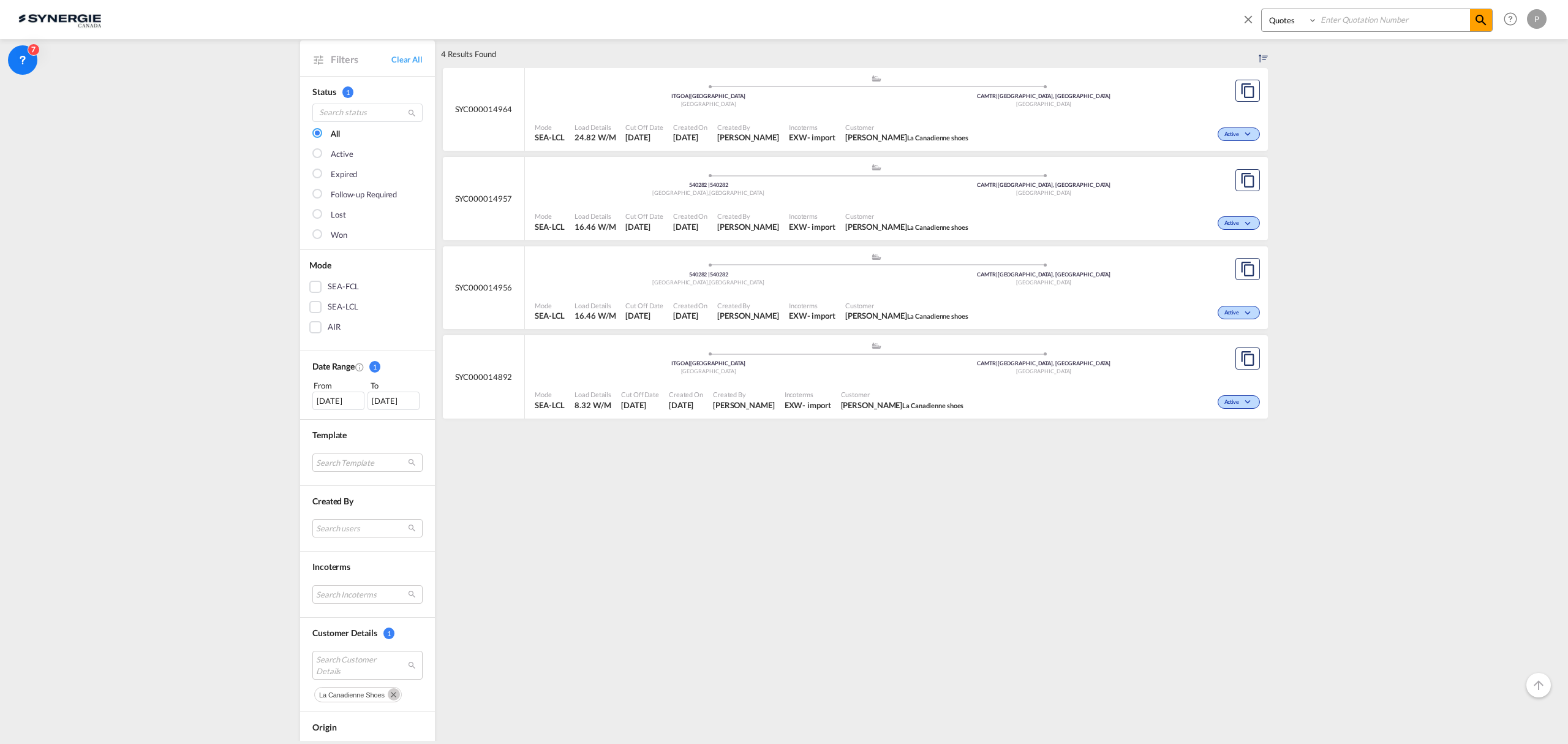
scroll to position [82, 0]
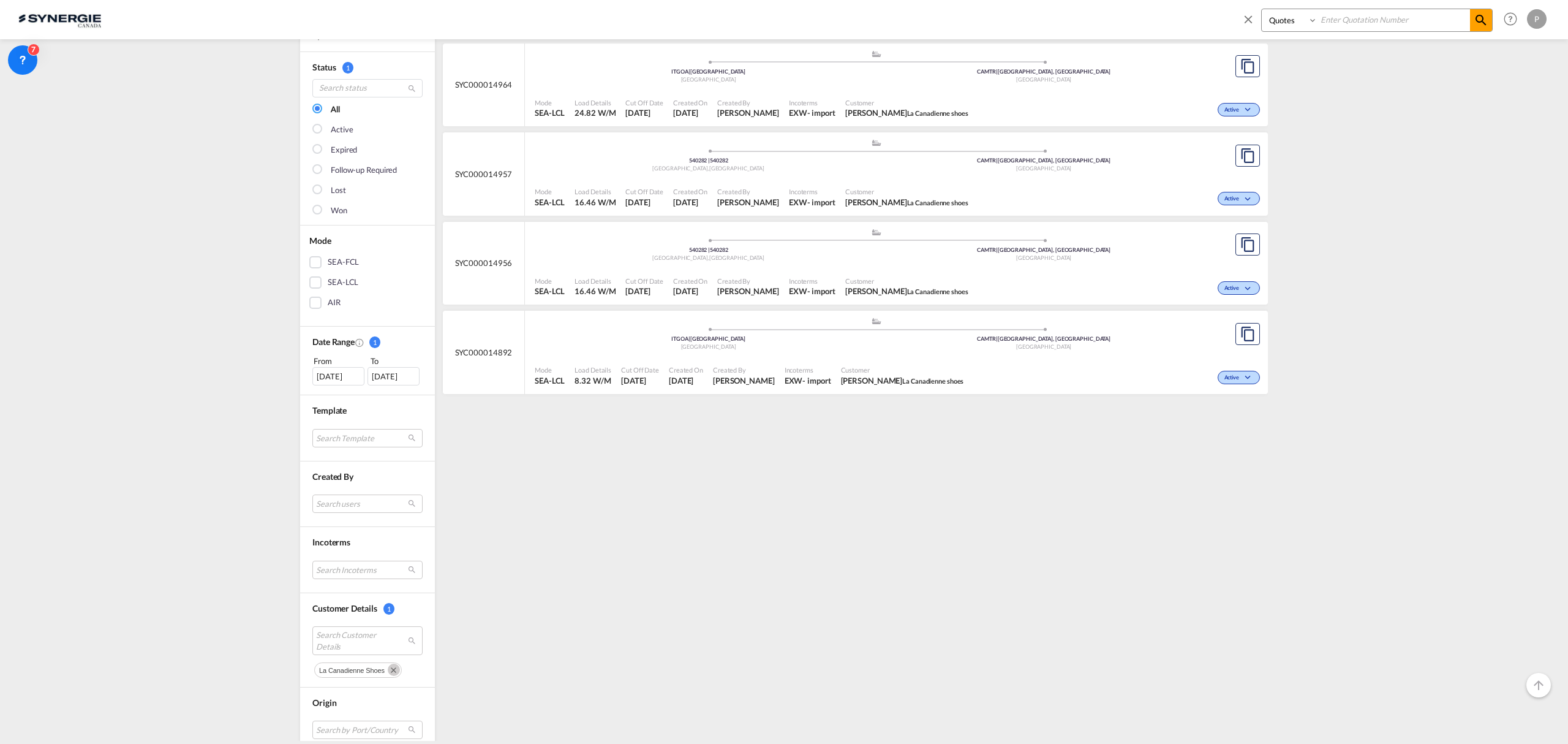
click at [331, 376] on div "[DATE]" at bounding box center [338, 377] width 52 height 18
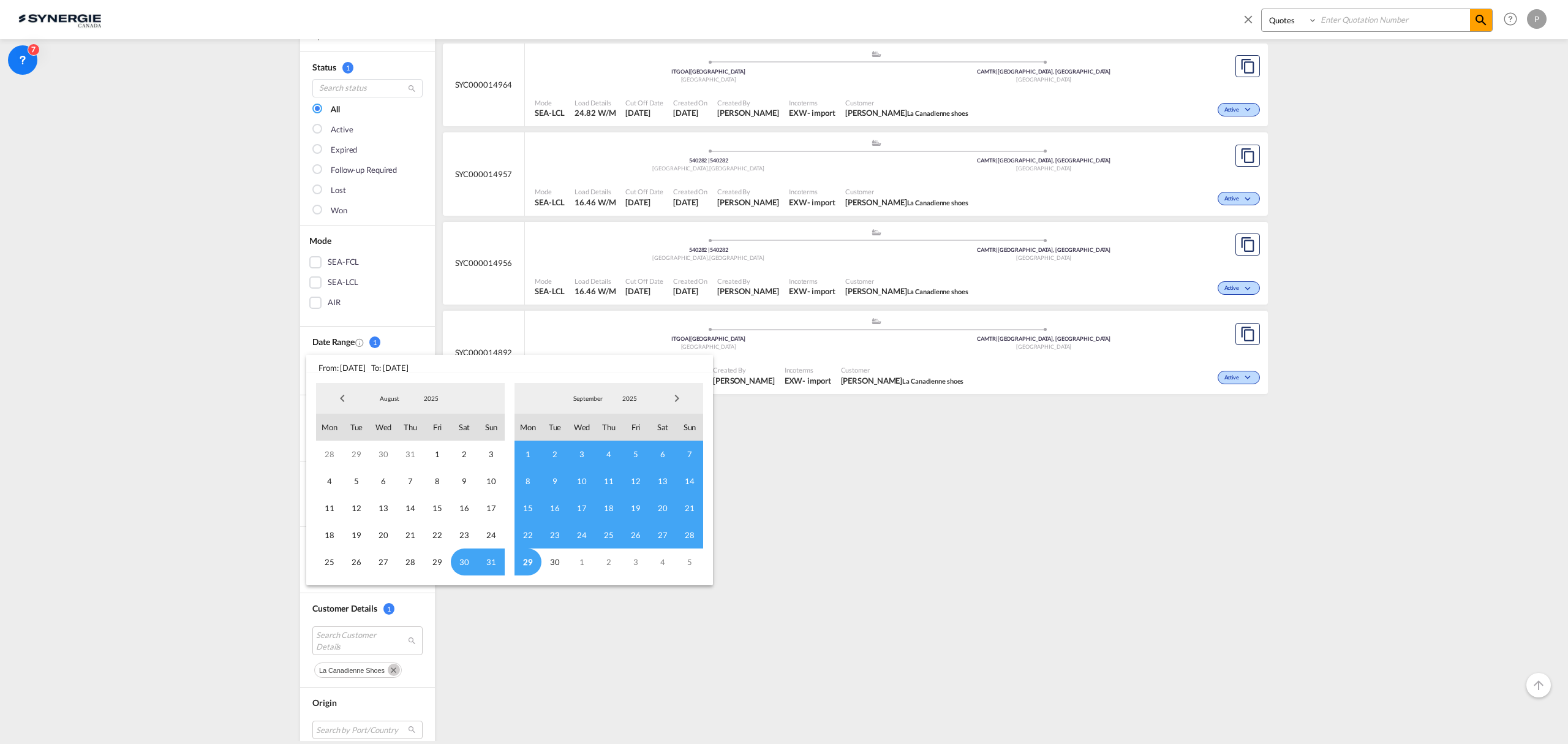
click at [337, 398] on span "Previous Month" at bounding box center [341, 397] width 24 height 24
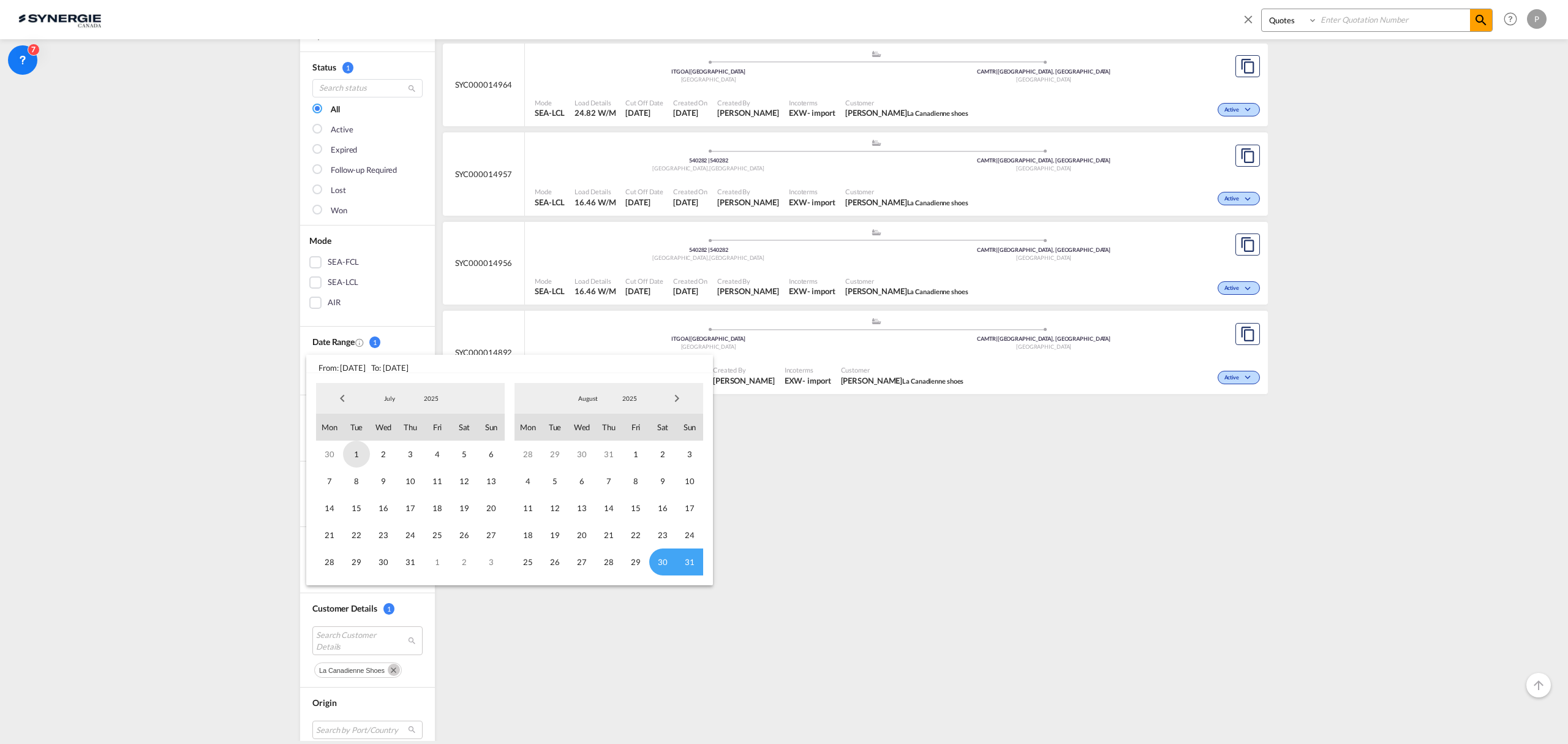
click at [349, 452] on span "1" at bounding box center [356, 454] width 27 height 27
click at [674, 395] on span "Next Month" at bounding box center [676, 397] width 24 height 24
click at [533, 565] on span "29" at bounding box center [528, 562] width 27 height 27
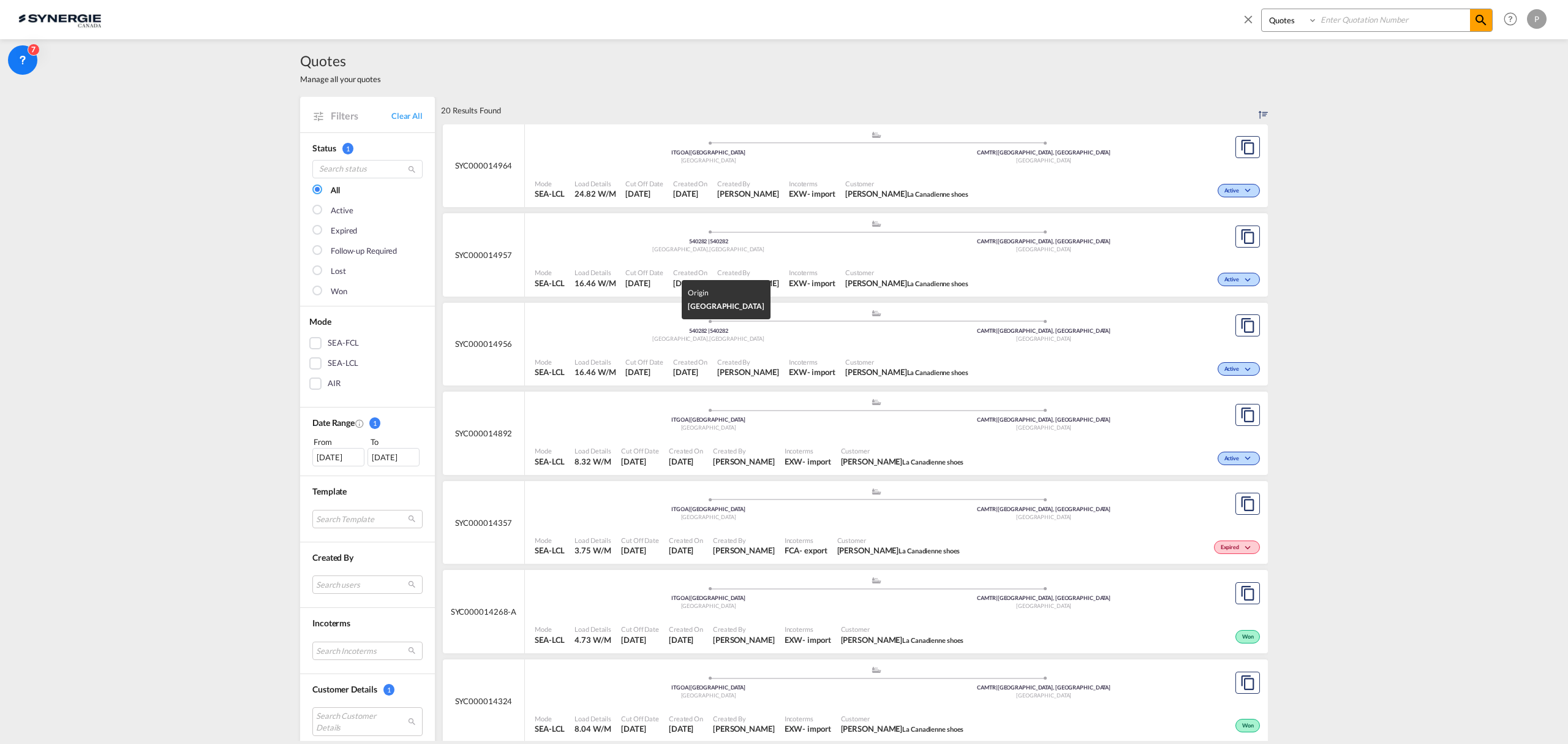
scroll to position [0, 0]
click at [317, 456] on div "[DATE]" at bounding box center [338, 457] width 52 height 18
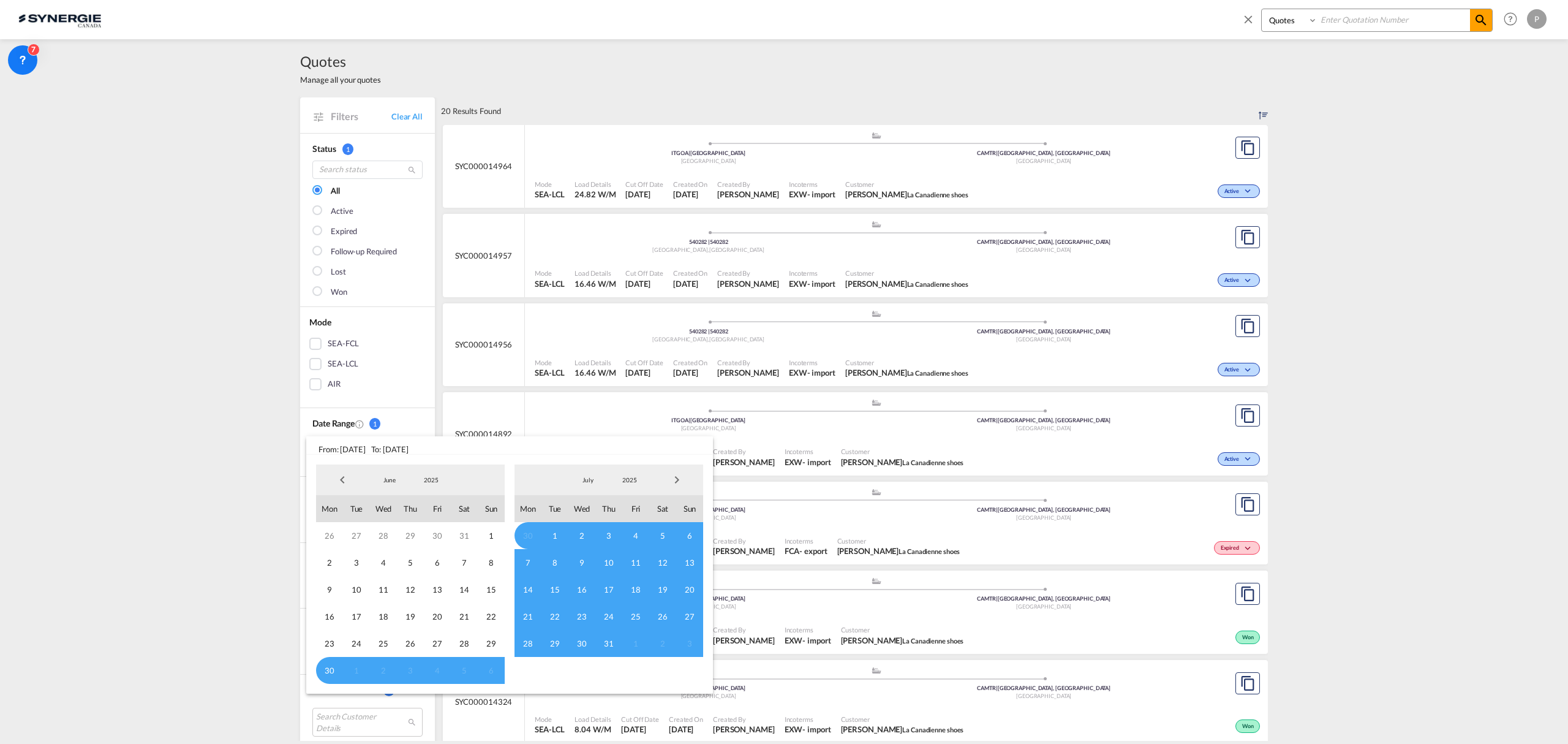
click at [338, 477] on span "Previous Month" at bounding box center [341, 479] width 24 height 24
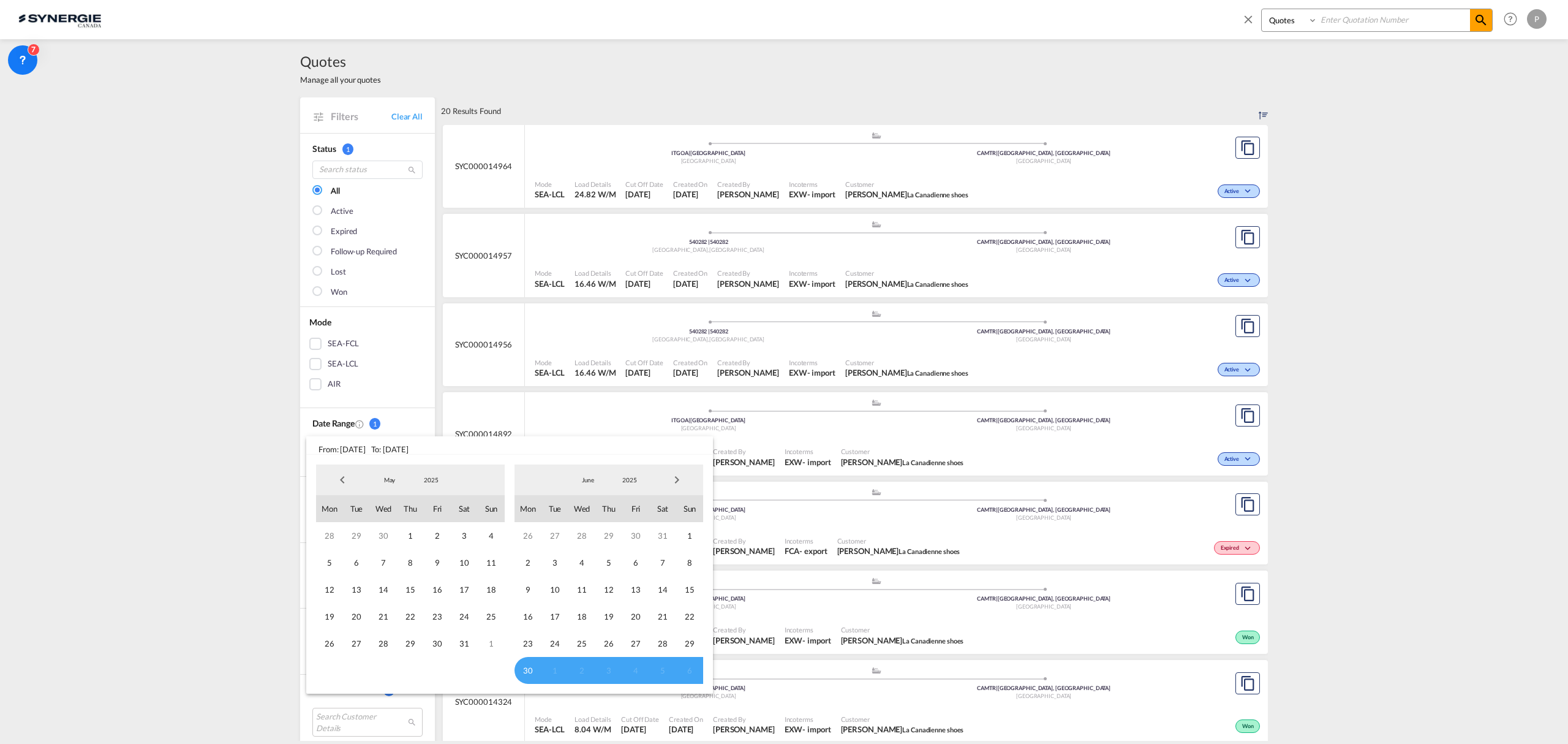
click at [337, 477] on span "Previous Month" at bounding box center [341, 479] width 24 height 24
click at [463, 536] on span "1" at bounding box center [464, 536] width 27 height 27
click at [674, 478] on span "Next Month" at bounding box center [676, 479] width 24 height 24
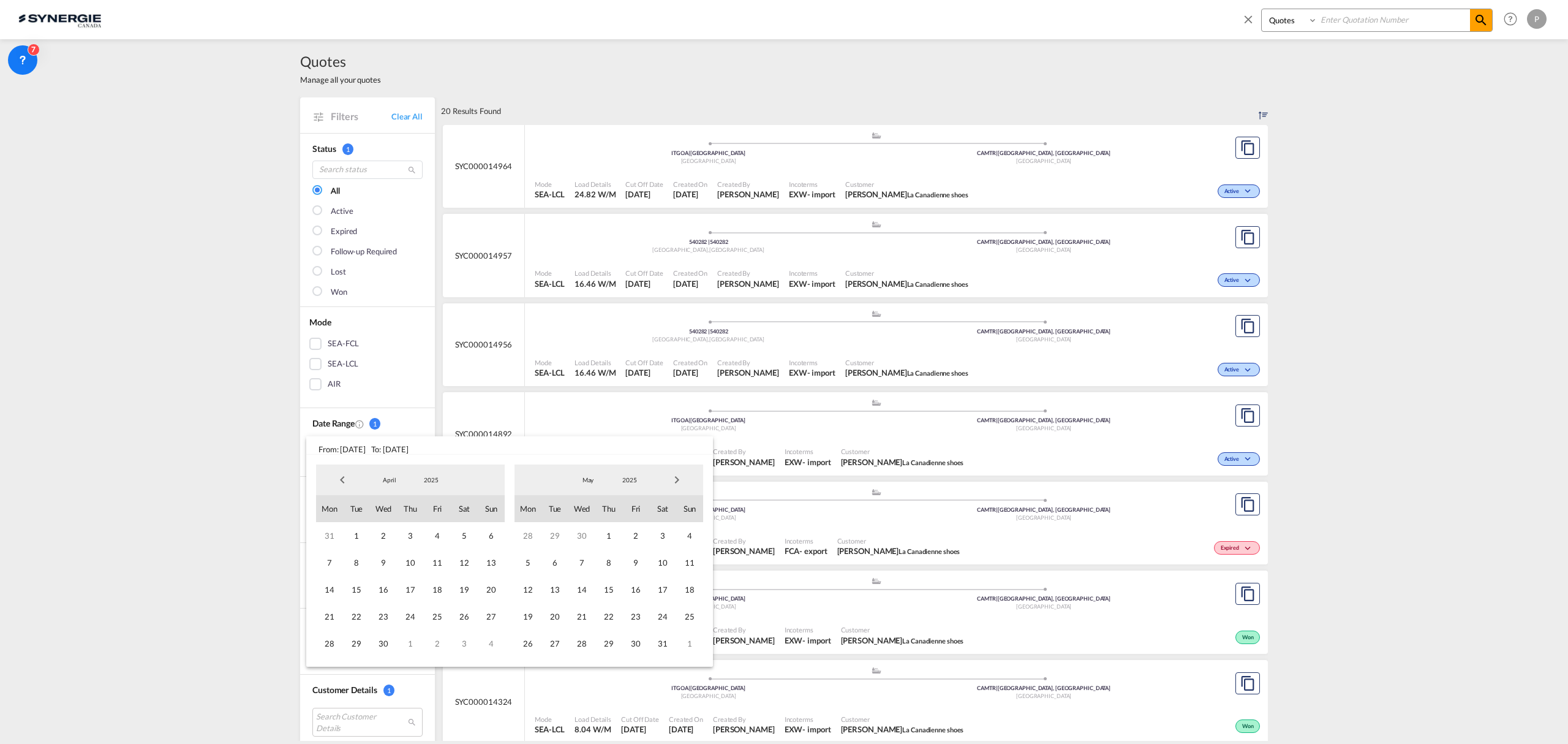
click at [673, 478] on span "Next Month" at bounding box center [676, 479] width 24 height 24
click at [530, 643] on span "29" at bounding box center [528, 643] width 27 height 27
